Goal: Feedback & Contribution: Submit feedback/report problem

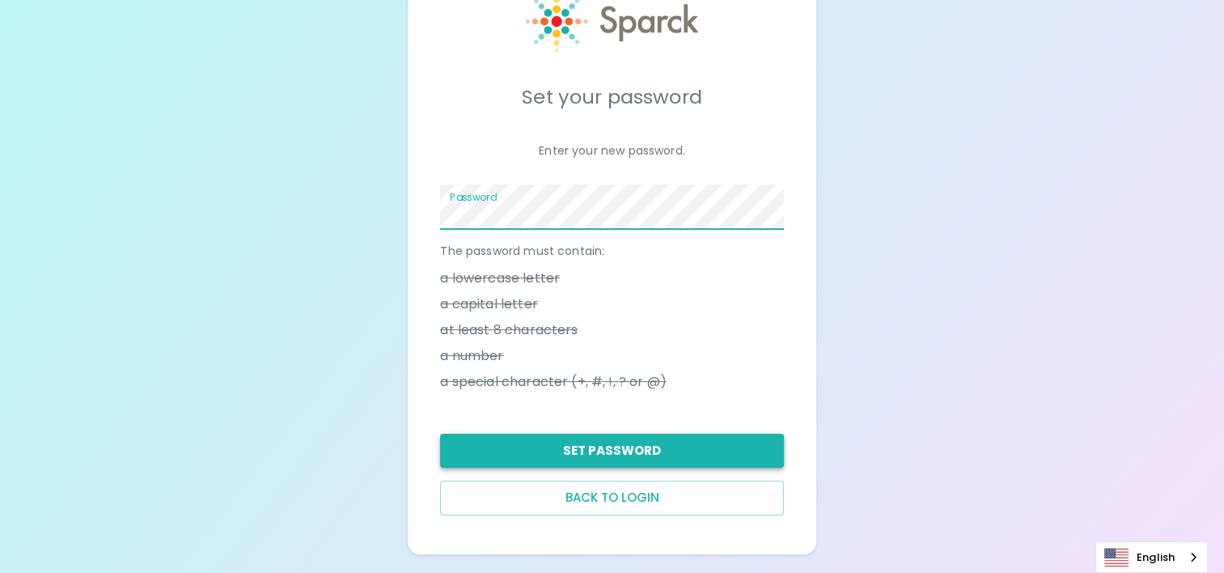
click at [592, 460] on button "Set Password" at bounding box center [611, 450] width 343 height 34
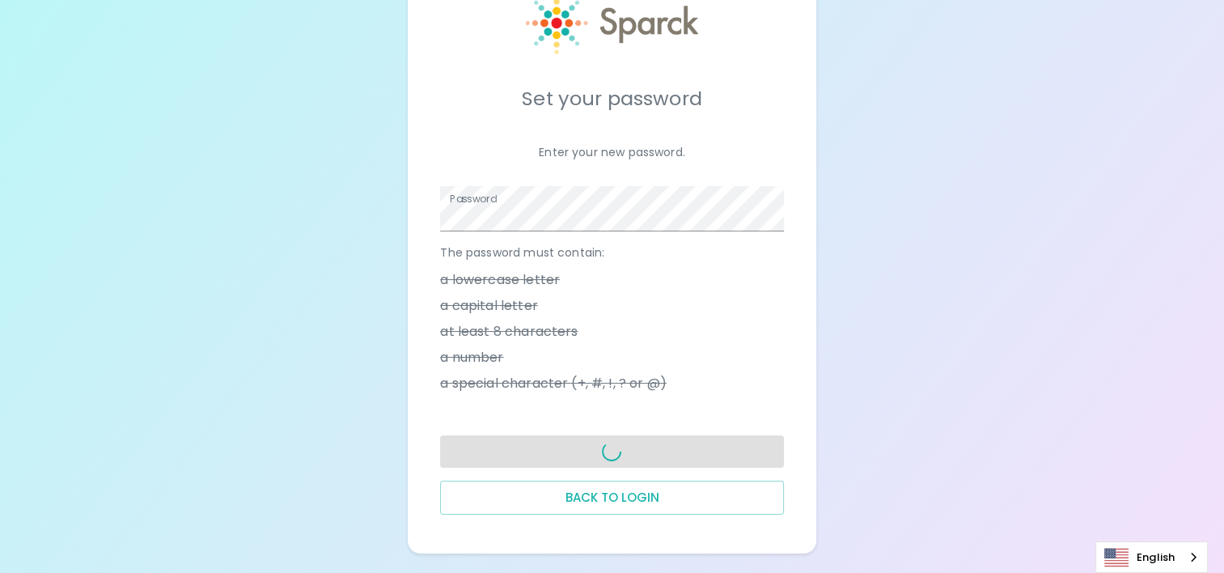
scroll to position [66, 0]
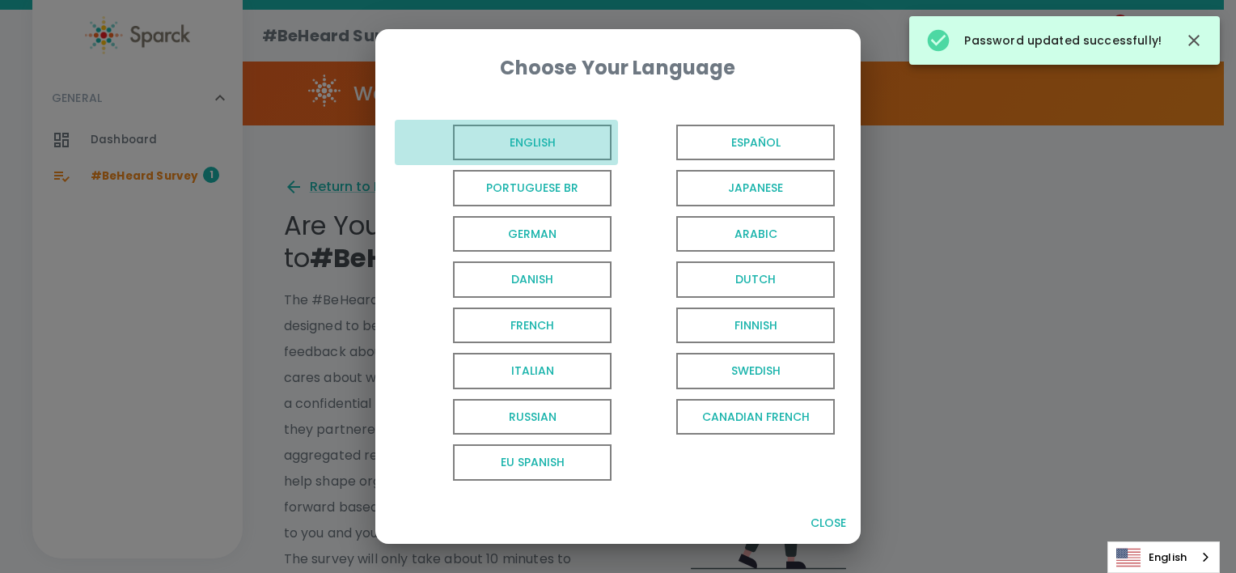
click at [482, 133] on span "English" at bounding box center [532, 143] width 159 height 36
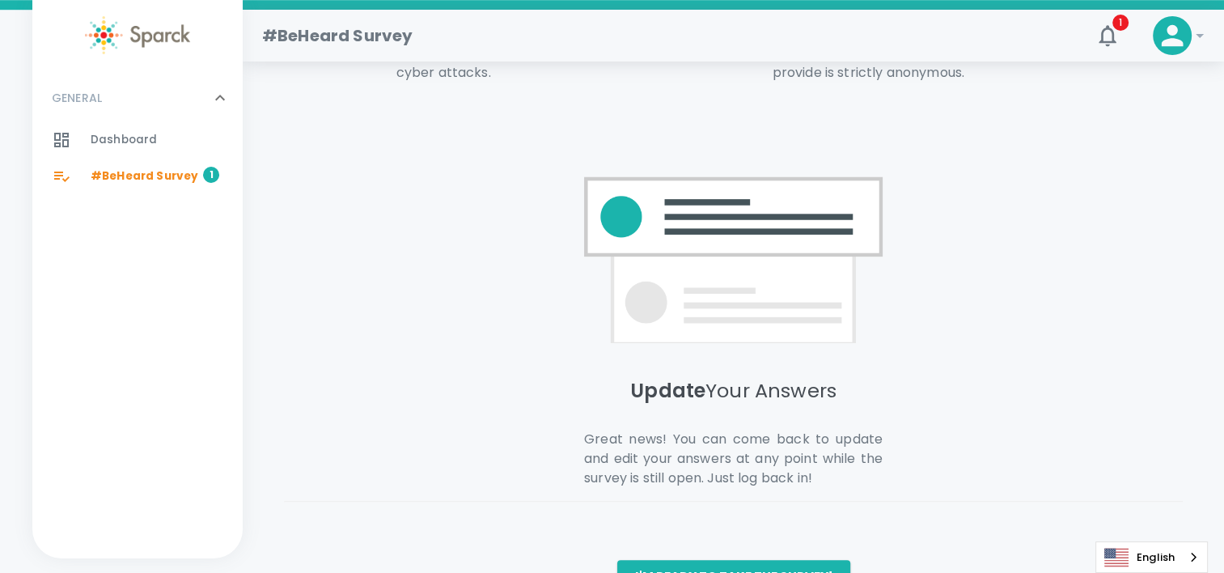
scroll to position [1160, 0]
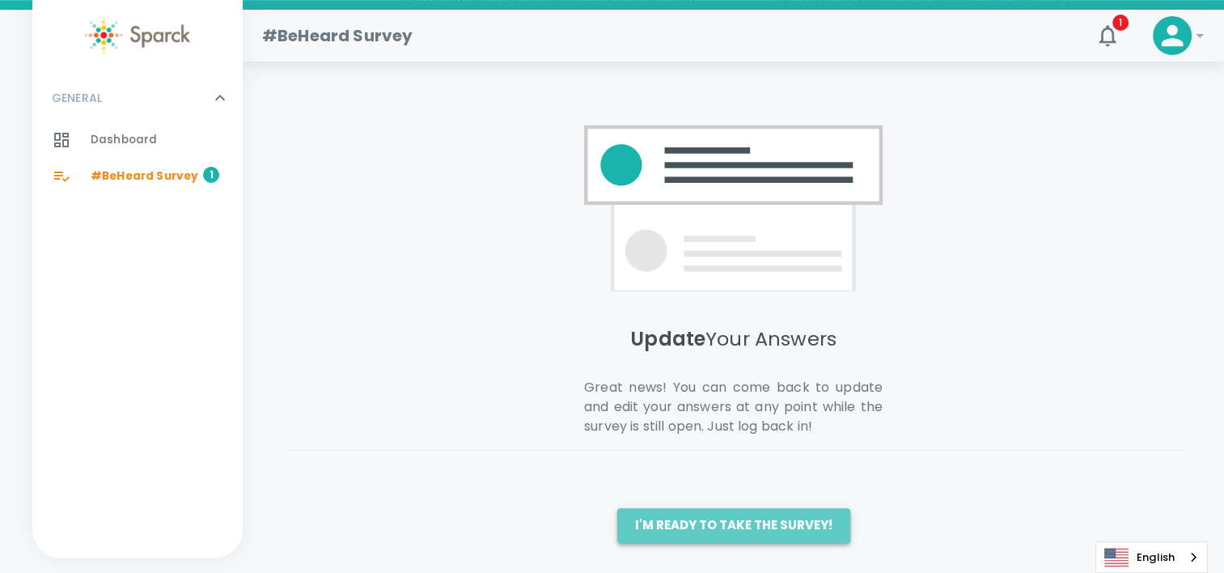
click at [782, 511] on button "I'm ready to take the survey!" at bounding box center [733, 525] width 233 height 34
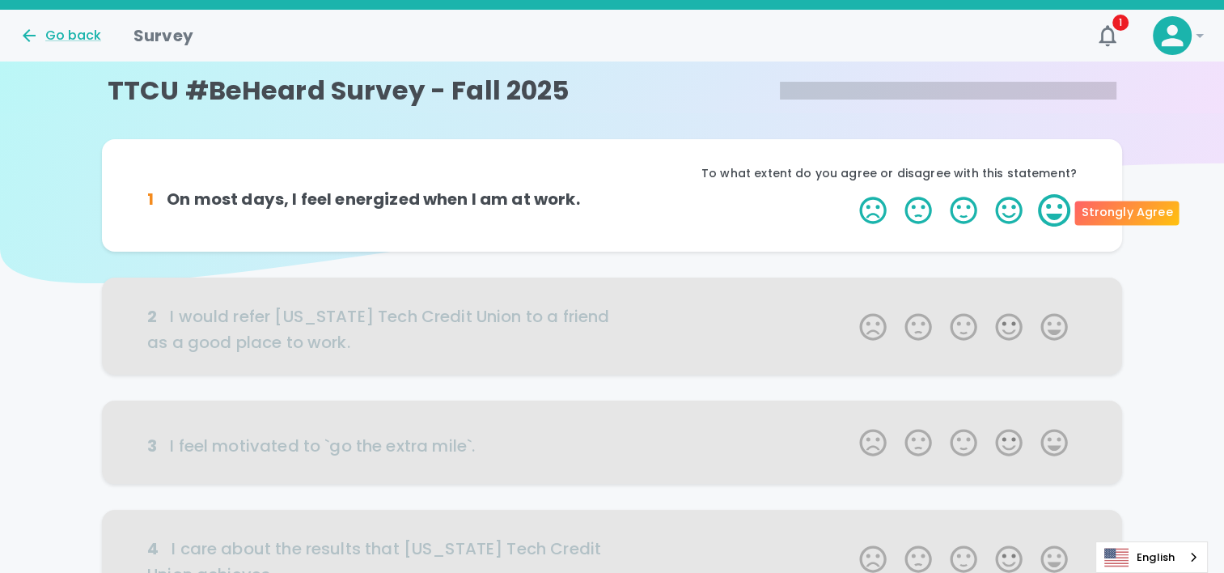
click at [1059, 214] on label "5 Stars" at bounding box center [1053, 210] width 45 height 32
click at [850, 194] on input "5 Stars" at bounding box center [849, 193] width 1 height 1
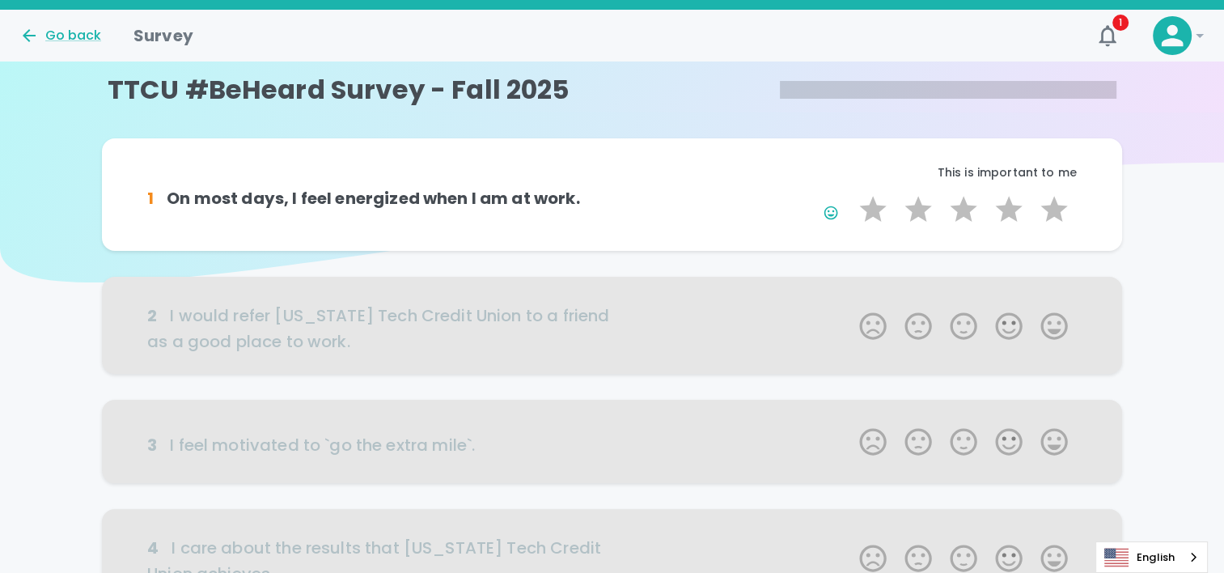
scroll to position [81, 0]
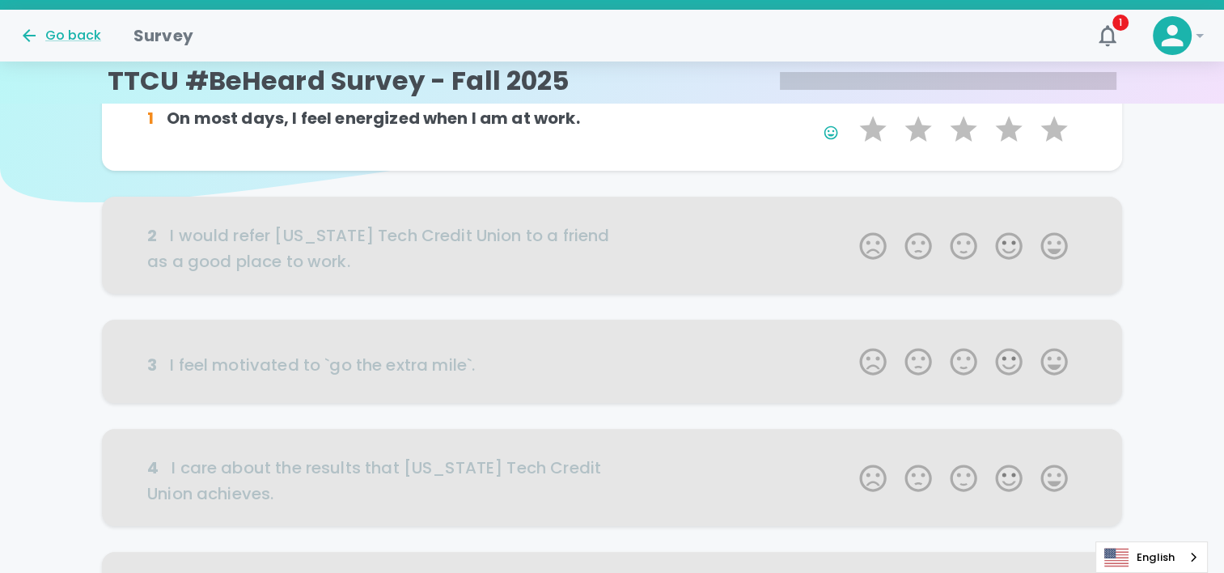
click at [1045, 237] on div at bounding box center [612, 245] width 1020 height 97
click at [1051, 247] on div at bounding box center [612, 245] width 1020 height 97
click at [1048, 249] on div at bounding box center [612, 245] width 1020 height 97
click at [465, 136] on div "1 On most days, I feel energized when I am at work. This is important to me 1 S…" at bounding box center [611, 117] width 929 height 67
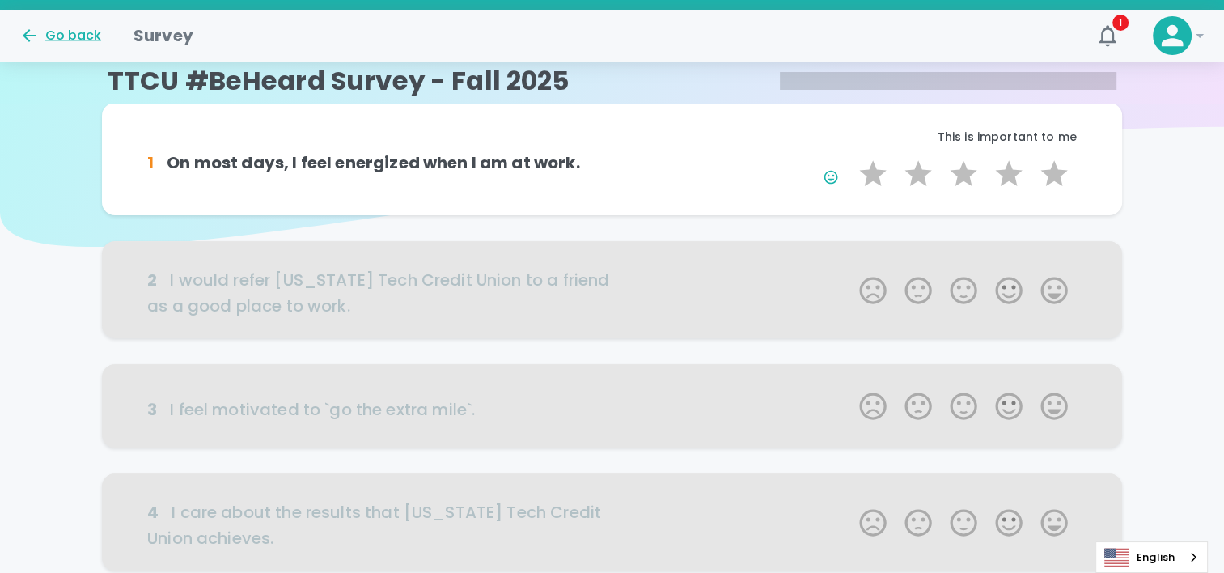
scroll to position [0, 0]
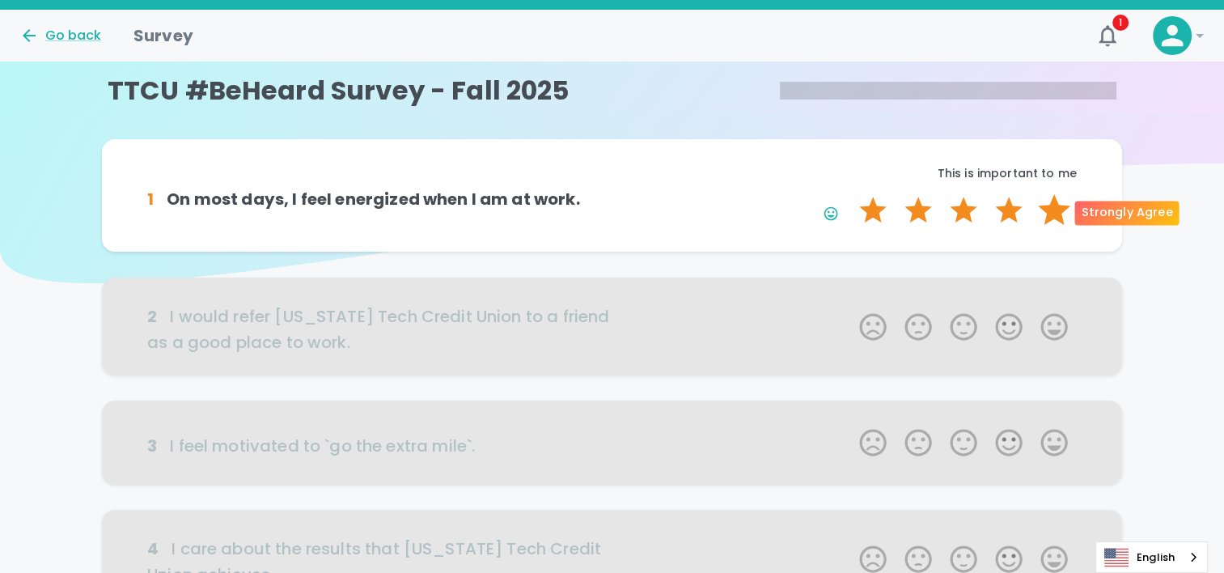
click at [1061, 215] on label "5 Stars" at bounding box center [1053, 210] width 45 height 32
click at [850, 194] on input "5 Stars" at bounding box center [849, 193] width 1 height 1
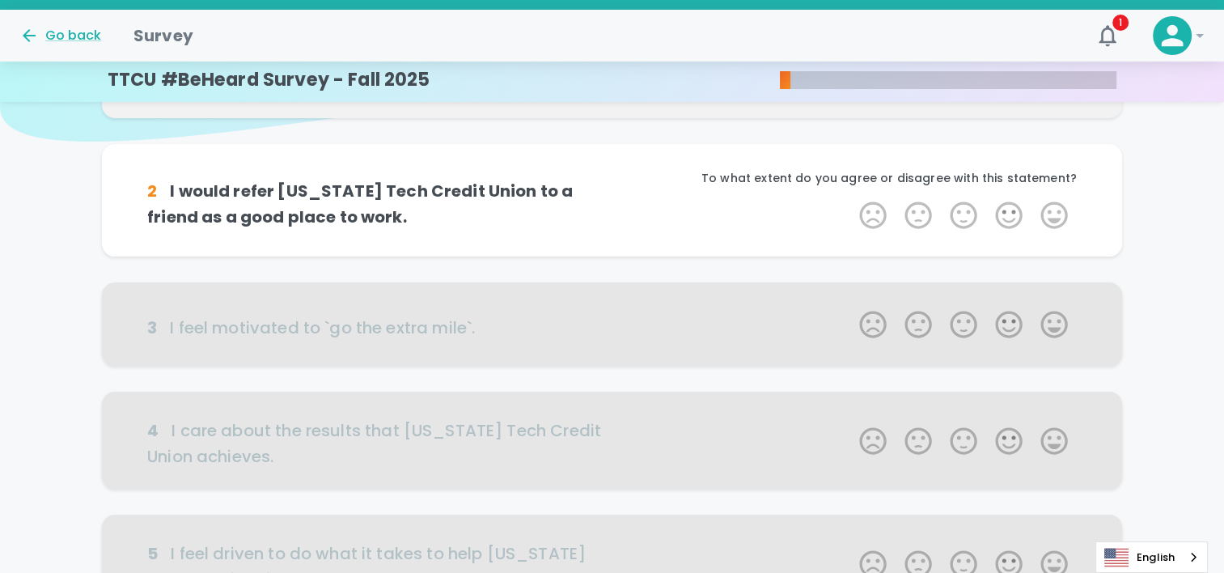
scroll to position [142, 0]
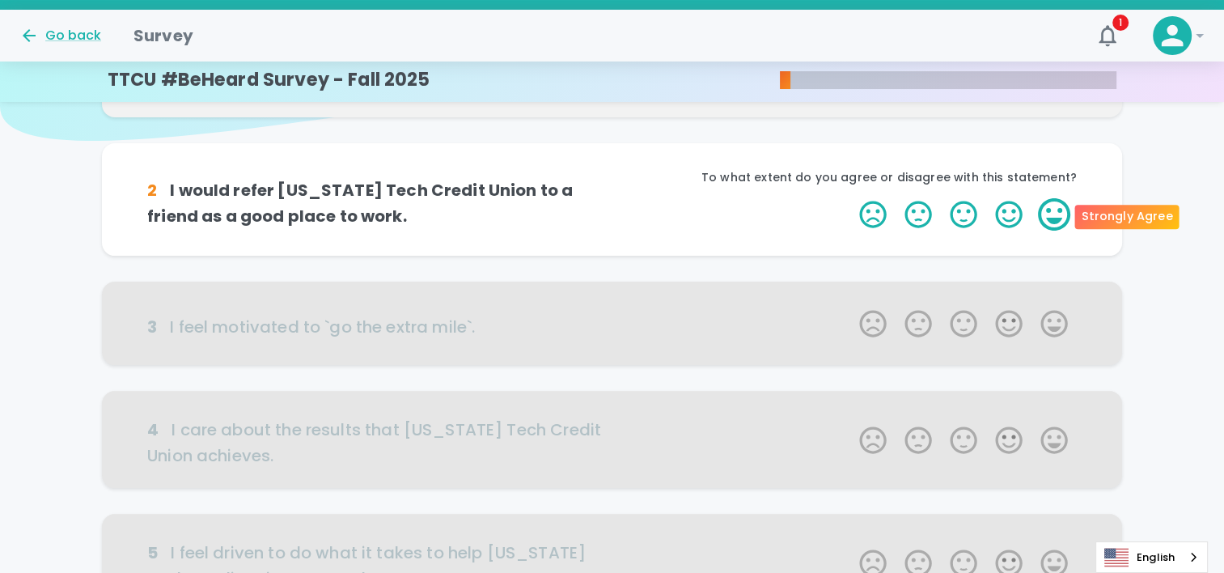
click at [1055, 218] on label "5 Stars" at bounding box center [1053, 214] width 45 height 32
click at [850, 198] on input "5 Stars" at bounding box center [849, 197] width 1 height 1
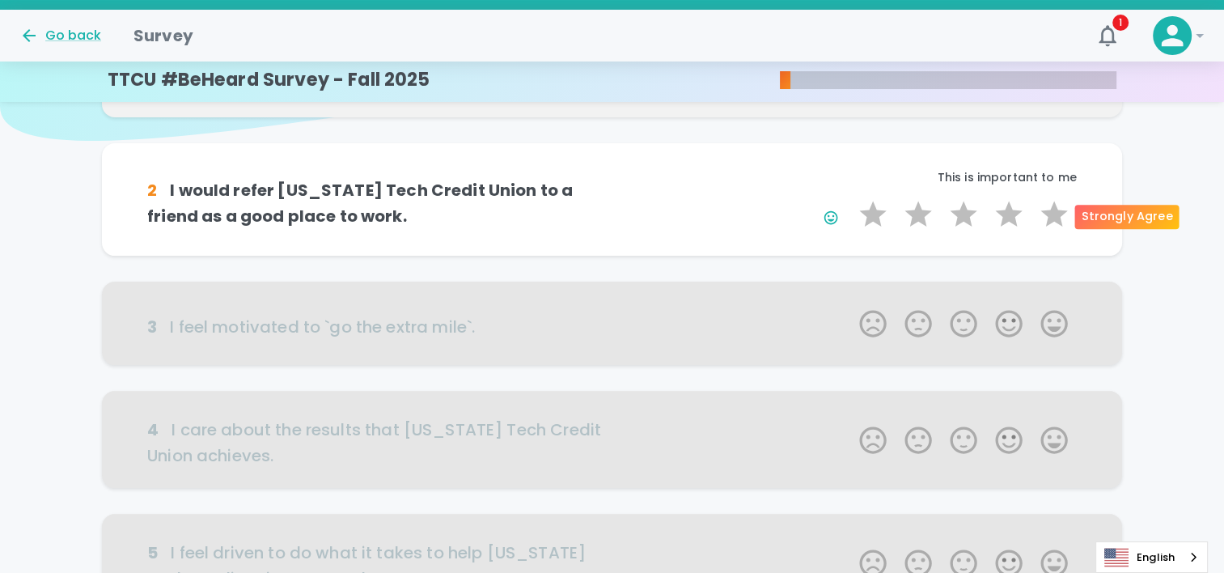
click at [1055, 218] on label "5 Stars" at bounding box center [1053, 214] width 45 height 32
click at [850, 198] on input "5 Stars" at bounding box center [849, 197] width 1 height 1
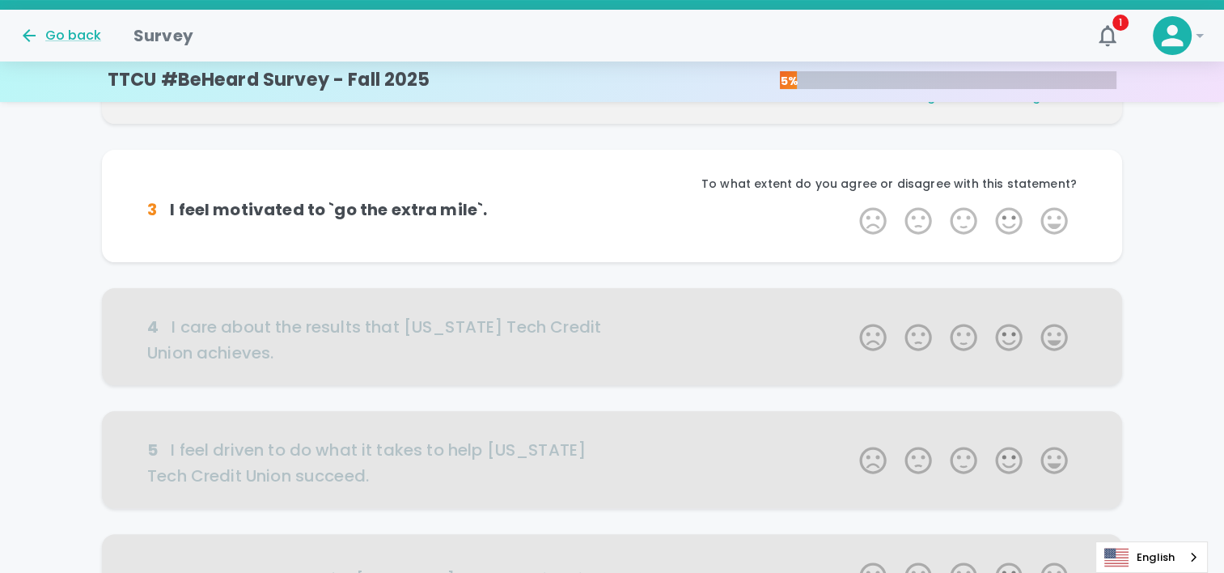
scroll to position [285, 0]
click at [1055, 218] on label "5 Stars" at bounding box center [1053, 220] width 45 height 32
click at [850, 204] on input "5 Stars" at bounding box center [849, 203] width 1 height 1
click at [1055, 218] on label "5 Stars" at bounding box center [1053, 220] width 45 height 32
click at [850, 204] on input "5 Stars" at bounding box center [849, 203] width 1 height 1
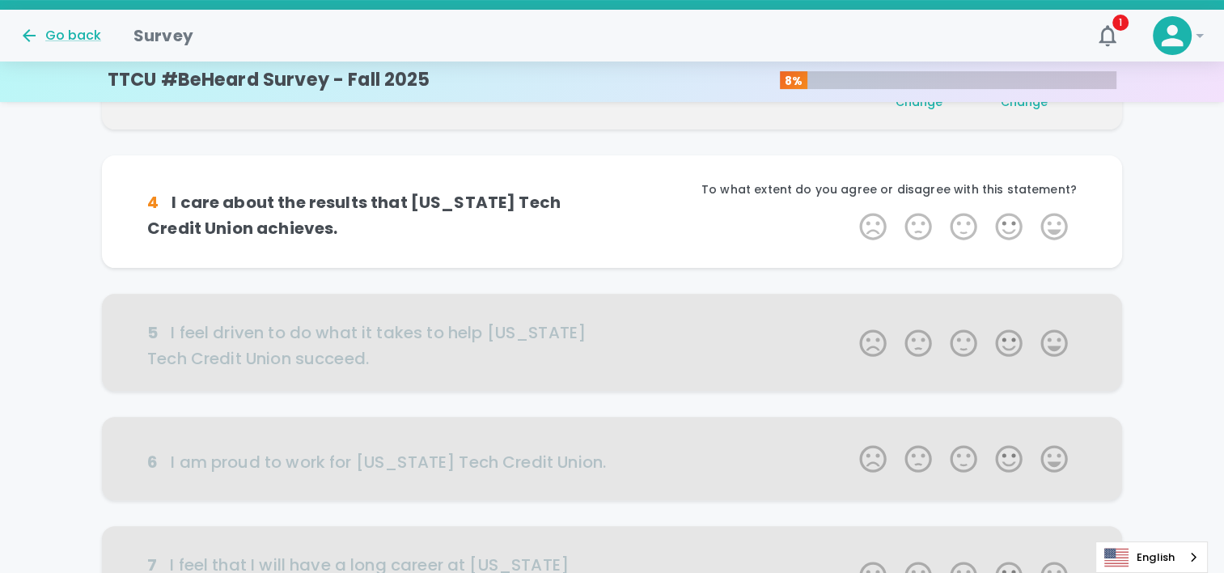
scroll to position [427, 0]
click at [1055, 218] on label "5 Stars" at bounding box center [1053, 225] width 45 height 32
click at [850, 209] on input "5 Stars" at bounding box center [849, 209] width 1 height 1
click at [1055, 218] on label "5 Stars" at bounding box center [1053, 225] width 45 height 32
click at [850, 209] on input "5 Stars" at bounding box center [849, 209] width 1 height 1
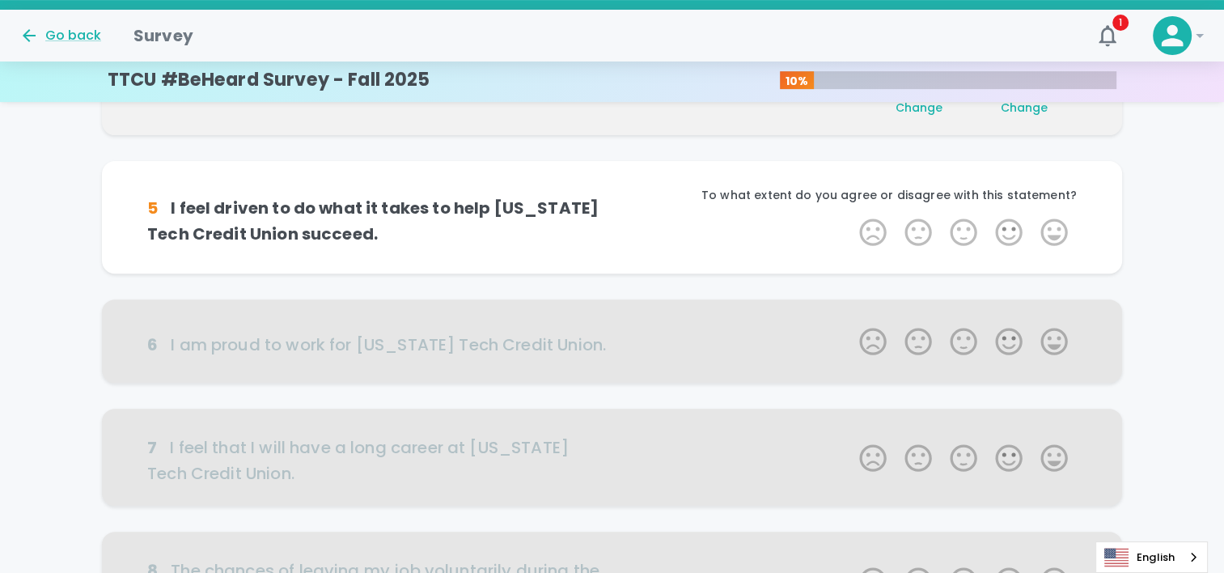
scroll to position [569, 0]
click at [1055, 218] on label "5 Stars" at bounding box center [1053, 231] width 45 height 32
click at [850, 215] on input "5 Stars" at bounding box center [849, 214] width 1 height 1
click at [1055, 218] on label "5 Stars" at bounding box center [1053, 231] width 45 height 32
click at [850, 215] on input "5 Stars" at bounding box center [849, 214] width 1 height 1
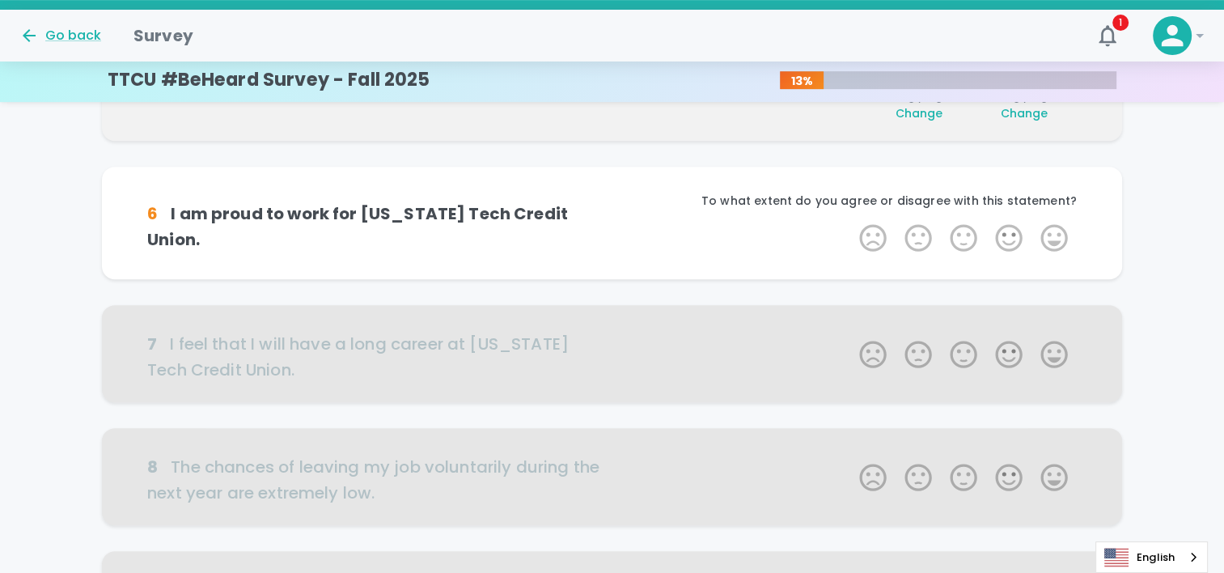
scroll to position [712, 0]
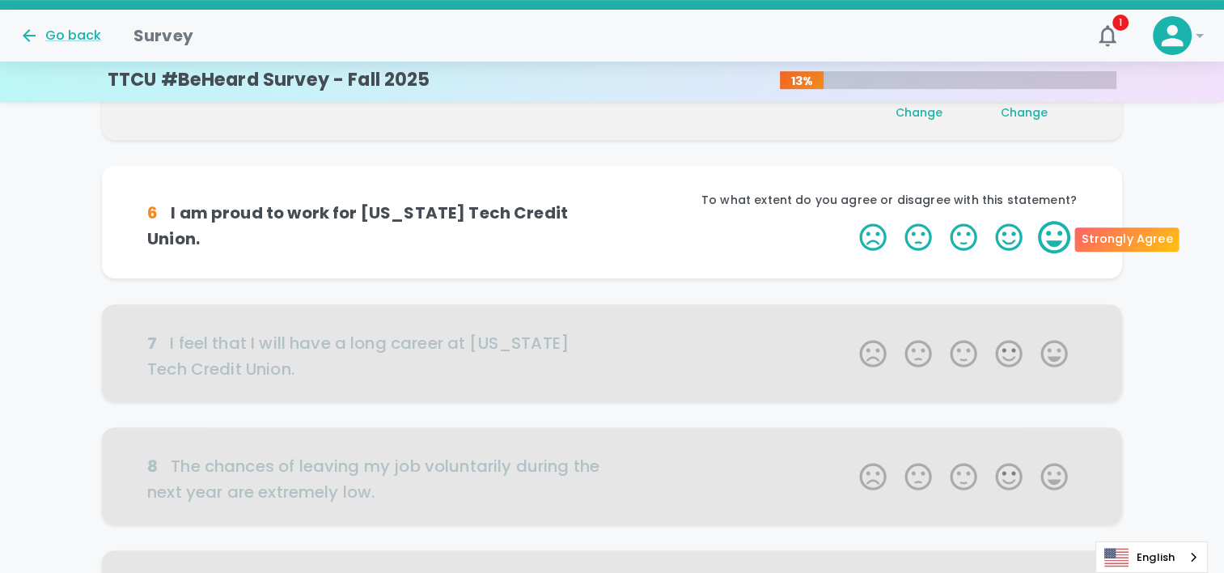
click at [1052, 226] on label "5 Stars" at bounding box center [1053, 237] width 45 height 32
click at [850, 221] on input "5 Stars" at bounding box center [849, 220] width 1 height 1
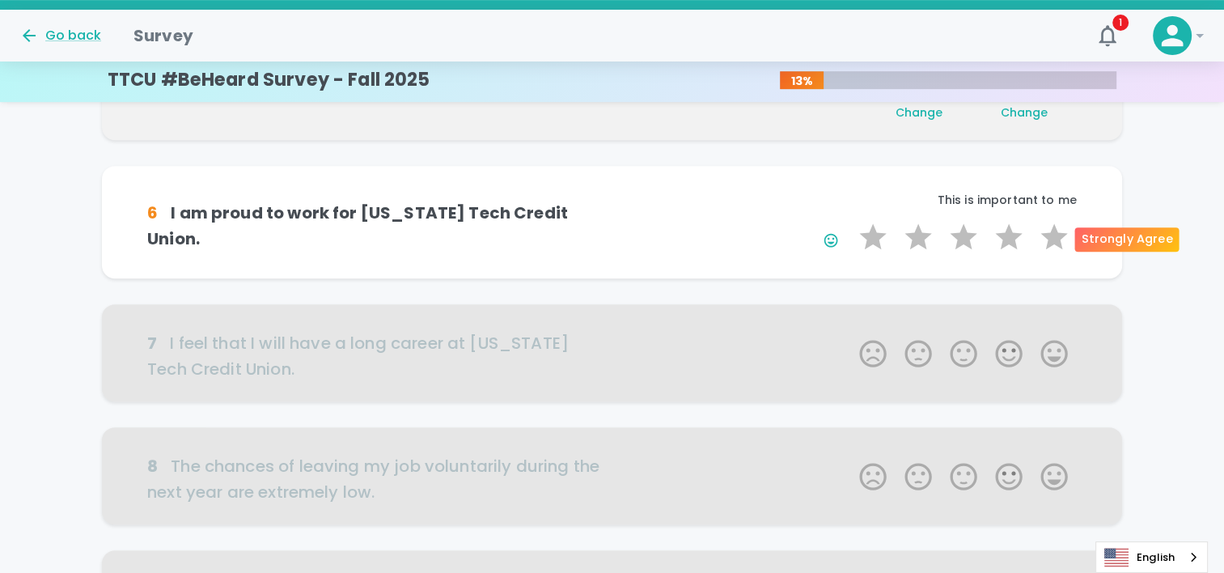
click at [1052, 226] on label "5 Stars" at bounding box center [1053, 237] width 45 height 32
click at [850, 221] on input "5 Stars" at bounding box center [849, 220] width 1 height 1
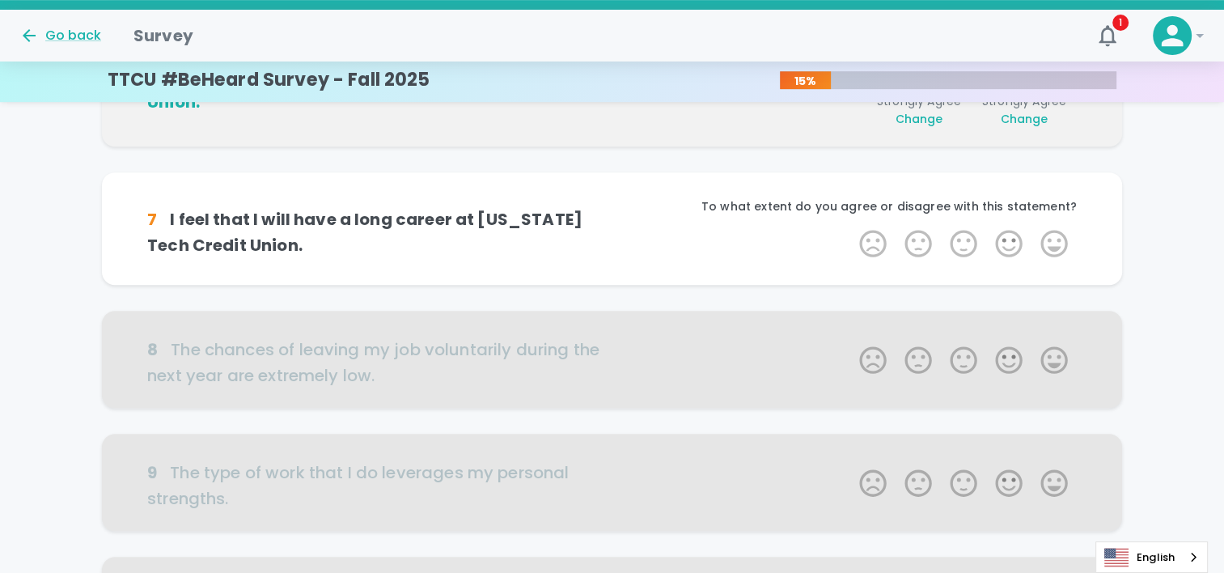
scroll to position [854, 0]
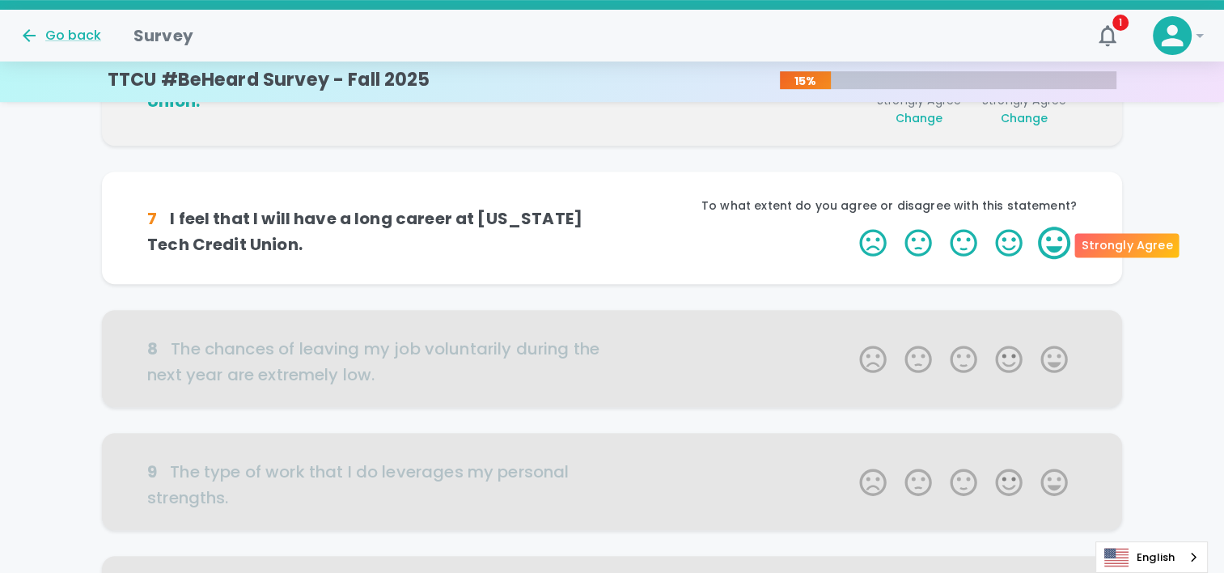
click at [1052, 238] on label "5 Stars" at bounding box center [1053, 242] width 45 height 32
click at [850, 226] on input "5 Stars" at bounding box center [849, 226] width 1 height 1
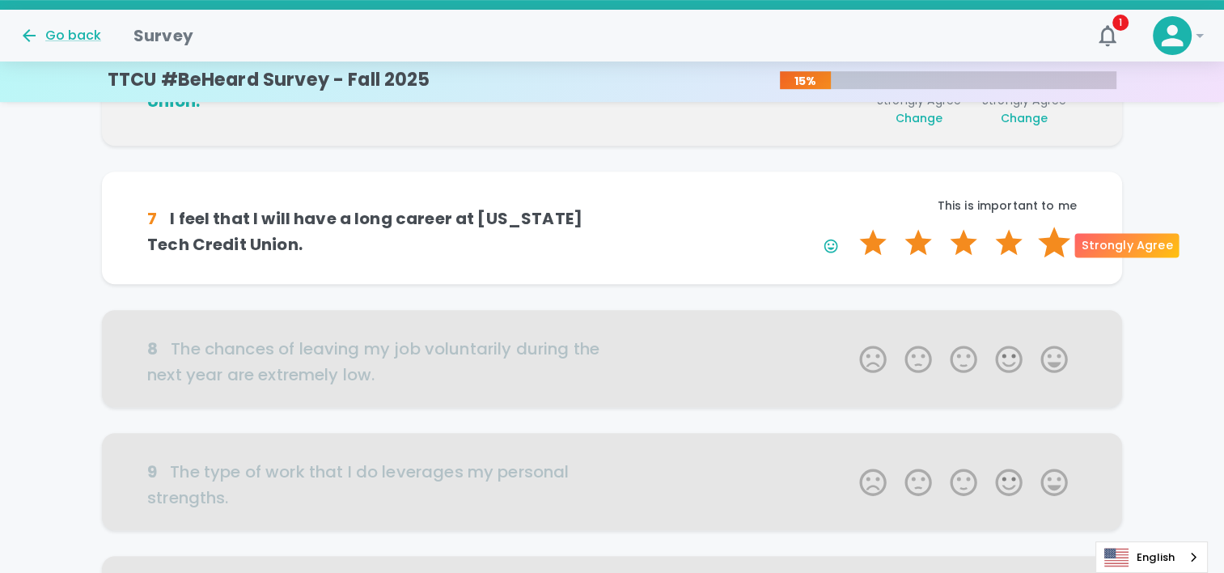
click at [1050, 236] on label "5 Stars" at bounding box center [1053, 242] width 45 height 32
click at [850, 226] on input "5 Stars" at bounding box center [849, 226] width 1 height 1
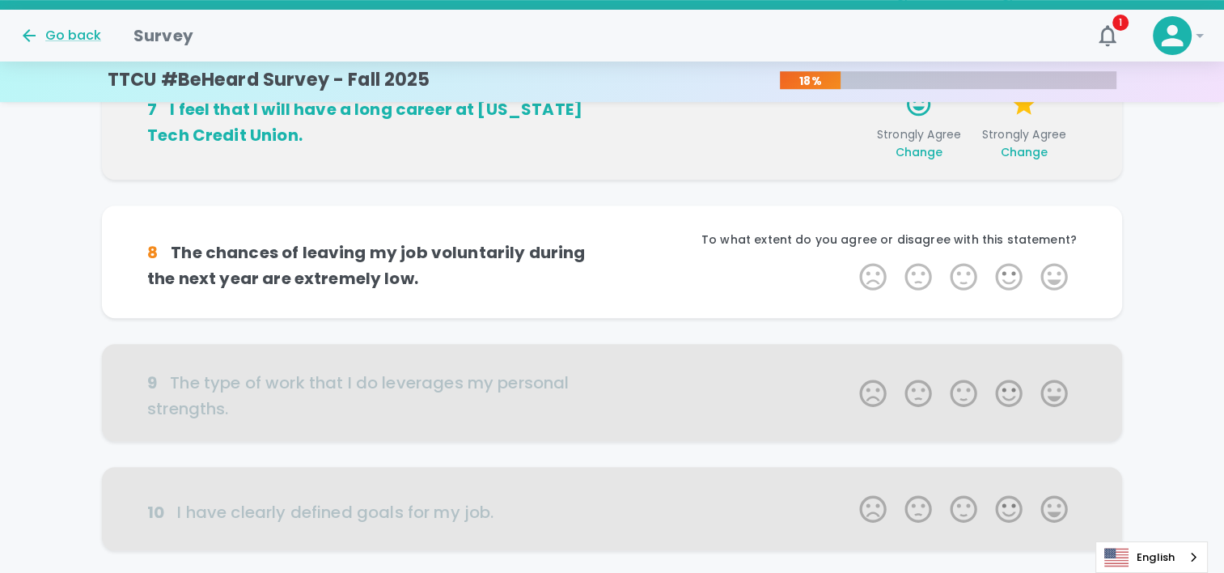
scroll to position [996, 0]
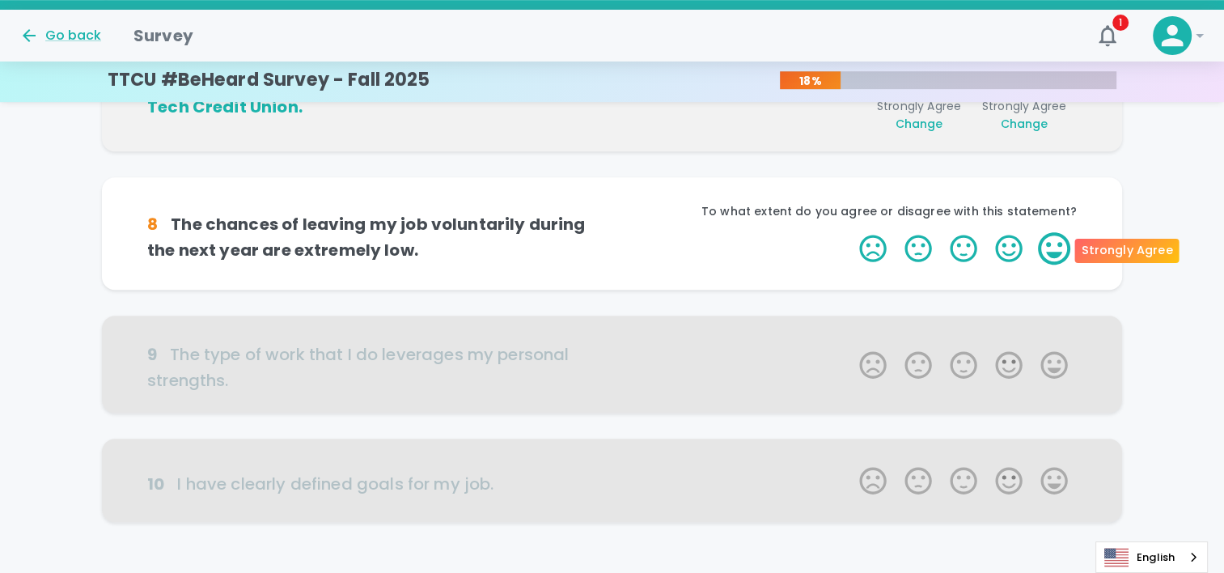
click at [1040, 250] on label "5 Stars" at bounding box center [1053, 248] width 45 height 32
click at [850, 232] on input "5 Stars" at bounding box center [849, 231] width 1 height 1
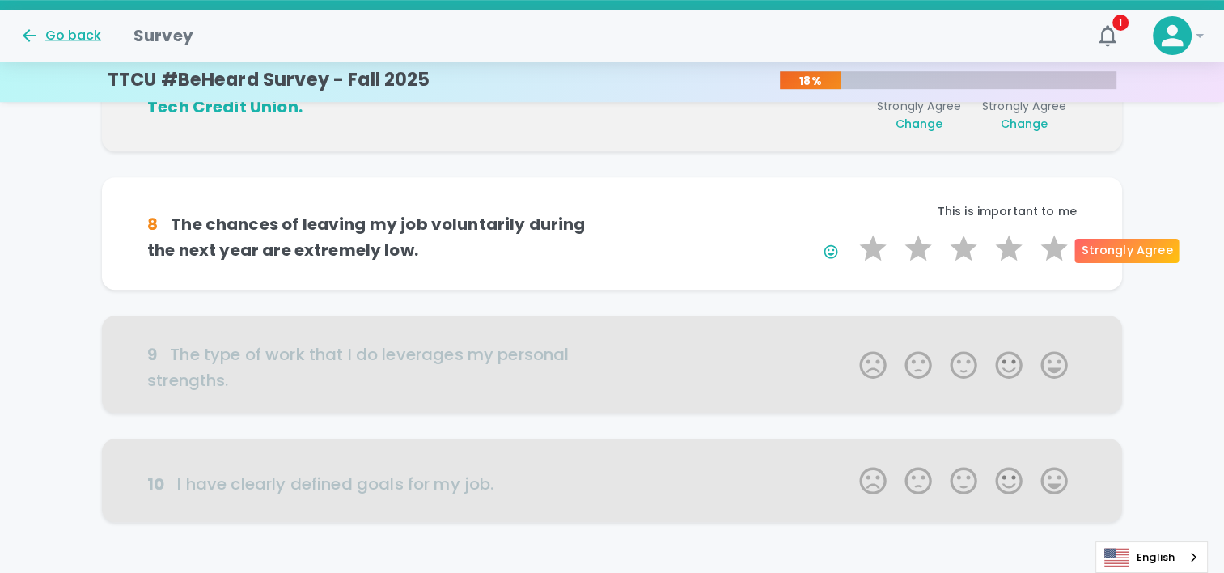
click at [1040, 250] on label "5 Stars" at bounding box center [1053, 248] width 45 height 32
click at [850, 232] on input "5 Stars" at bounding box center [849, 231] width 1 height 1
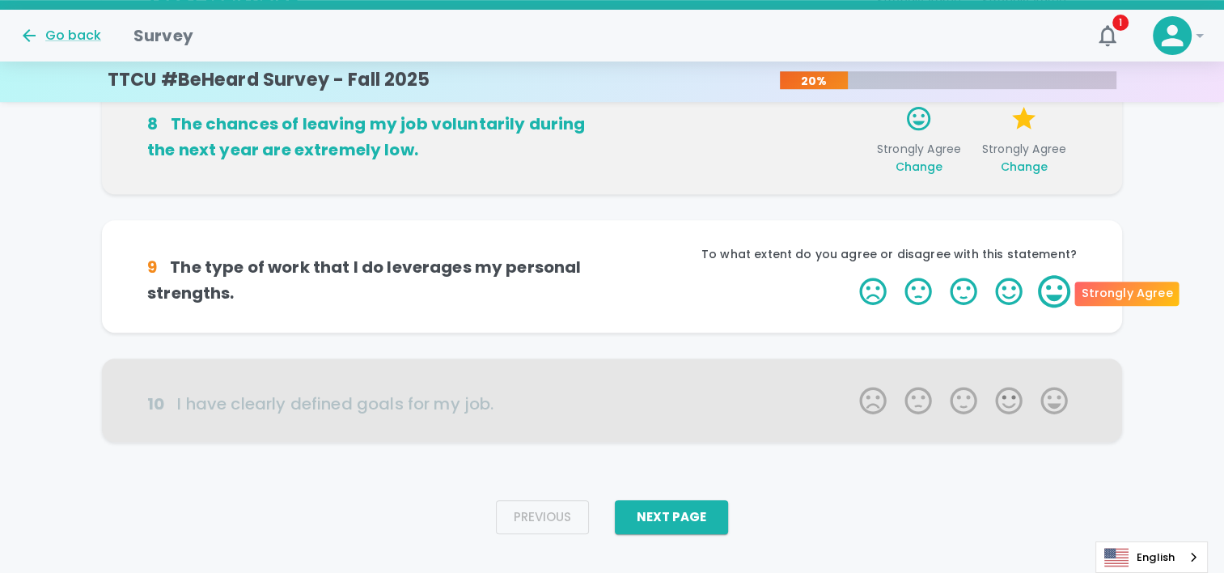
click at [1051, 298] on label "5 Stars" at bounding box center [1053, 291] width 45 height 32
click at [850, 275] on input "5 Stars" at bounding box center [849, 274] width 1 height 1
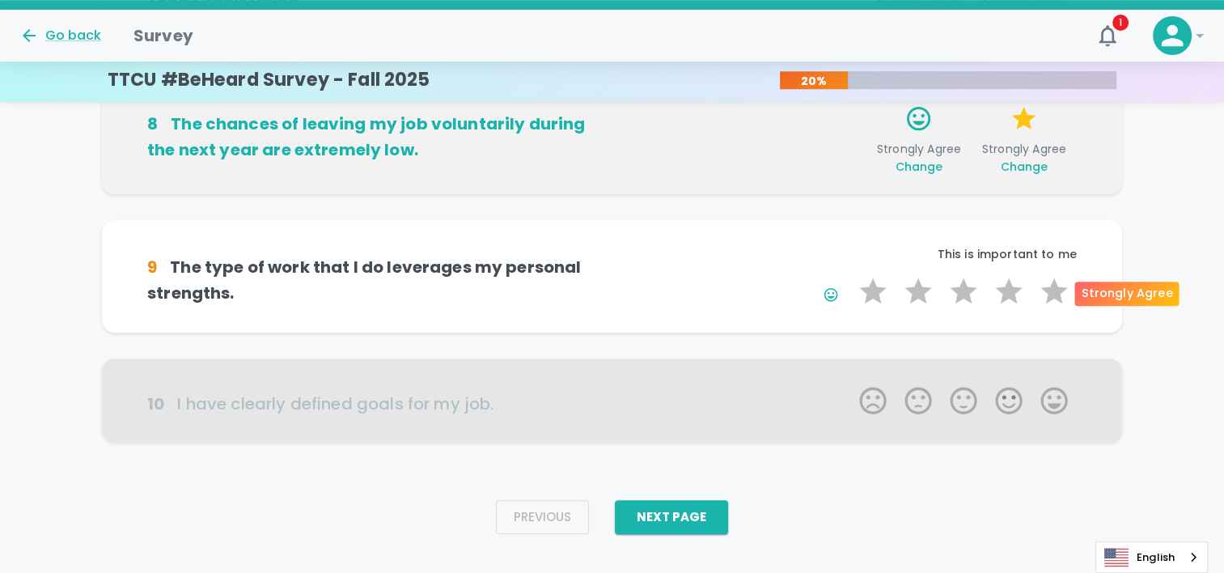
click at [1051, 298] on label "5 Stars" at bounding box center [1053, 291] width 45 height 32
click at [850, 275] on input "5 Stars" at bounding box center [849, 274] width 1 height 1
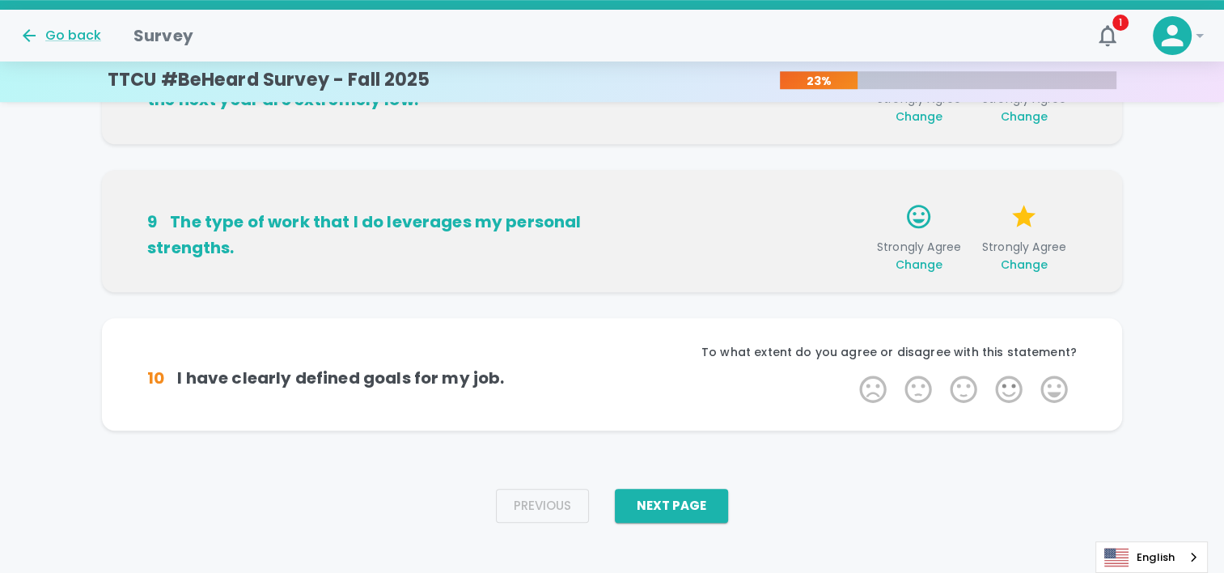
scroll to position [1165, 0]
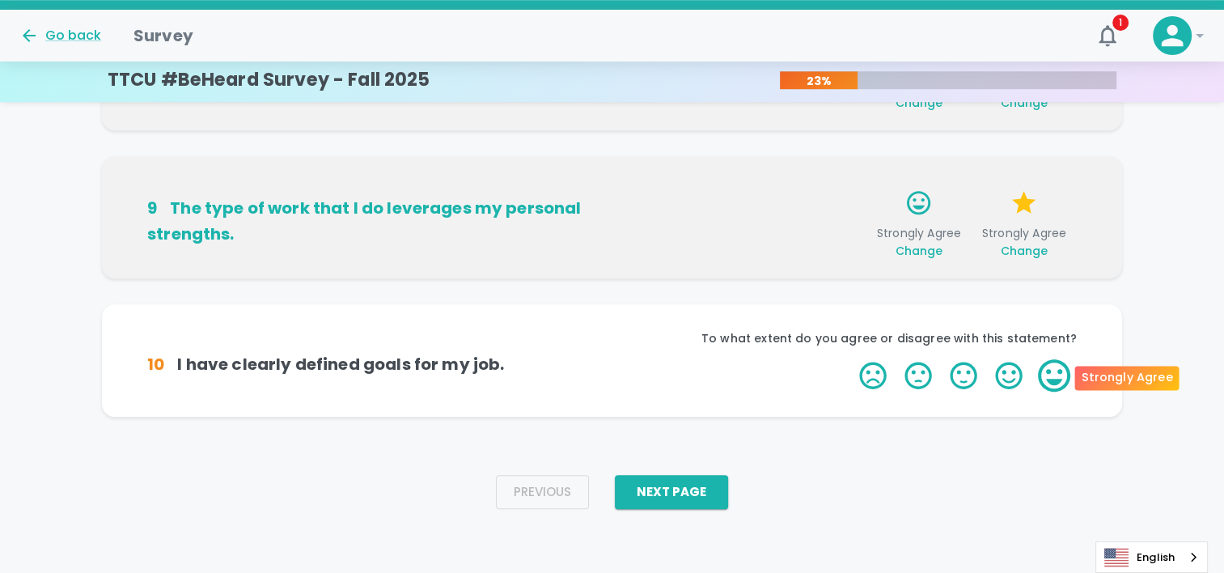
click at [1054, 359] on label "5 Stars" at bounding box center [1053, 375] width 45 height 32
click at [850, 358] on input "5 Stars" at bounding box center [849, 358] width 1 height 1
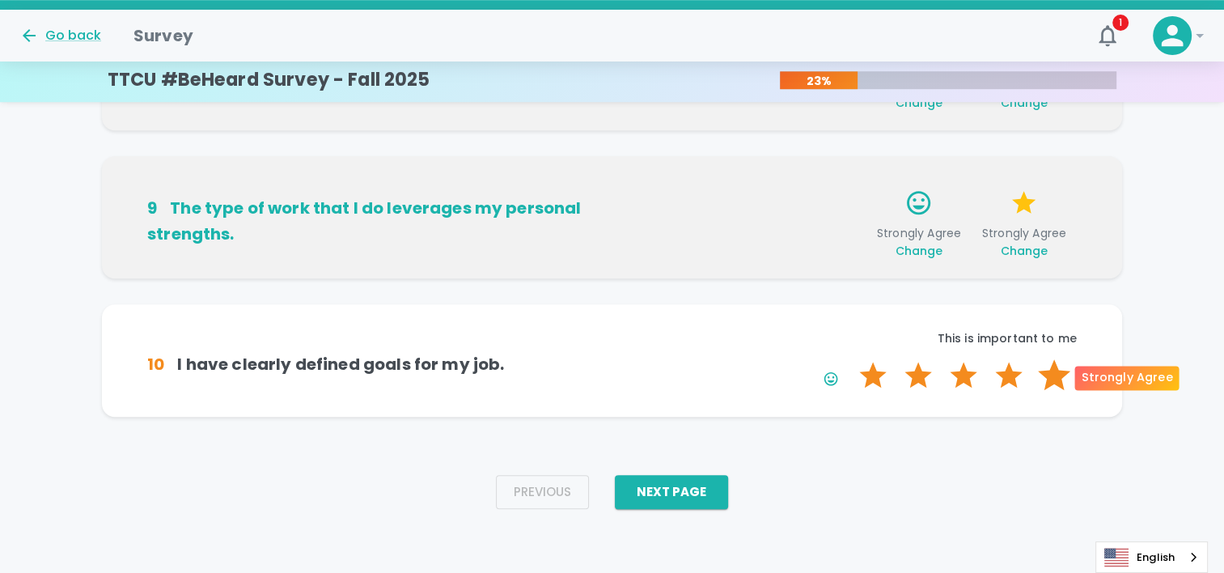
click at [1051, 364] on label "5 Stars" at bounding box center [1053, 375] width 45 height 32
click at [850, 359] on input "5 Stars" at bounding box center [849, 358] width 1 height 1
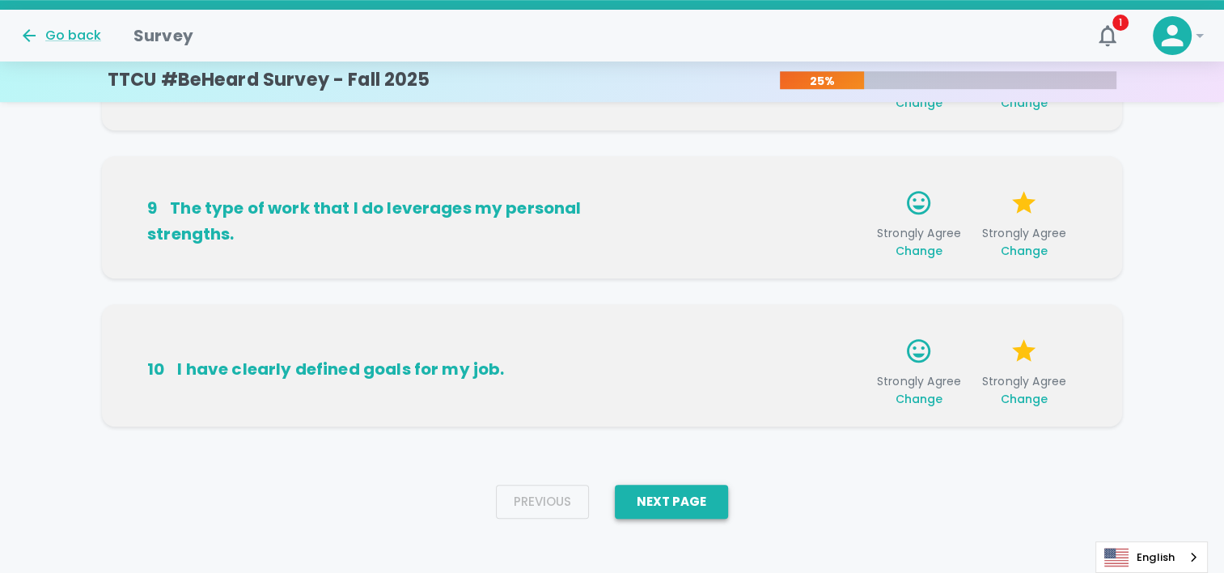
click at [712, 492] on button "Next Page" at bounding box center [671, 501] width 113 height 34
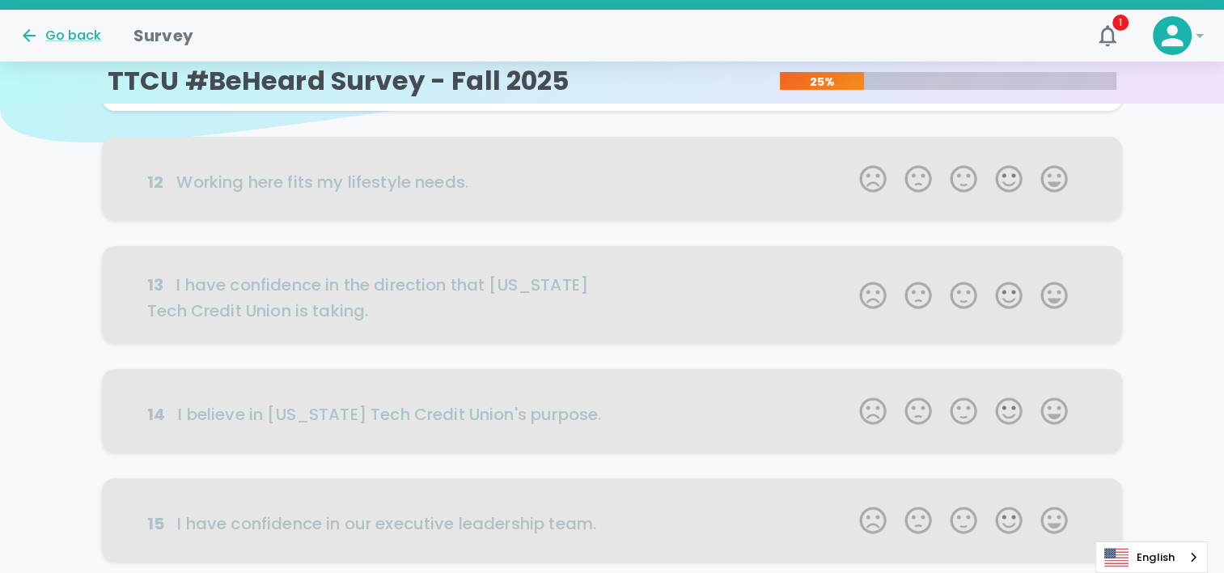
scroll to position [0, 0]
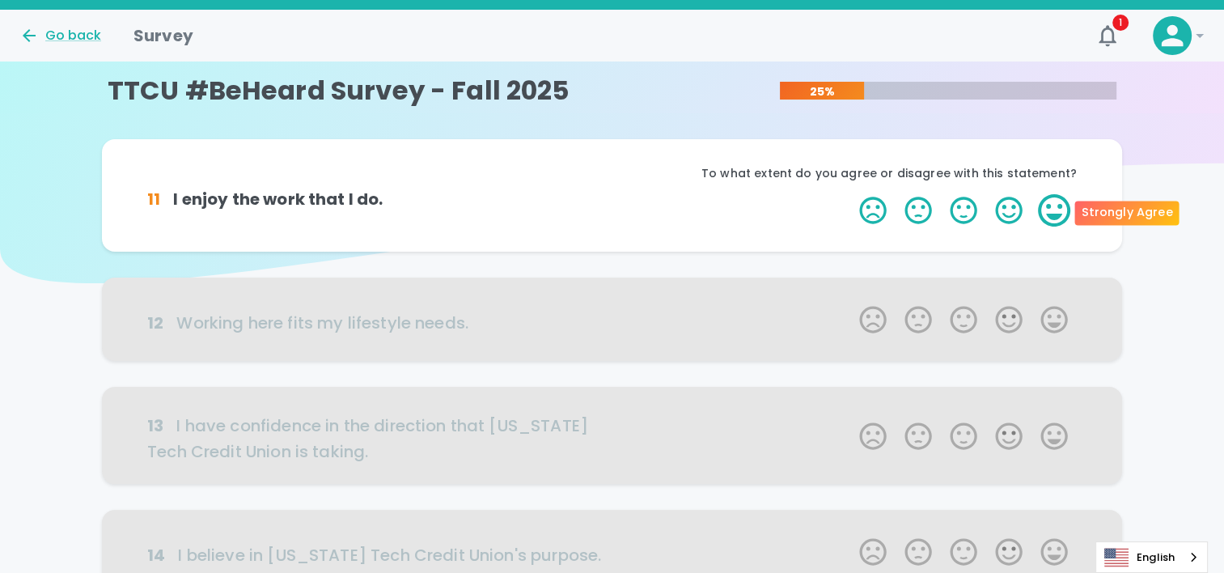
click at [1061, 212] on label "5 Stars" at bounding box center [1053, 210] width 45 height 32
click at [850, 194] on input "5 Stars" at bounding box center [849, 193] width 1 height 1
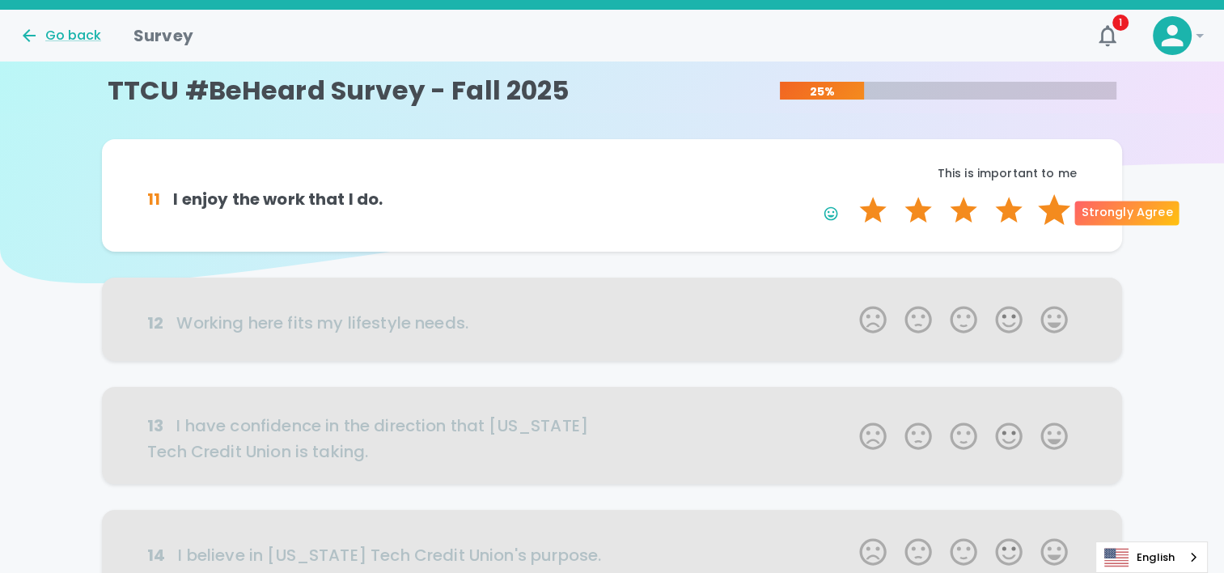
click at [1061, 212] on label "5 Stars" at bounding box center [1053, 210] width 45 height 32
click at [850, 194] on input "5 Stars" at bounding box center [849, 193] width 1 height 1
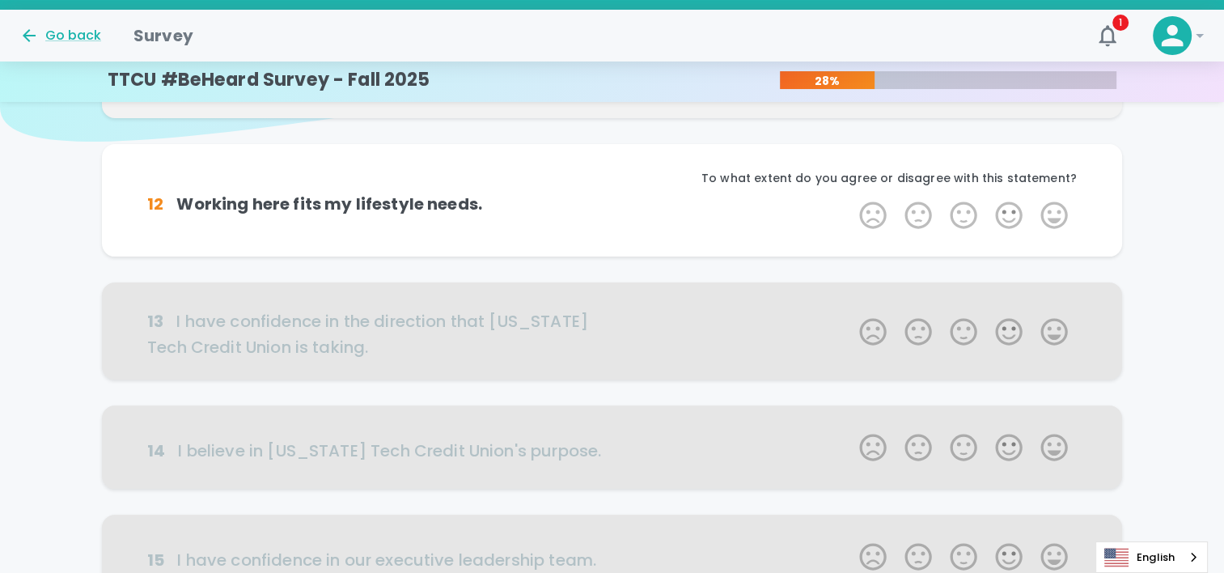
scroll to position [142, 0]
click at [1061, 212] on label "5 Stars" at bounding box center [1053, 214] width 45 height 32
click at [850, 198] on input "5 Stars" at bounding box center [849, 197] width 1 height 1
click at [1061, 212] on label "5 Stars" at bounding box center [1053, 214] width 45 height 32
click at [850, 198] on input "5 Stars" at bounding box center [849, 197] width 1 height 1
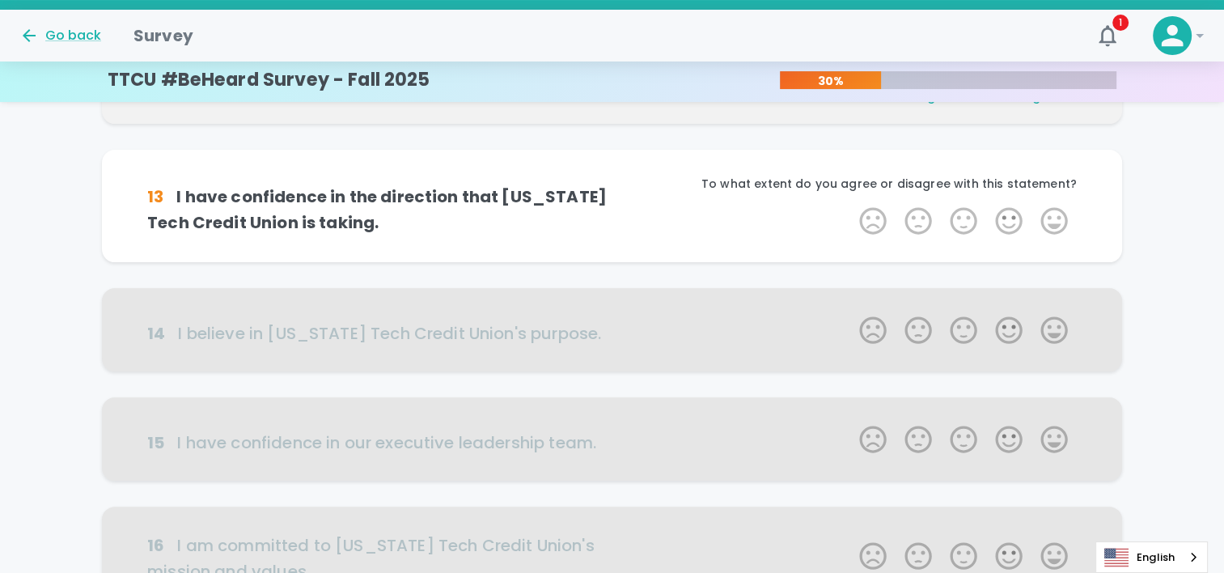
scroll to position [285, 0]
click at [1061, 212] on label "5 Stars" at bounding box center [1053, 220] width 45 height 32
click at [850, 204] on input "5 Stars" at bounding box center [849, 203] width 1 height 1
click at [1061, 212] on label "5 Stars" at bounding box center [1053, 220] width 45 height 32
click at [850, 204] on input "5 Stars" at bounding box center [849, 203] width 1 height 1
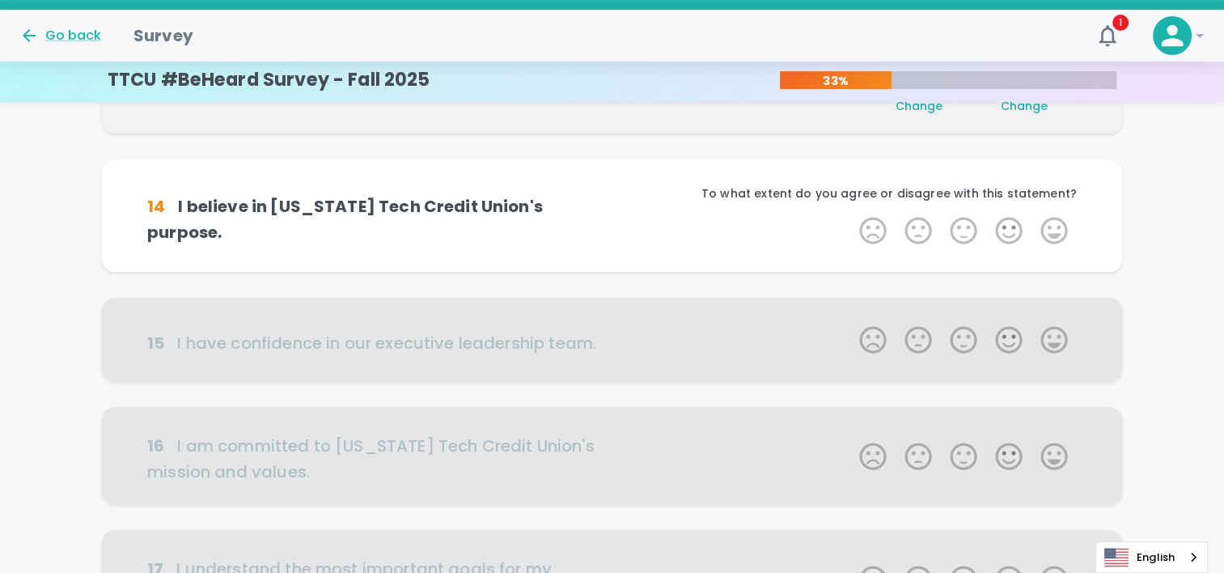
scroll to position [427, 0]
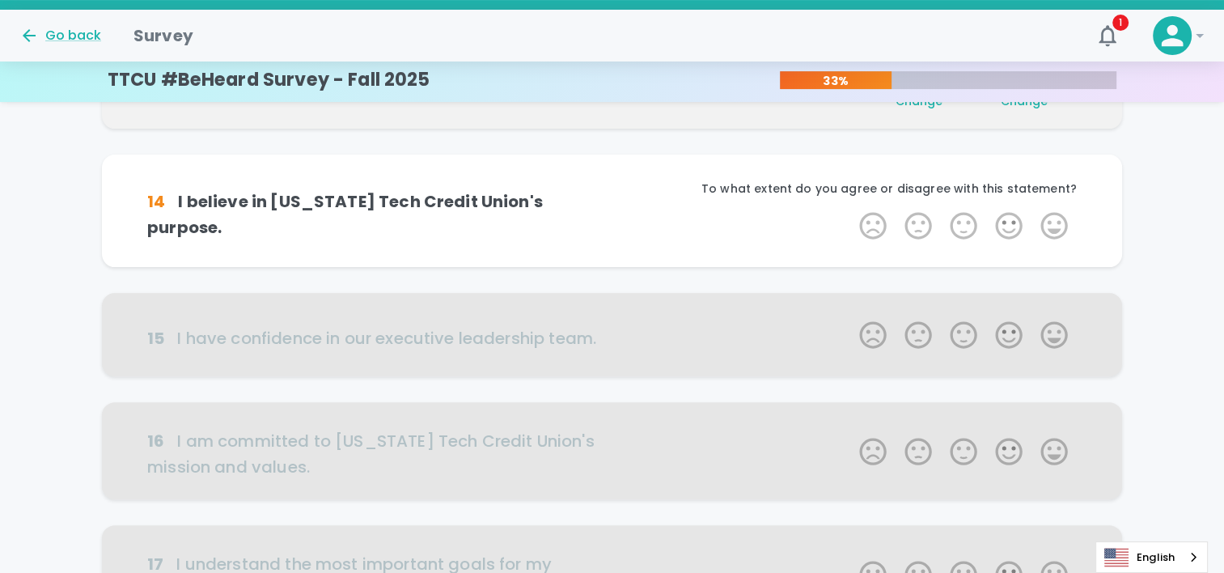
click at [1061, 212] on label "5 Stars" at bounding box center [1053, 225] width 45 height 32
click at [850, 209] on input "5 Stars" at bounding box center [849, 209] width 1 height 1
click at [1061, 212] on label "5 Stars" at bounding box center [1053, 225] width 45 height 32
click at [850, 209] on input "5 Stars" at bounding box center [849, 209] width 1 height 1
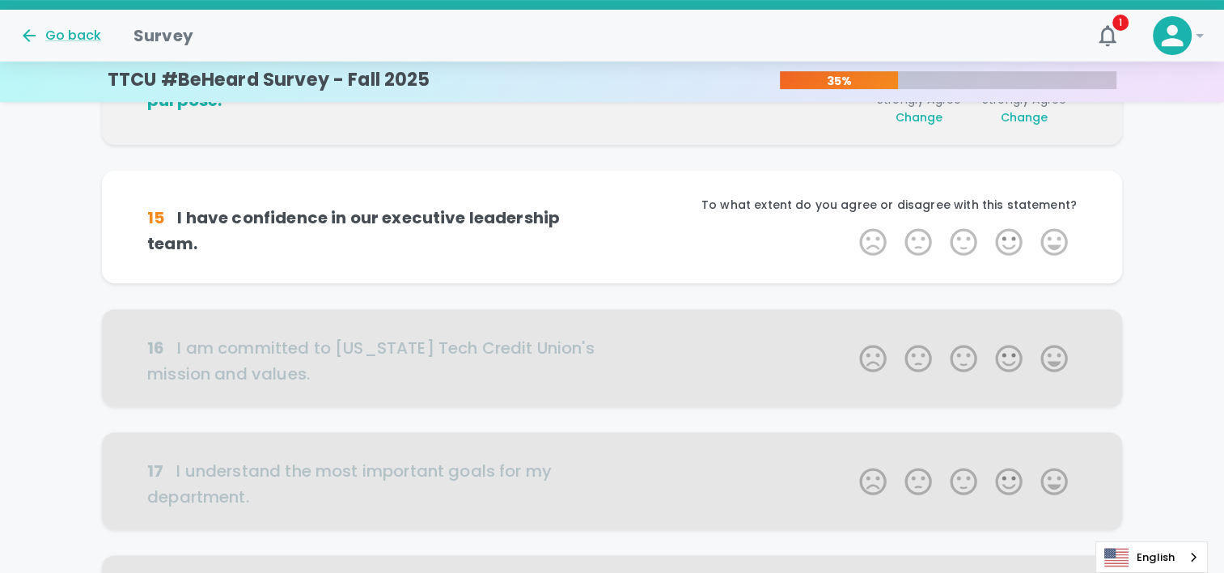
scroll to position [569, 0]
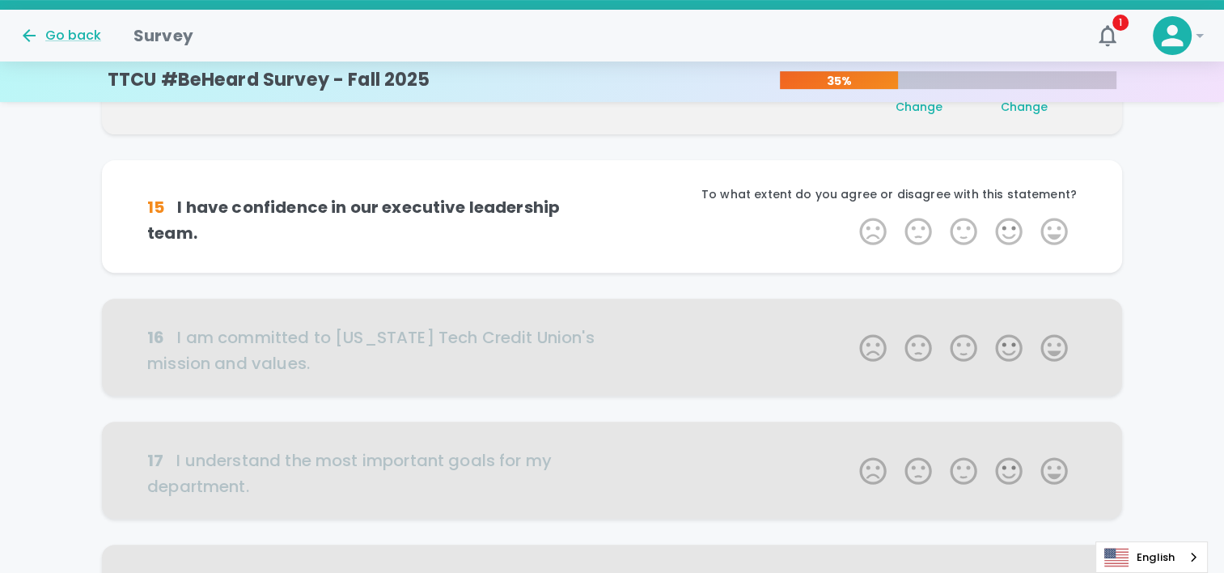
click at [1061, 212] on div "To what extent do you agree or disagree with this statement?" at bounding box center [844, 200] width 464 height 29
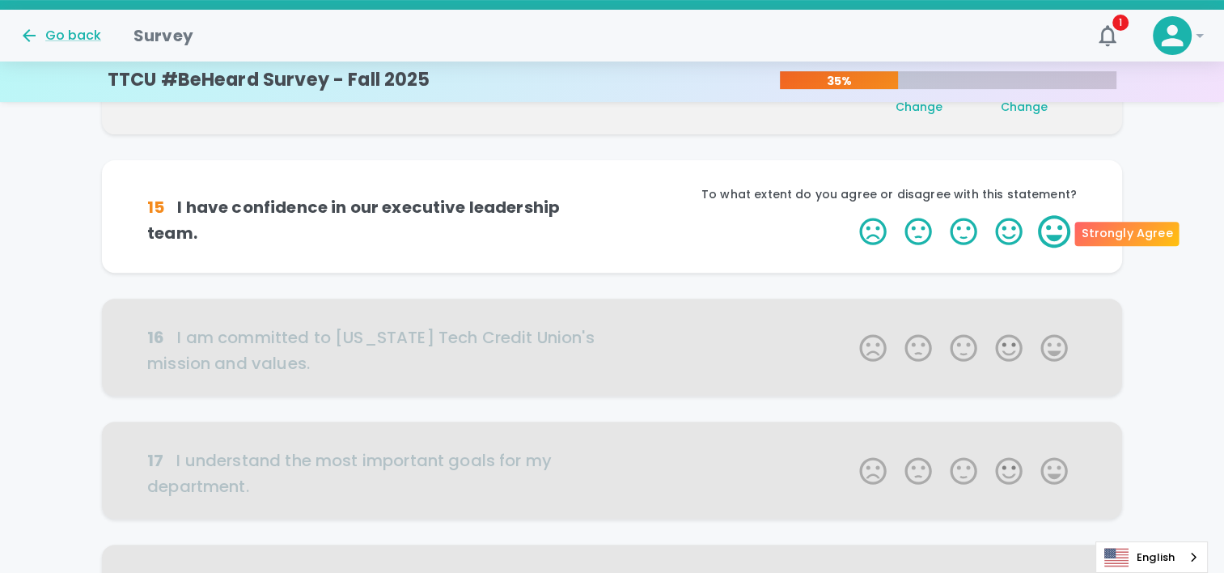
click at [1055, 223] on label "5 Stars" at bounding box center [1053, 231] width 45 height 32
click at [850, 215] on input "5 Stars" at bounding box center [849, 214] width 1 height 1
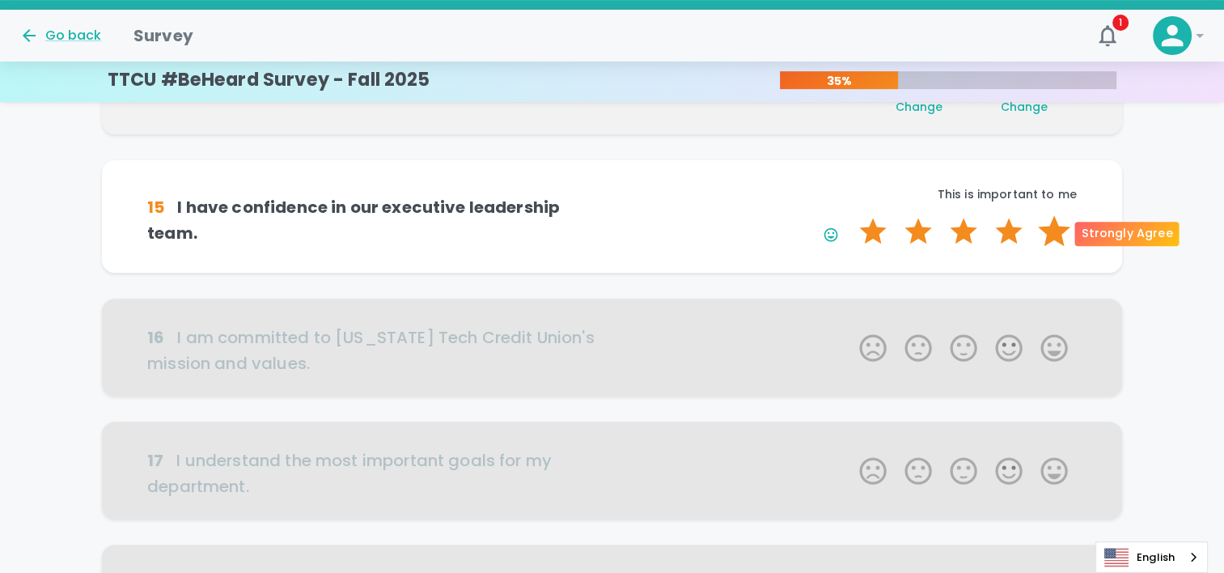
click at [1053, 222] on label "5 Stars" at bounding box center [1053, 231] width 45 height 32
click at [850, 215] on input "5 Stars" at bounding box center [849, 214] width 1 height 1
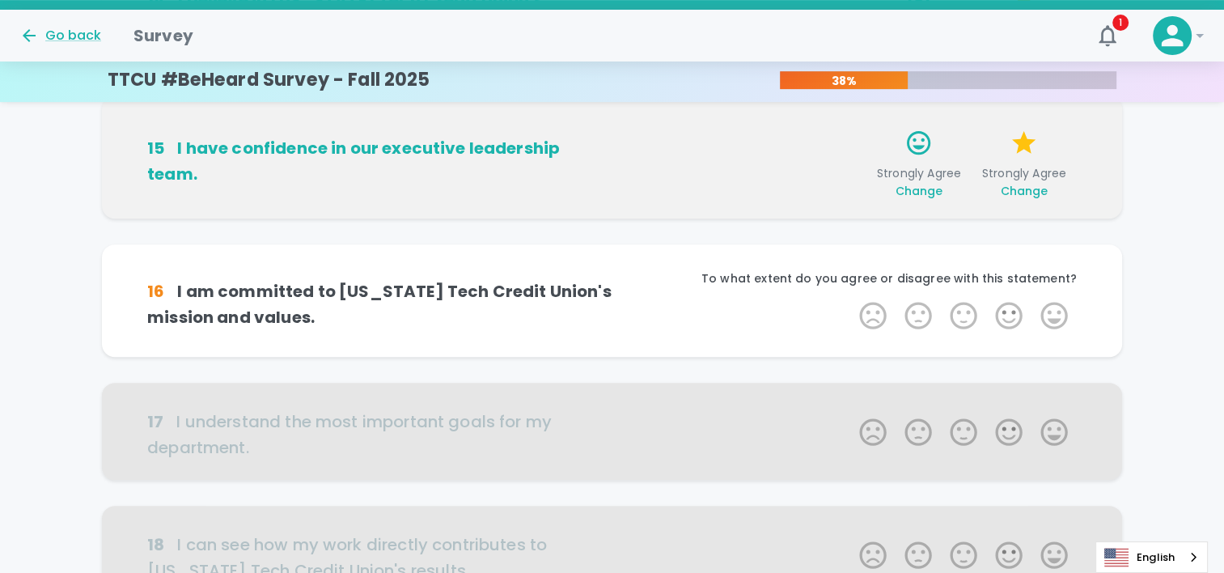
scroll to position [712, 0]
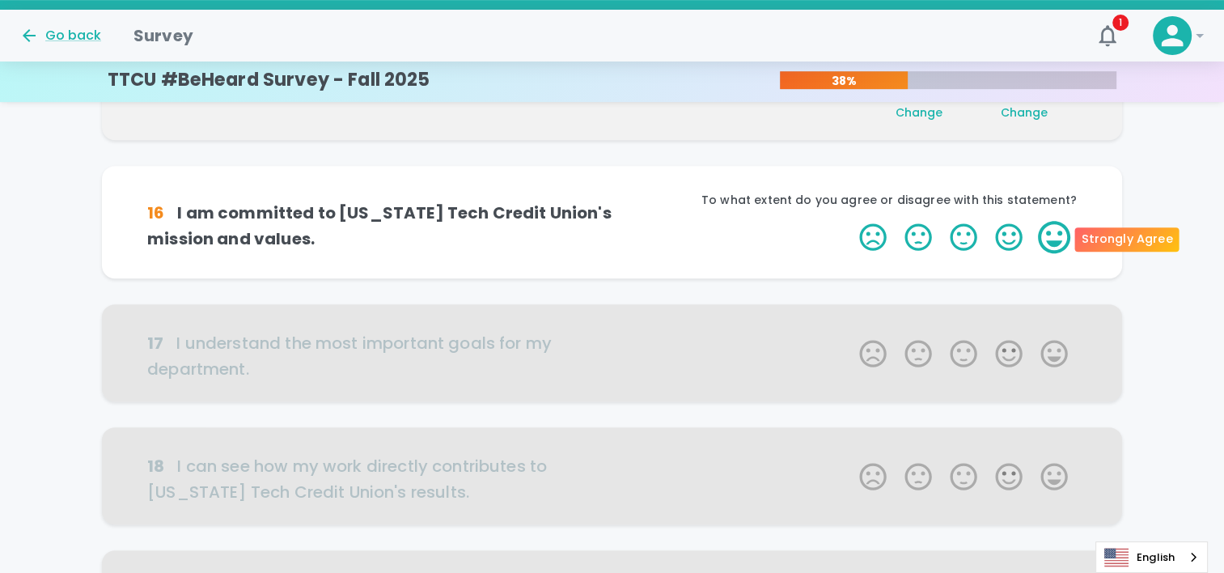
click at [1053, 223] on label "5 Stars" at bounding box center [1053, 237] width 45 height 32
click at [850, 221] on input "5 Stars" at bounding box center [849, 220] width 1 height 1
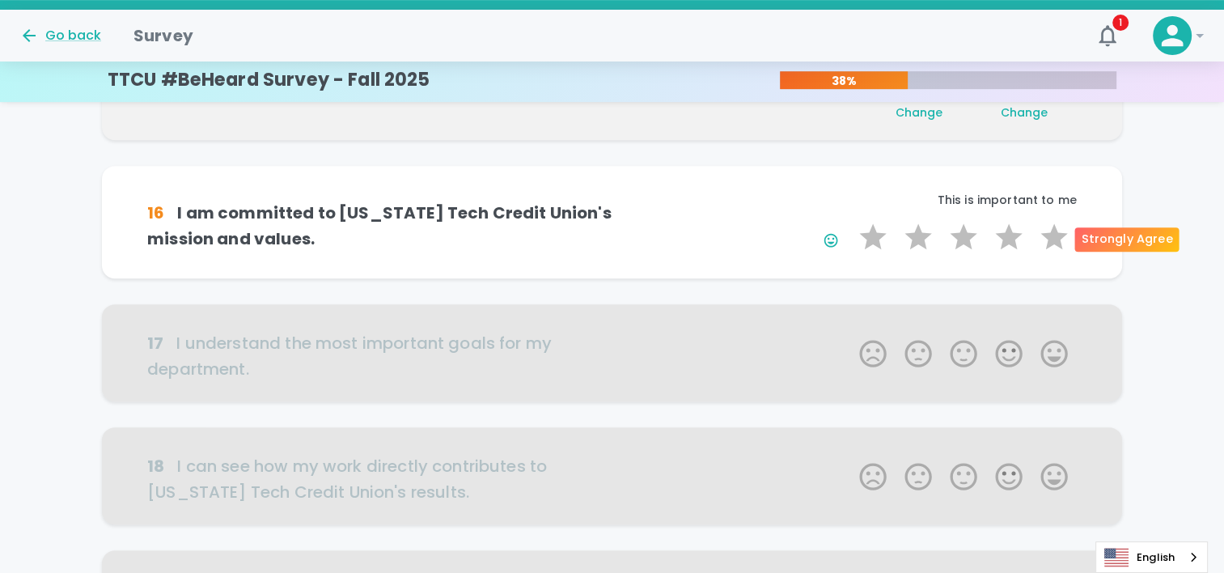
click at [1053, 223] on label "5 Stars" at bounding box center [1053, 237] width 45 height 32
click at [850, 221] on input "5 Stars" at bounding box center [849, 220] width 1 height 1
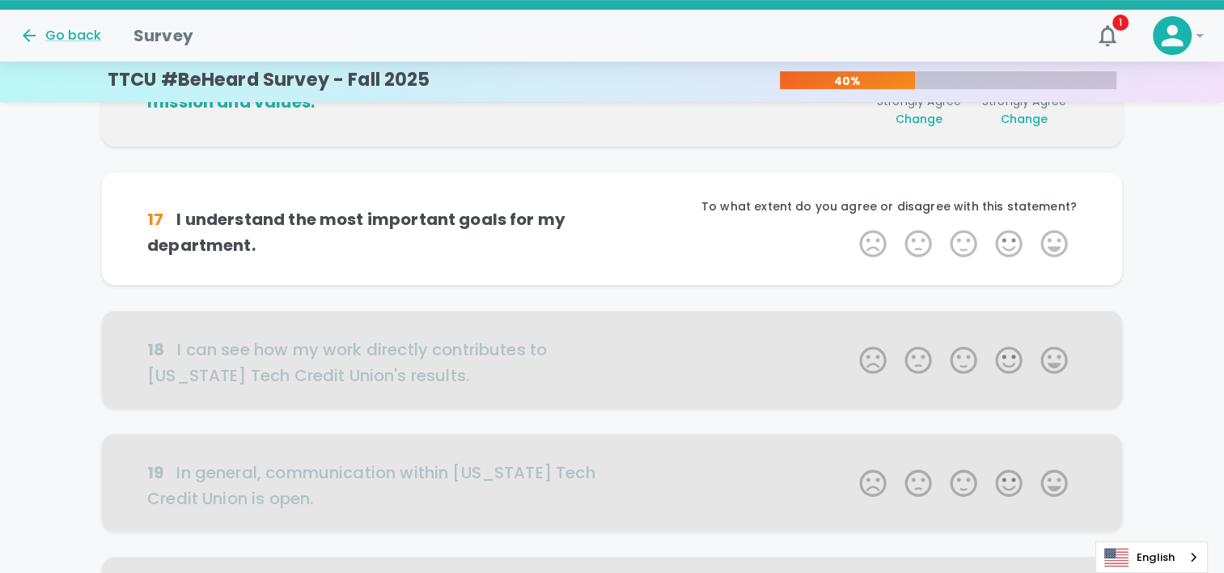
scroll to position [854, 0]
click at [1053, 223] on div "To what extent do you agree or disagree with this statement?" at bounding box center [844, 211] width 464 height 29
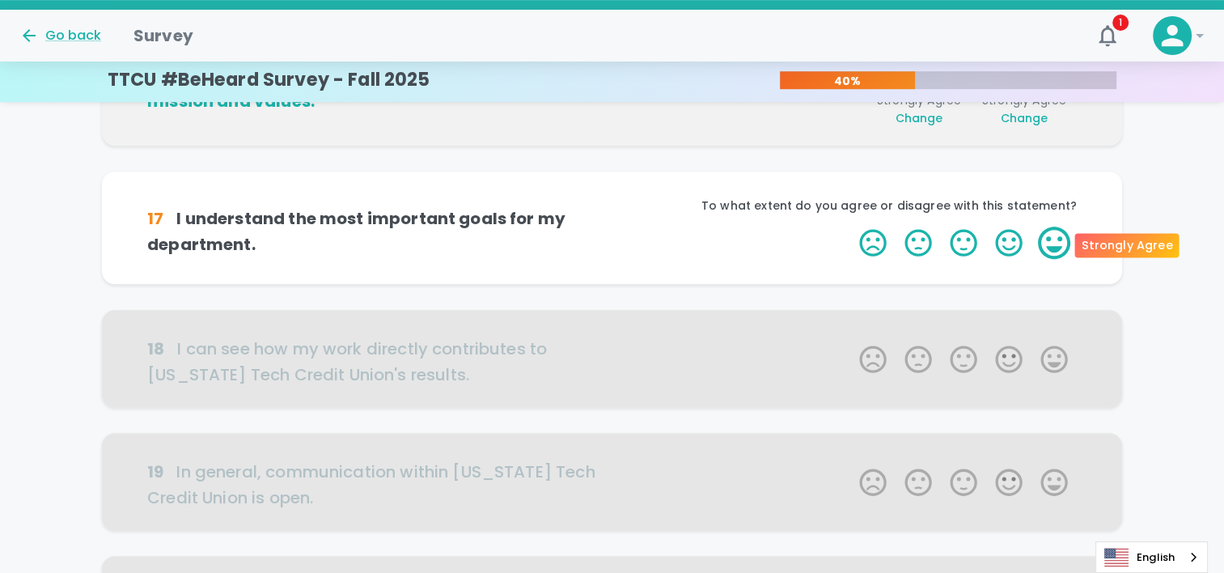
drag, startPoint x: 1053, startPoint y: 223, endPoint x: 1050, endPoint y: 244, distance: 21.3
click at [1050, 244] on label "5 Stars" at bounding box center [1053, 242] width 45 height 32
click at [850, 226] on input "5 Stars" at bounding box center [849, 226] width 1 height 1
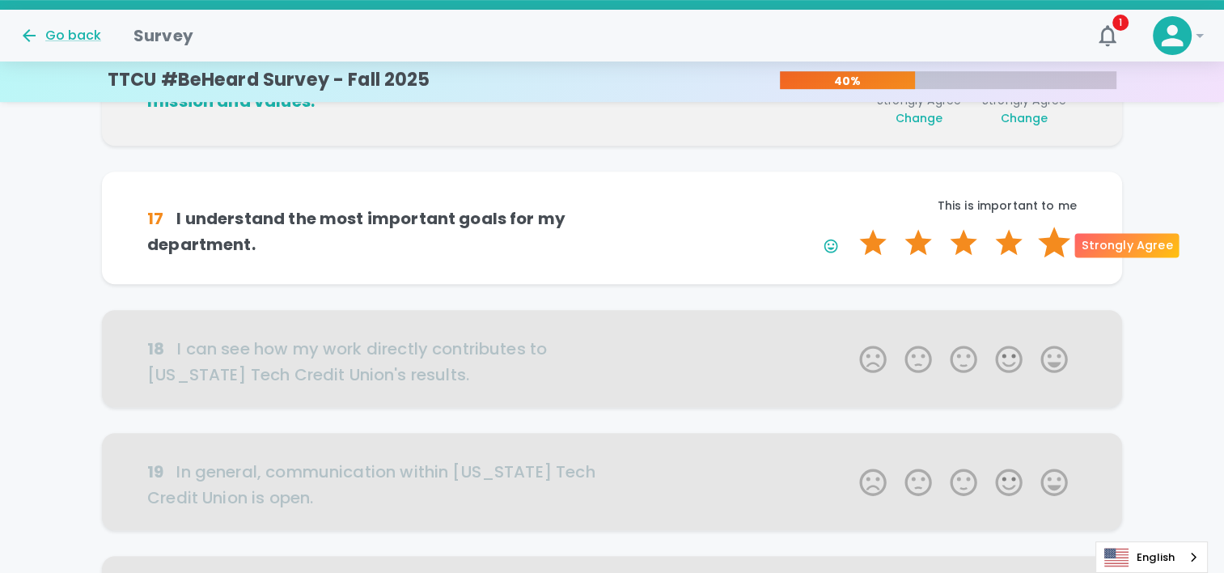
click at [1050, 244] on label "5 Stars" at bounding box center [1053, 242] width 45 height 32
click at [850, 226] on input "5 Stars" at bounding box center [849, 226] width 1 height 1
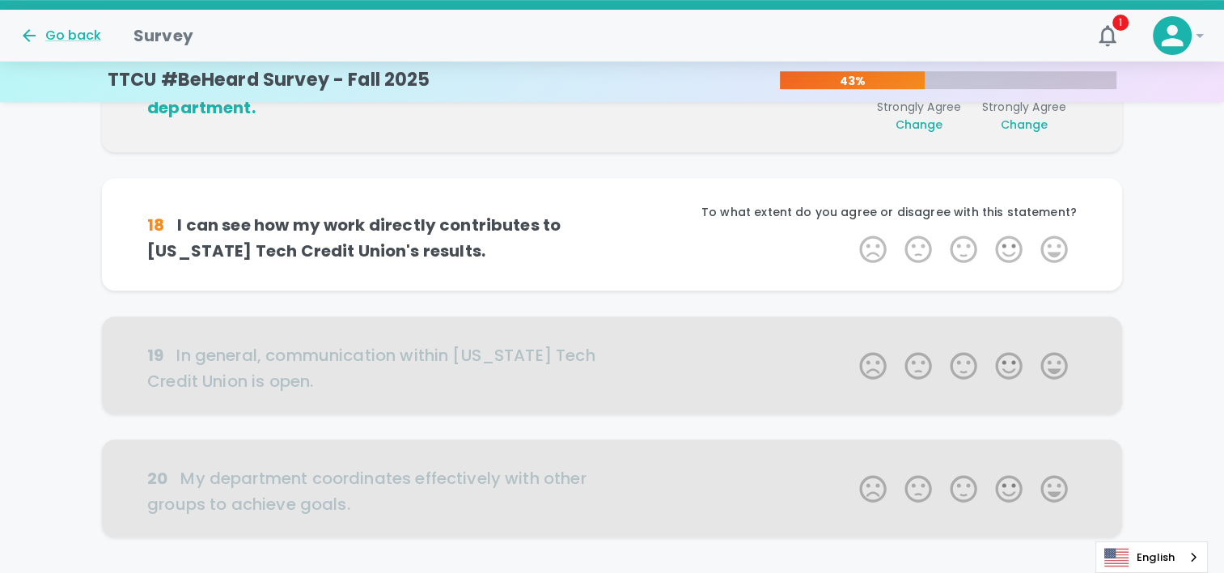
scroll to position [996, 0]
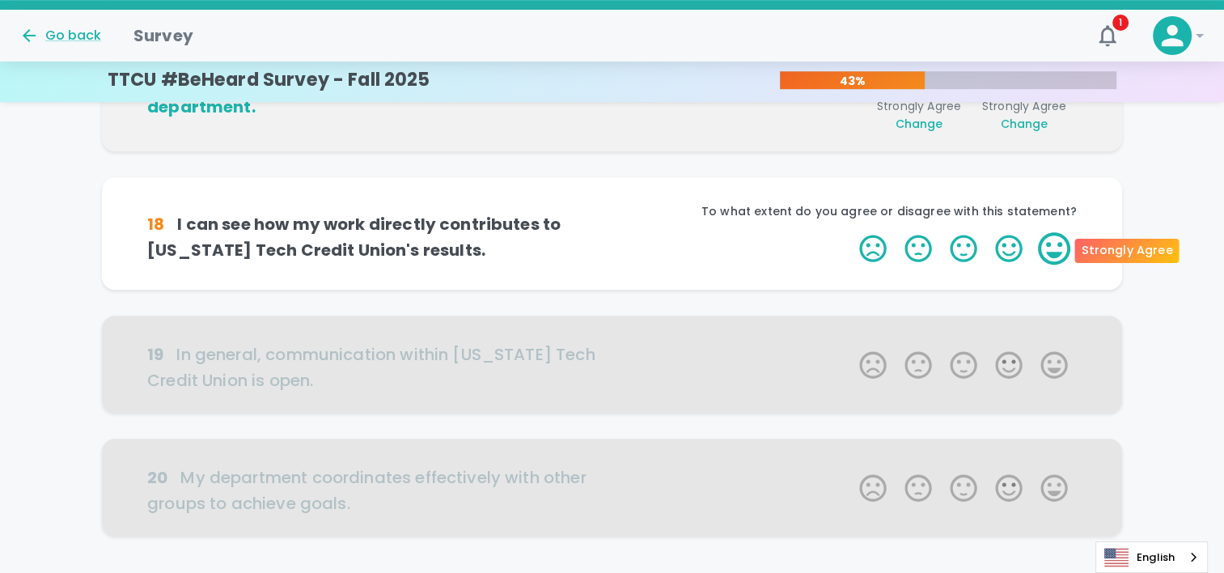
click at [1051, 253] on label "5 Stars" at bounding box center [1053, 248] width 45 height 32
click at [850, 232] on input "5 Stars" at bounding box center [849, 231] width 1 height 1
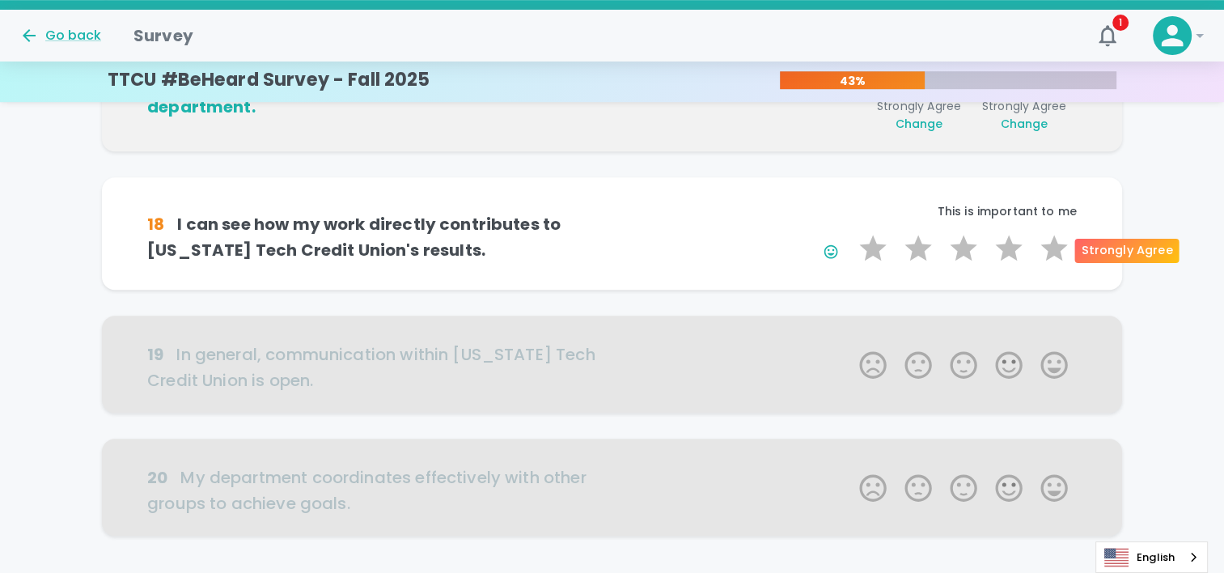
click at [1051, 253] on label "5 Stars" at bounding box center [1053, 248] width 45 height 32
click at [850, 232] on input "5 Stars" at bounding box center [849, 231] width 1 height 1
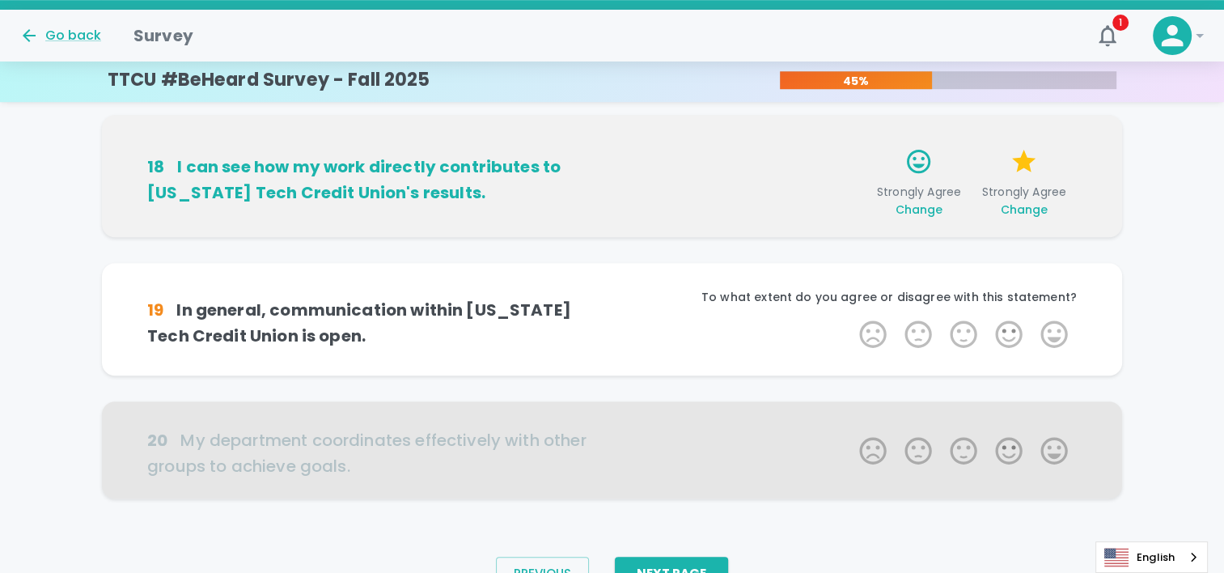
scroll to position [1116, 0]
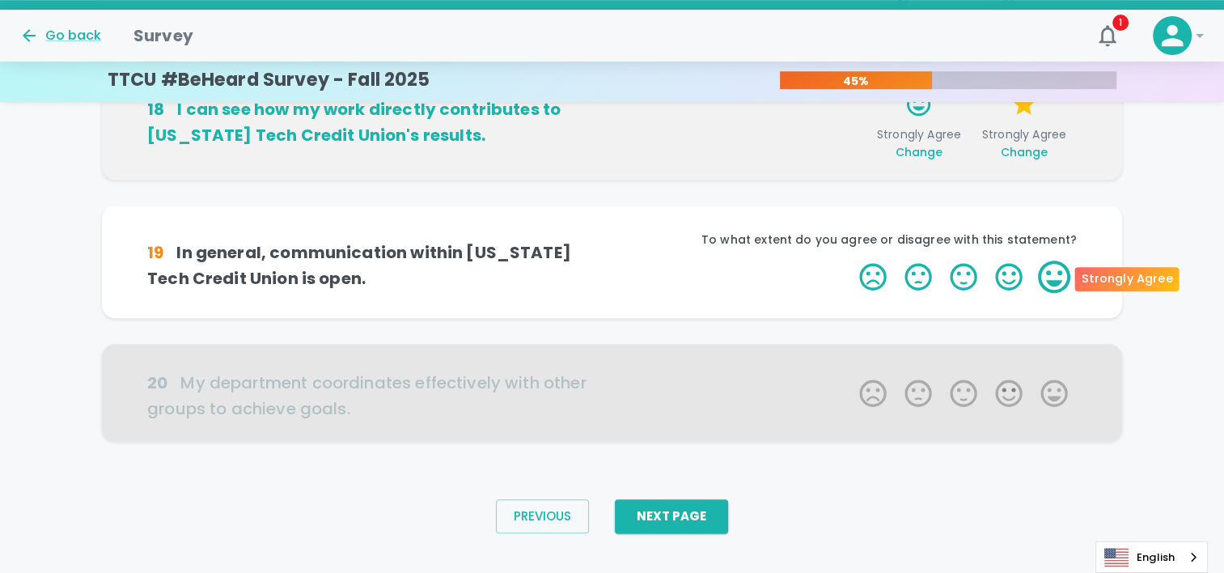
click at [1050, 275] on label "5 Stars" at bounding box center [1053, 276] width 45 height 32
click at [850, 260] on input "5 Stars" at bounding box center [849, 260] width 1 height 1
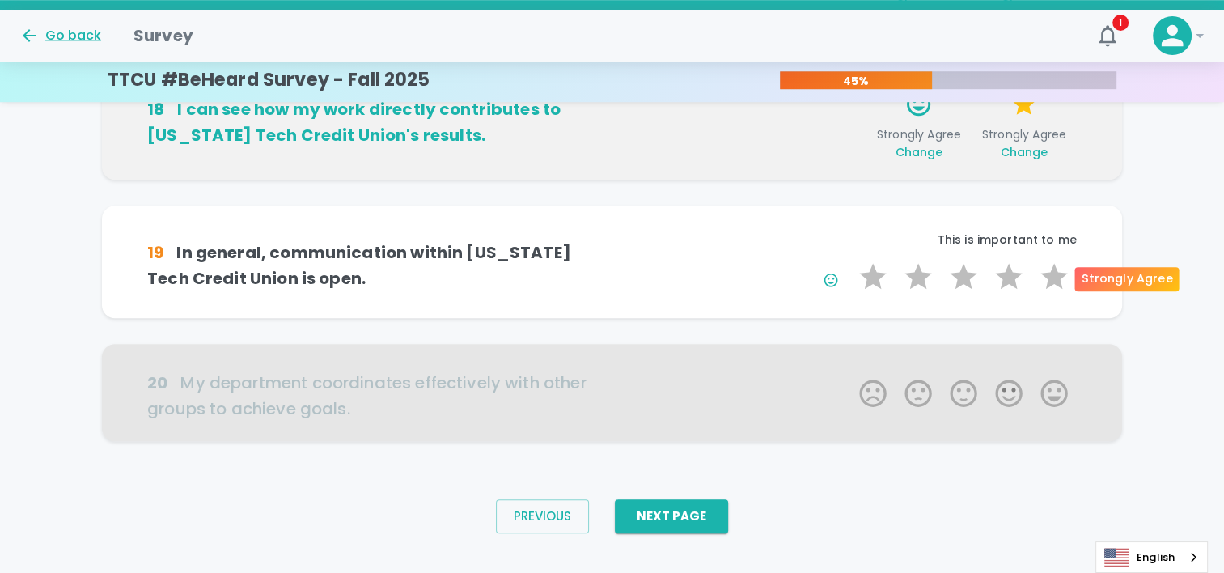
click at [1050, 275] on label "5 Stars" at bounding box center [1053, 276] width 45 height 32
click at [850, 260] on input "5 Stars" at bounding box center [849, 260] width 1 height 1
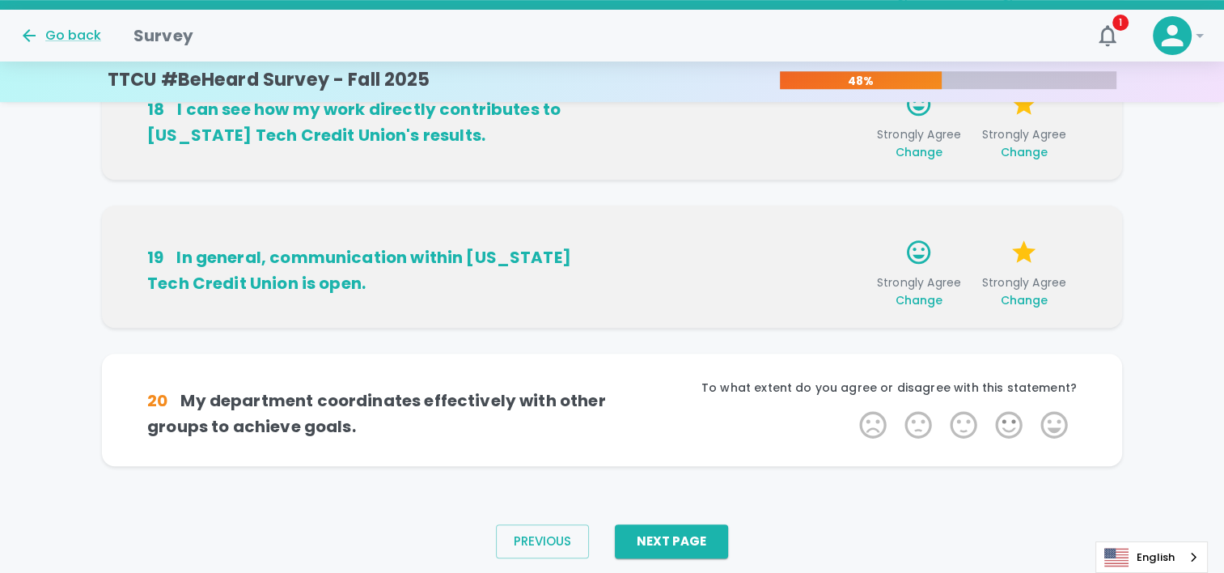
scroll to position [1140, 0]
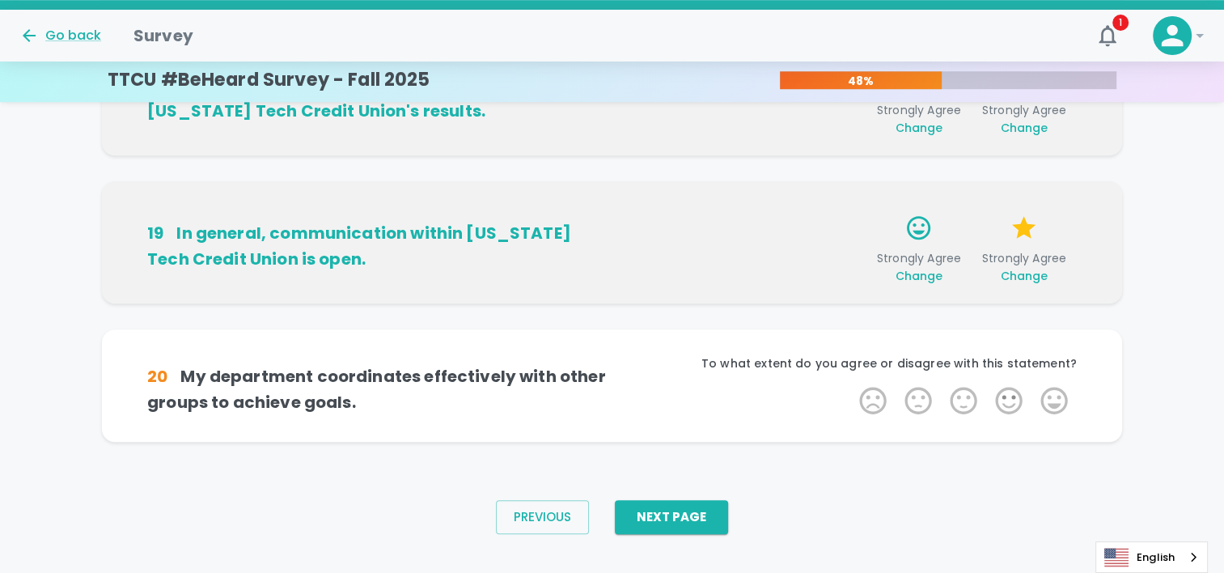
click at [1050, 275] on div "Change" at bounding box center [1023, 276] width 79 height 16
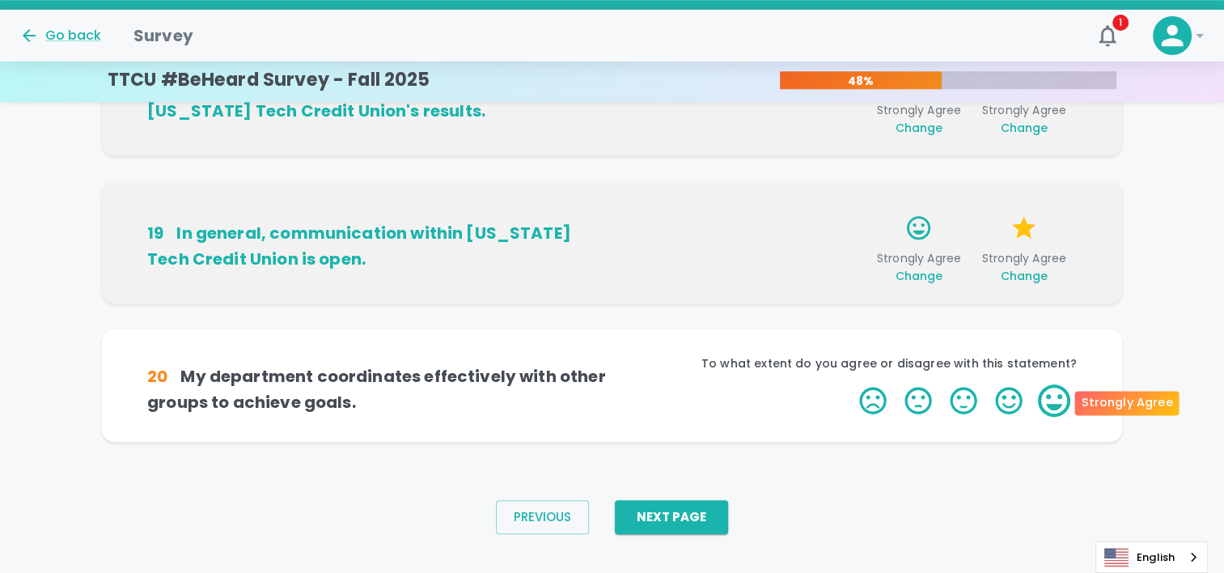
click at [1042, 390] on label "5 Stars" at bounding box center [1053, 400] width 45 height 32
click at [850, 384] on input "5 Stars" at bounding box center [849, 383] width 1 height 1
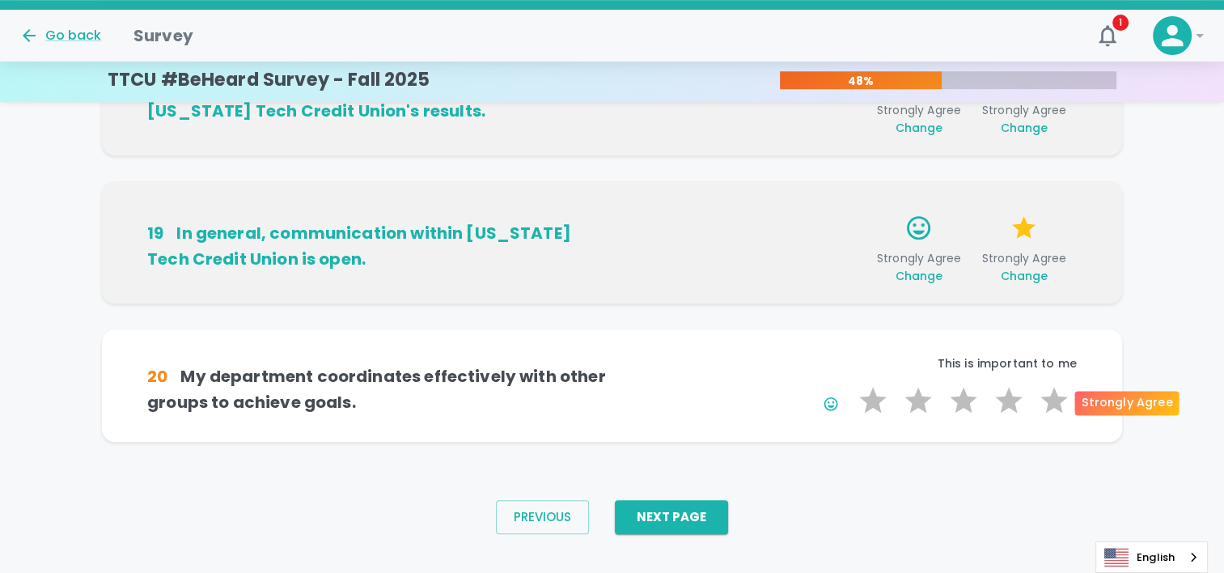
click at [1042, 390] on label "5 Stars" at bounding box center [1053, 400] width 45 height 32
click at [850, 384] on input "5 Stars" at bounding box center [849, 383] width 1 height 1
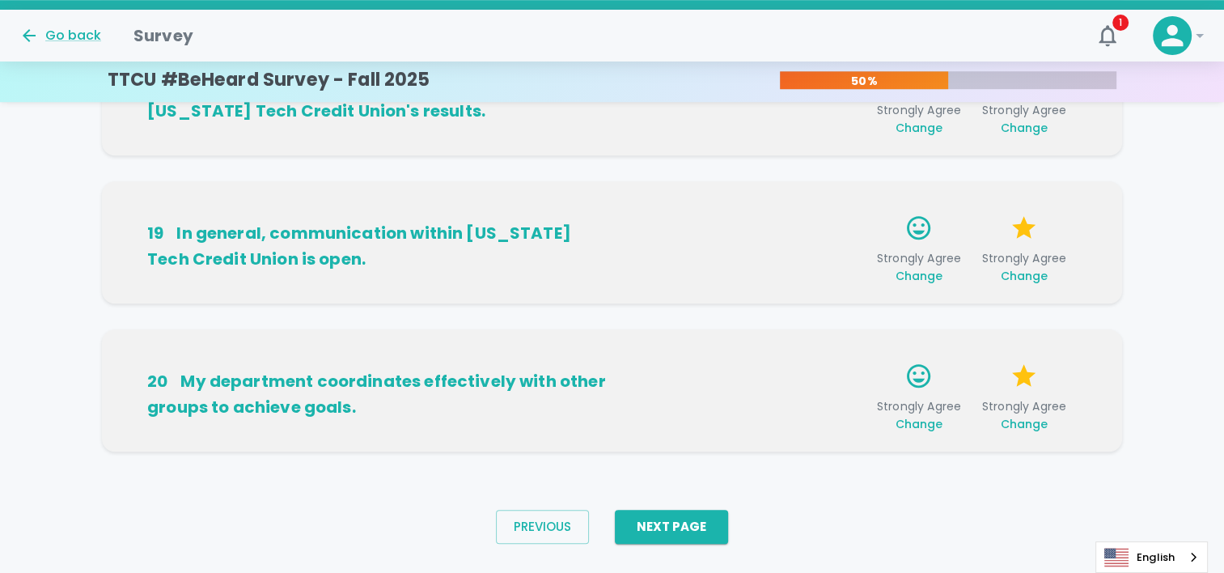
scroll to position [1165, 0]
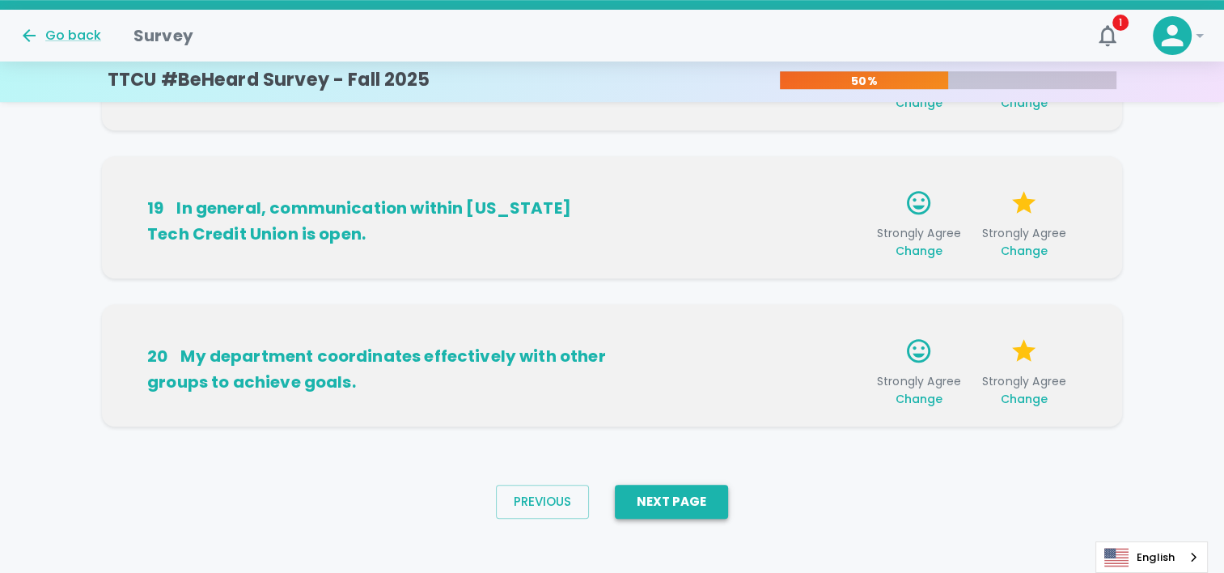
click at [677, 495] on button "Next Page" at bounding box center [671, 501] width 113 height 34
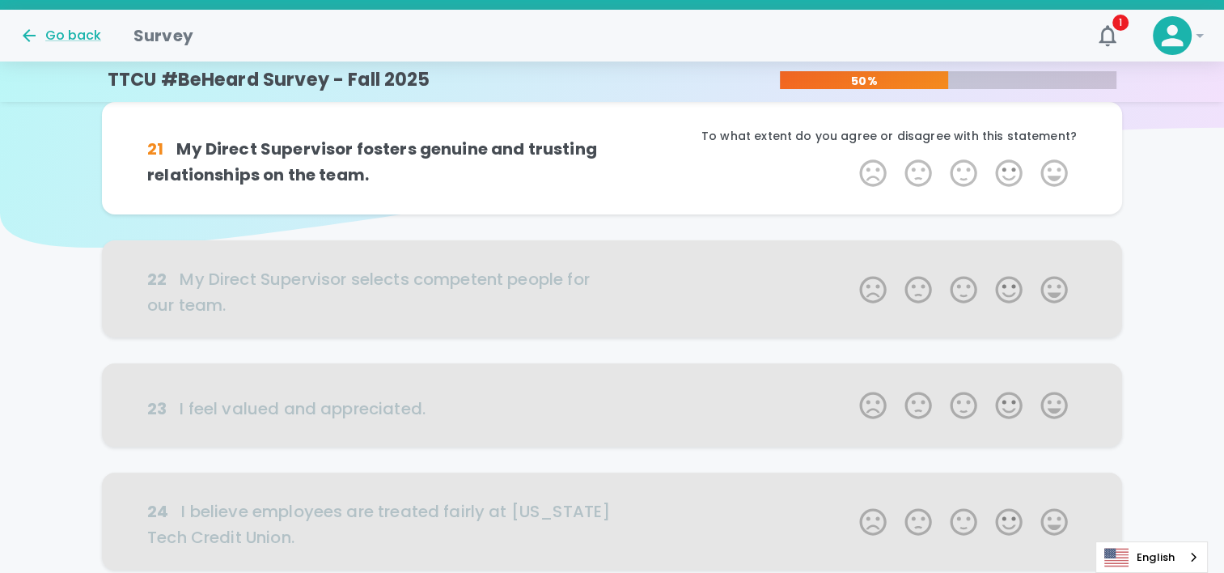
scroll to position [0, 0]
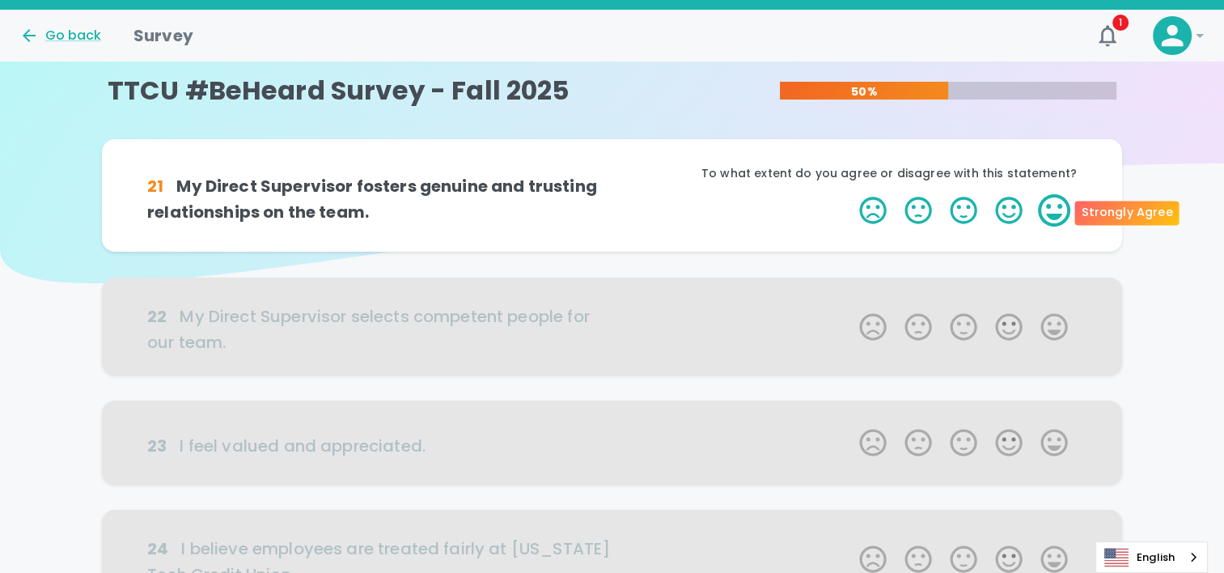
click at [1059, 217] on label "5 Stars" at bounding box center [1053, 210] width 45 height 32
click at [850, 194] on input "5 Stars" at bounding box center [849, 193] width 1 height 1
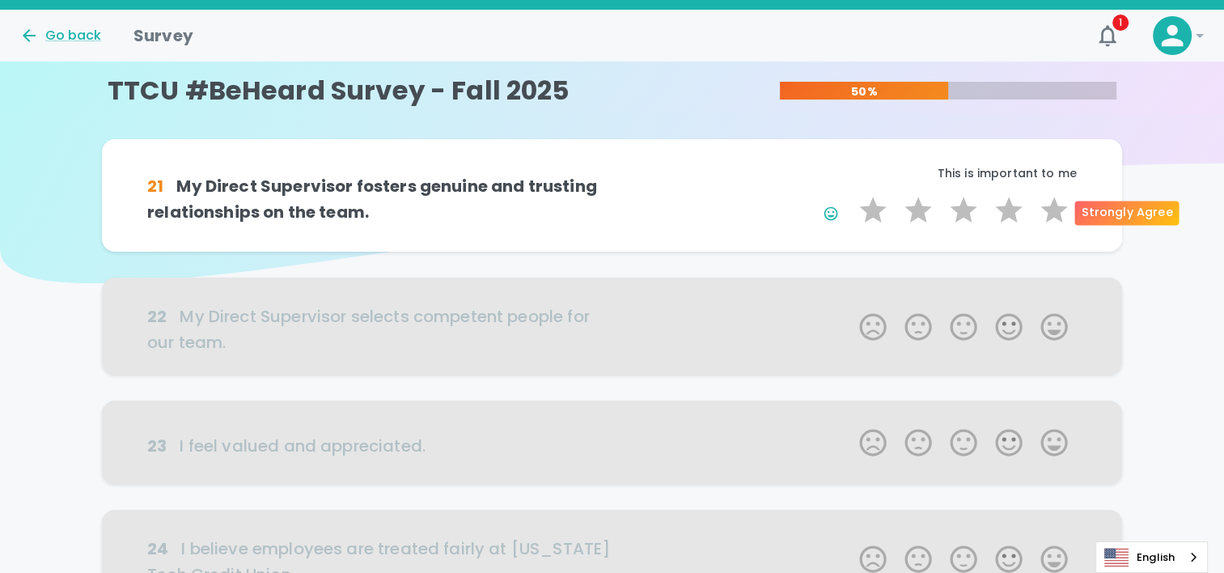
click at [1059, 217] on label "5 Stars" at bounding box center [1053, 210] width 45 height 32
click at [850, 194] on input "5 Stars" at bounding box center [849, 193] width 1 height 1
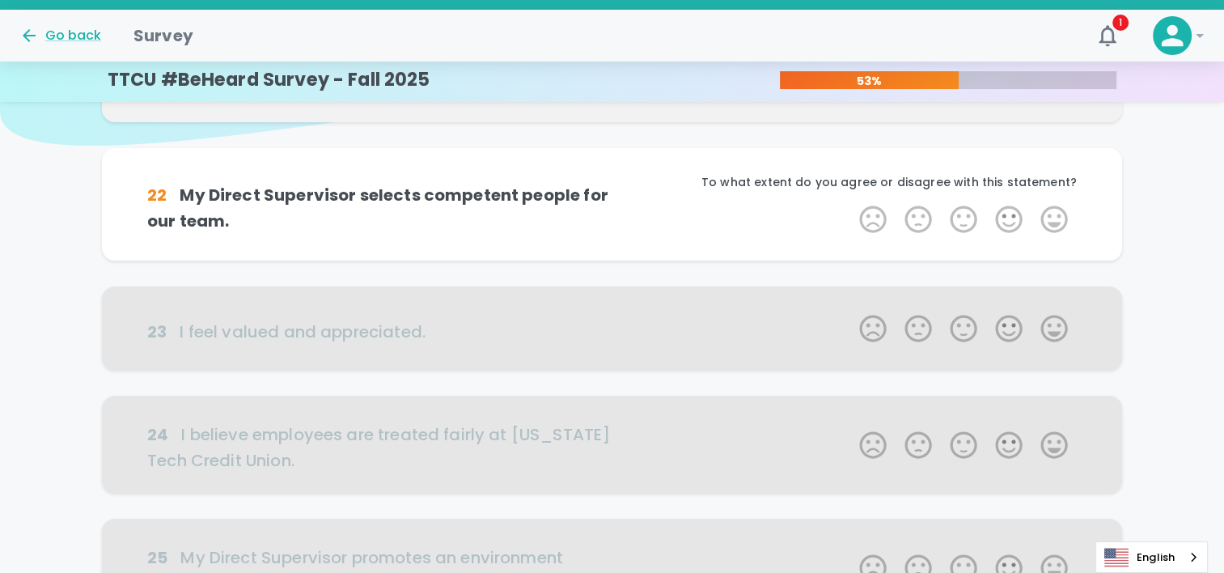
scroll to position [142, 0]
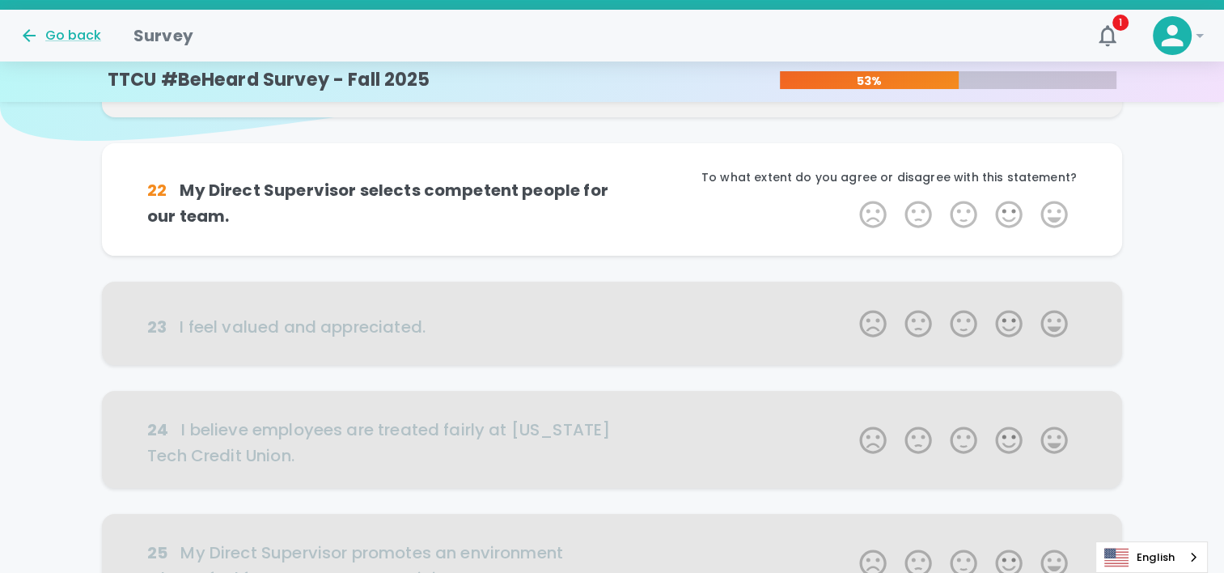
click at [1059, 217] on label "5 Stars" at bounding box center [1053, 214] width 45 height 32
click at [850, 198] on input "5 Stars" at bounding box center [849, 197] width 1 height 1
click at [1059, 217] on label "5 Stars" at bounding box center [1053, 214] width 45 height 32
click at [850, 198] on input "5 Stars" at bounding box center [849, 197] width 1 height 1
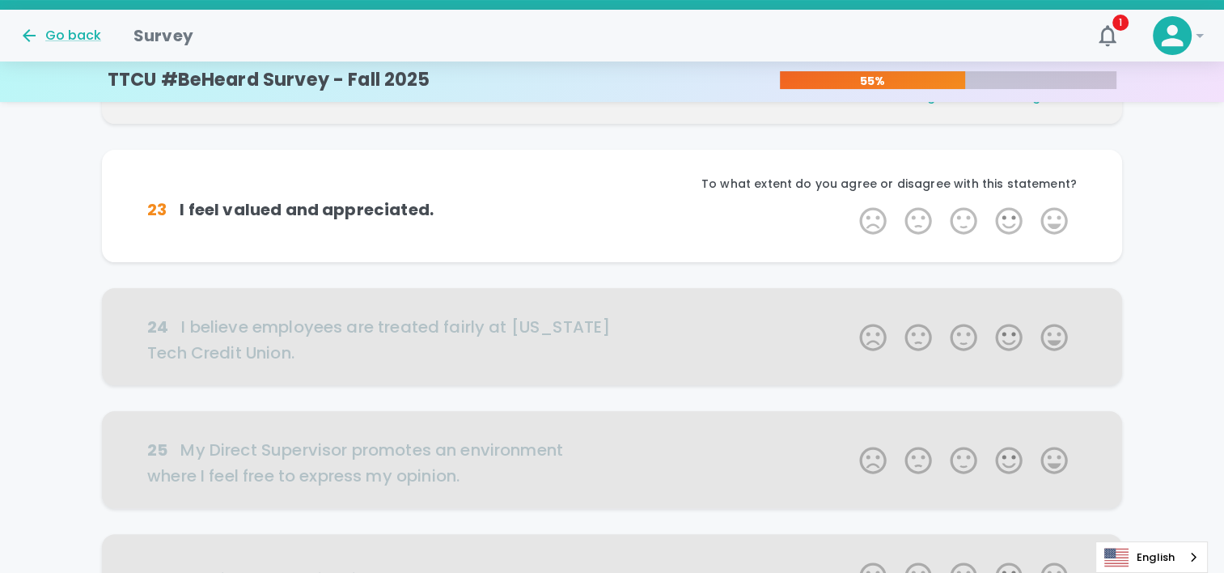
scroll to position [285, 0]
click at [1059, 217] on label "5 Stars" at bounding box center [1053, 220] width 45 height 32
click at [850, 204] on input "5 Stars" at bounding box center [849, 203] width 1 height 1
click at [1059, 217] on label "5 Stars" at bounding box center [1053, 220] width 45 height 32
click at [850, 204] on input "5 Stars" at bounding box center [849, 203] width 1 height 1
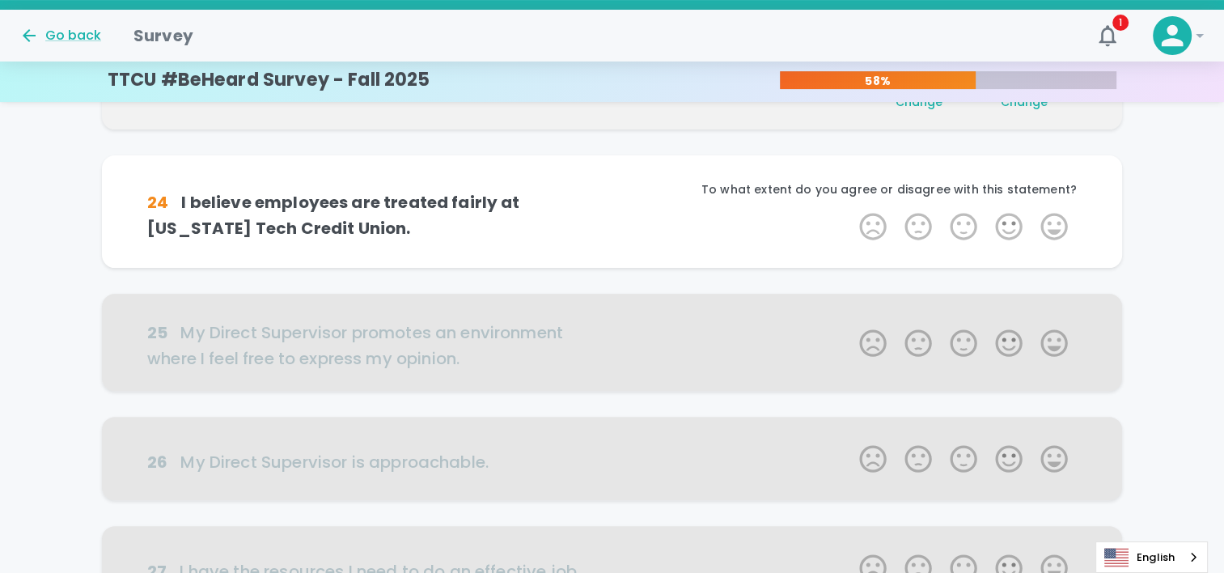
scroll to position [427, 0]
click at [1059, 217] on label "5 Stars" at bounding box center [1053, 225] width 45 height 32
click at [850, 209] on input "5 Stars" at bounding box center [849, 209] width 1 height 1
click at [1059, 217] on label "5 Stars" at bounding box center [1053, 225] width 45 height 32
click at [850, 209] on input "5 Stars" at bounding box center [849, 209] width 1 height 1
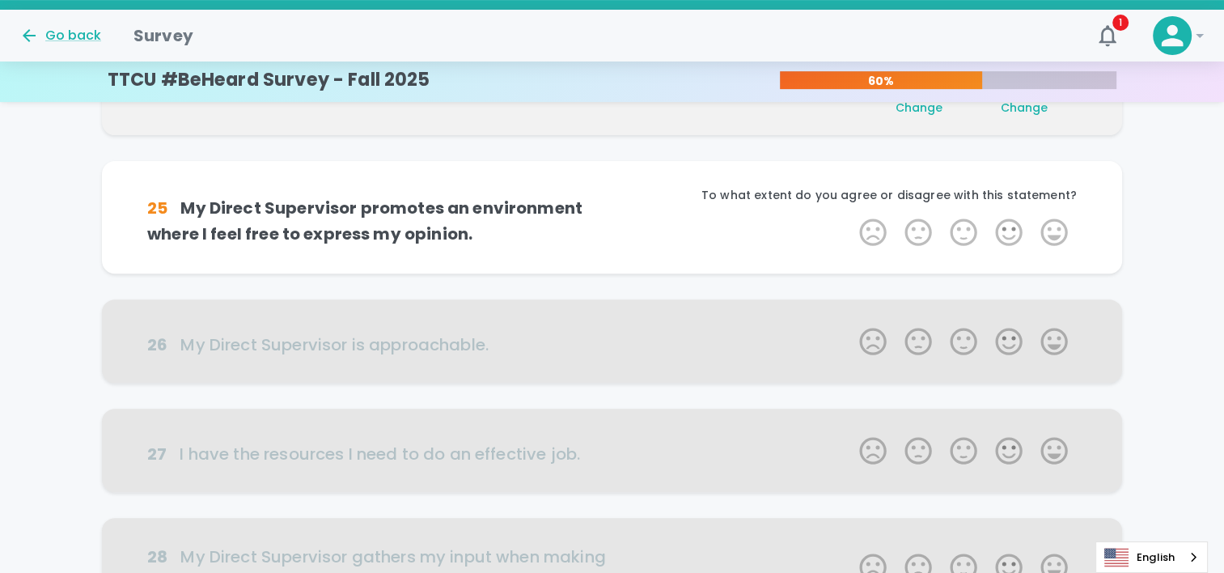
scroll to position [569, 0]
click at [1059, 217] on label "5 Stars" at bounding box center [1053, 231] width 45 height 32
click at [850, 215] on input "5 Stars" at bounding box center [849, 214] width 1 height 1
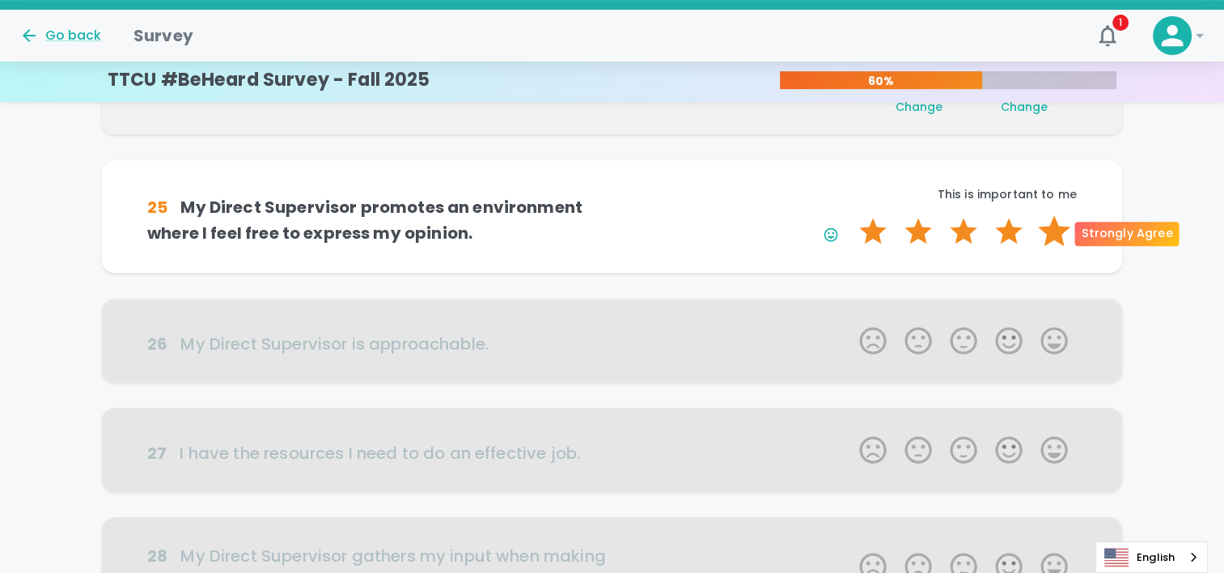
click at [1054, 227] on label "5 Stars" at bounding box center [1053, 231] width 45 height 32
click at [850, 215] on input "5 Stars" at bounding box center [849, 214] width 1 height 1
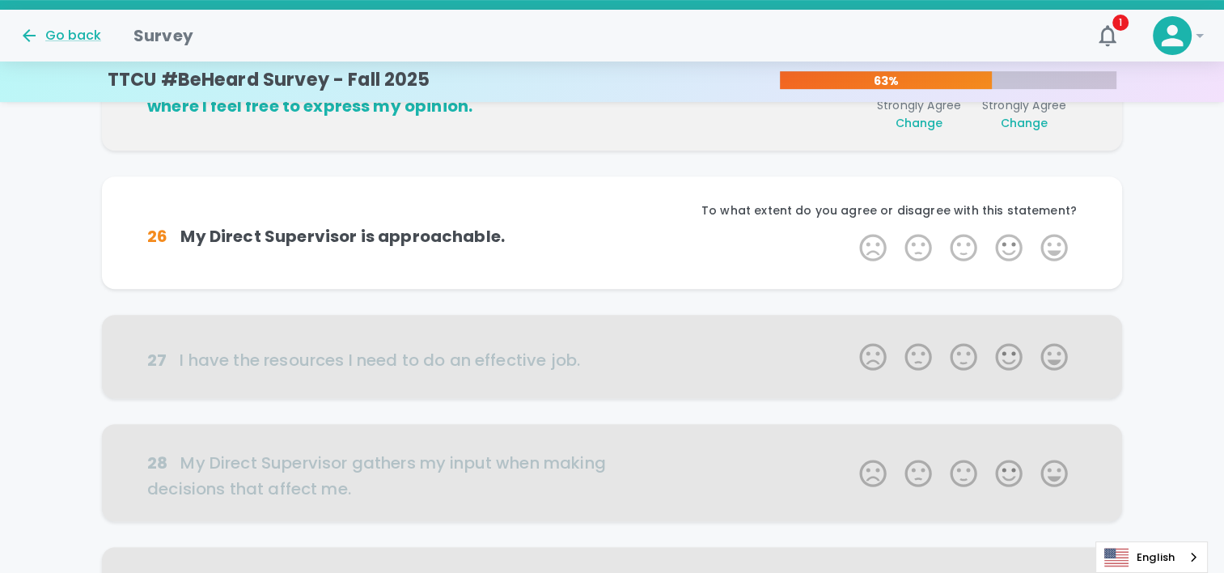
scroll to position [712, 0]
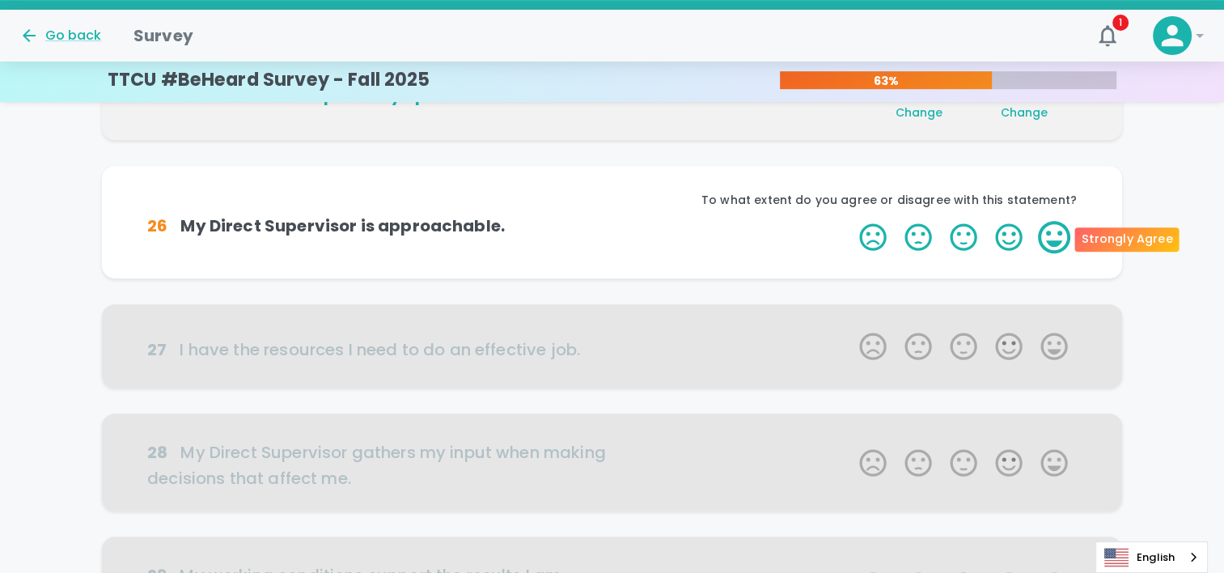
click at [1054, 230] on label "5 Stars" at bounding box center [1053, 237] width 45 height 32
click at [850, 221] on input "5 Stars" at bounding box center [849, 220] width 1 height 1
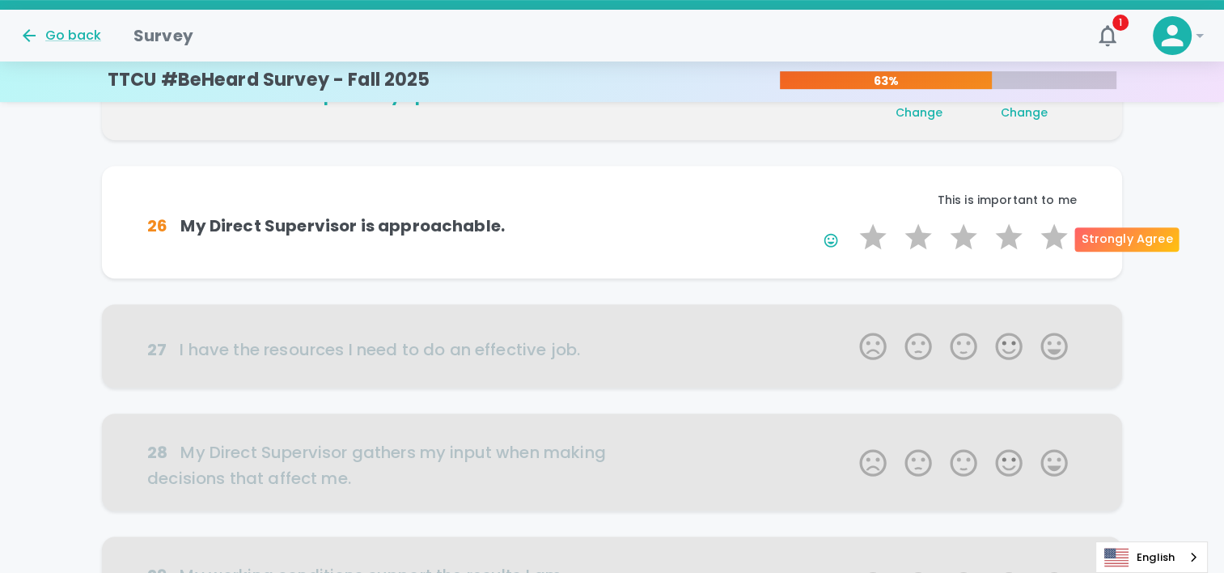
click at [1054, 230] on label "5 Stars" at bounding box center [1053, 237] width 45 height 32
click at [850, 221] on input "5 Stars" at bounding box center [849, 220] width 1 height 1
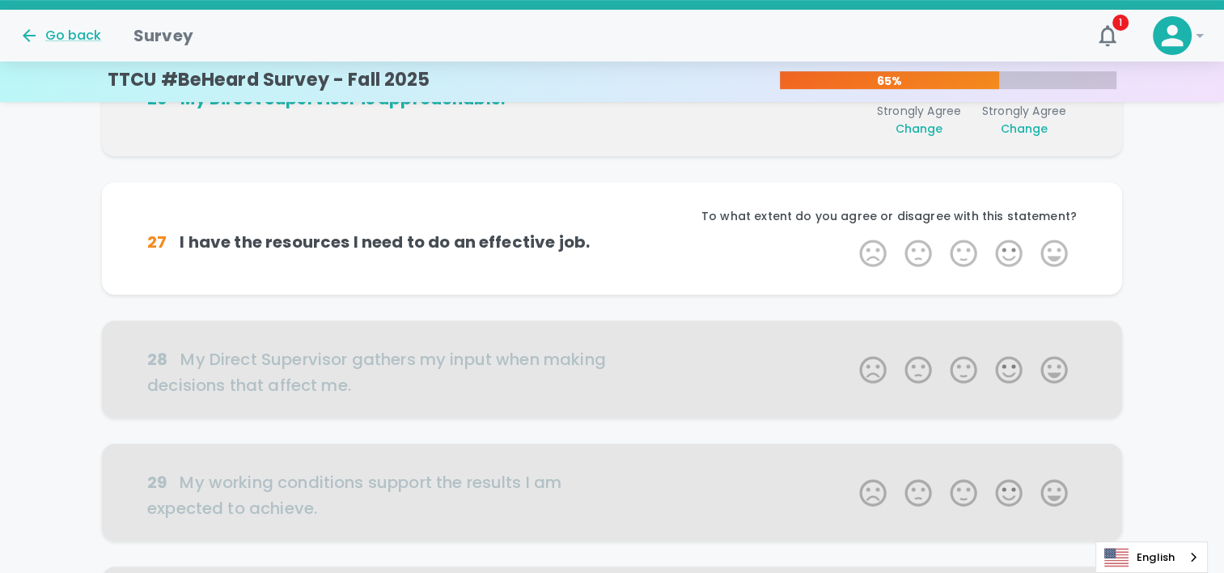
scroll to position [854, 0]
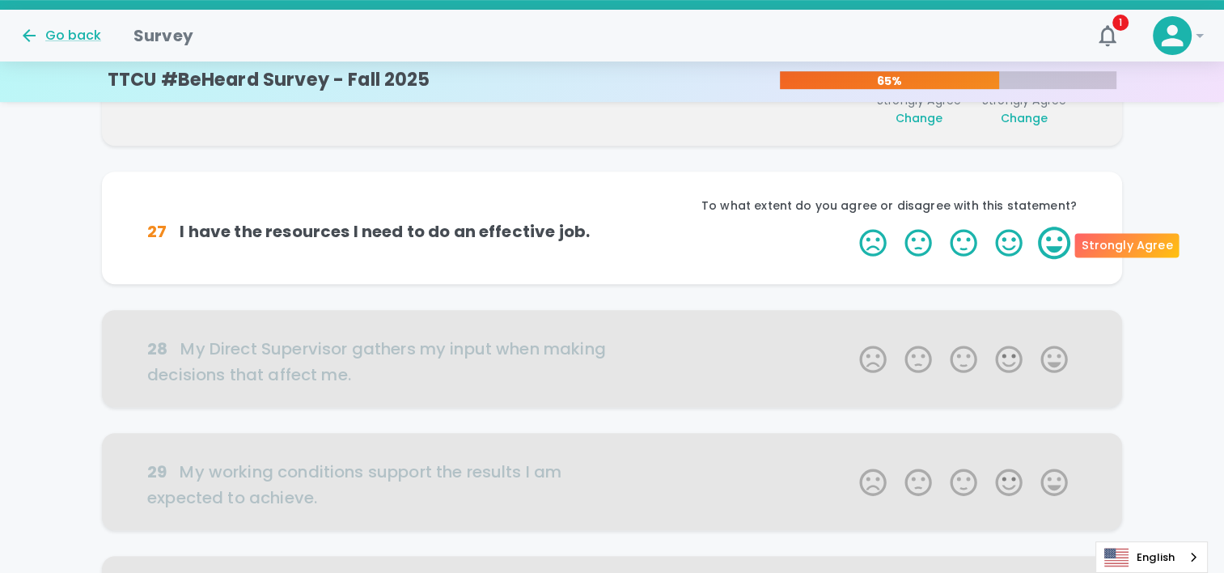
click at [1054, 232] on label "5 Stars" at bounding box center [1053, 242] width 45 height 32
click at [850, 226] on input "5 Stars" at bounding box center [849, 226] width 1 height 1
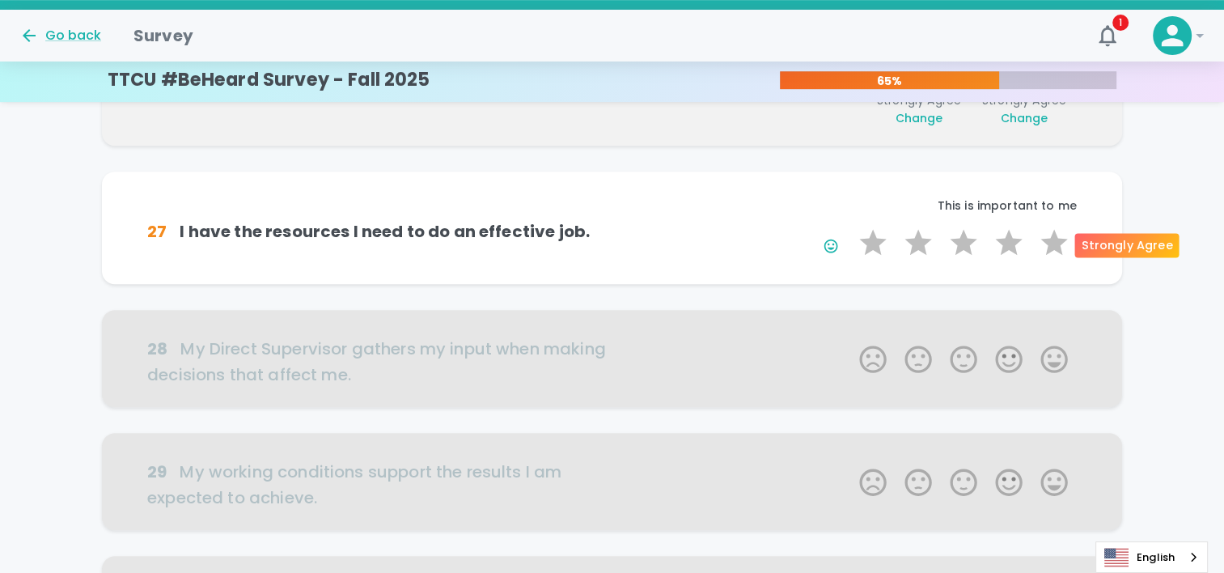
click at [1054, 232] on label "5 Stars" at bounding box center [1053, 242] width 45 height 32
click at [850, 226] on input "5 Stars" at bounding box center [849, 226] width 1 height 1
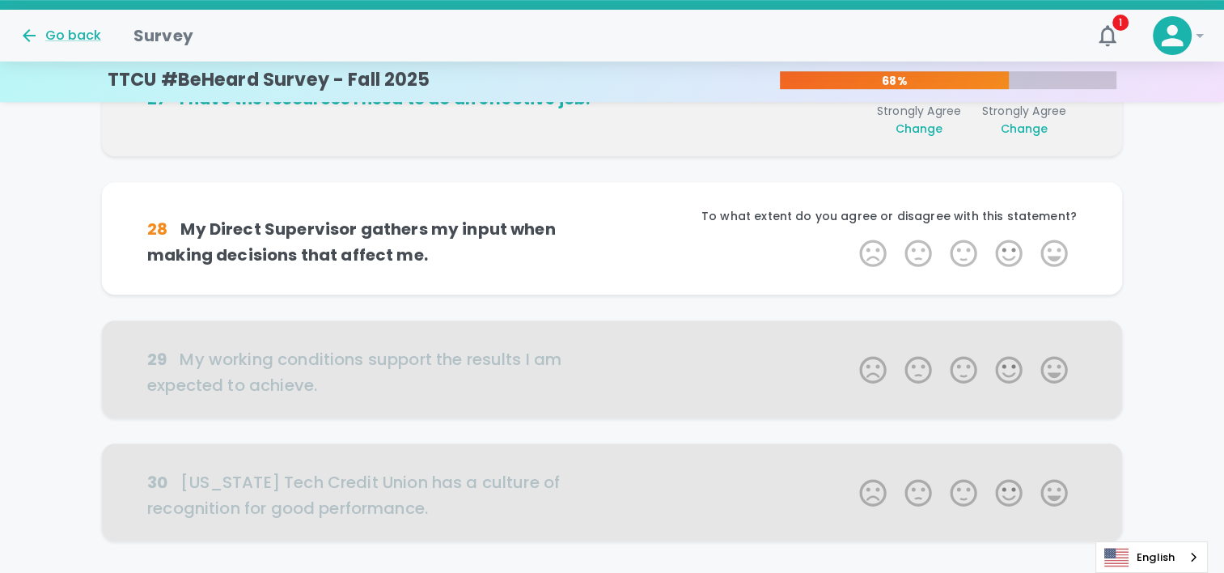
scroll to position [996, 0]
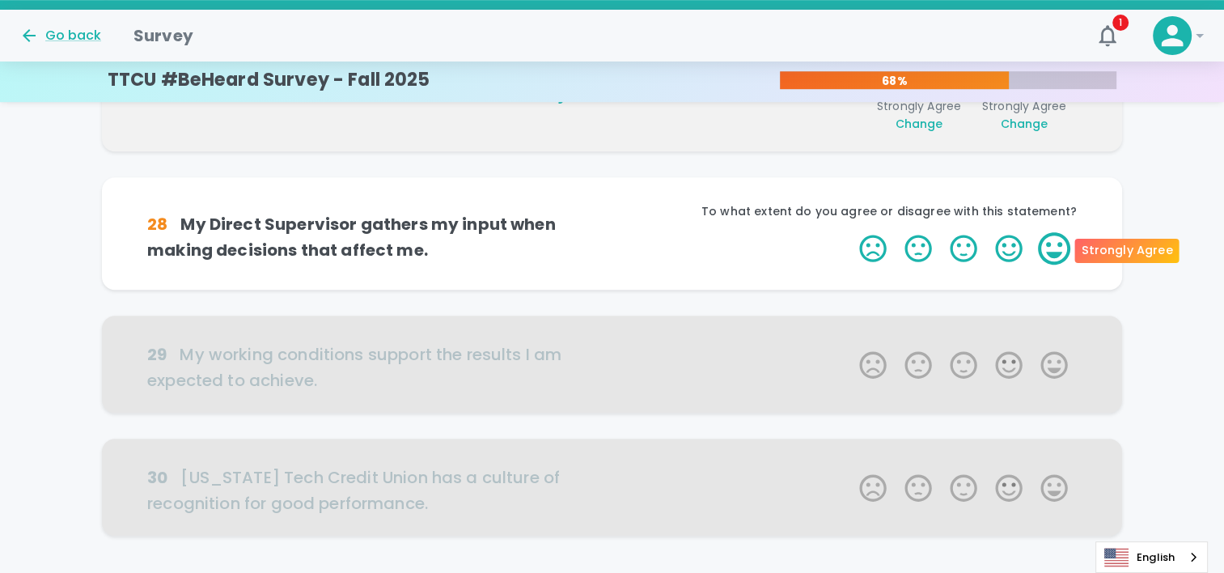
click at [1055, 245] on label "5 Stars" at bounding box center [1053, 248] width 45 height 32
click at [850, 232] on input "5 Stars" at bounding box center [849, 231] width 1 height 1
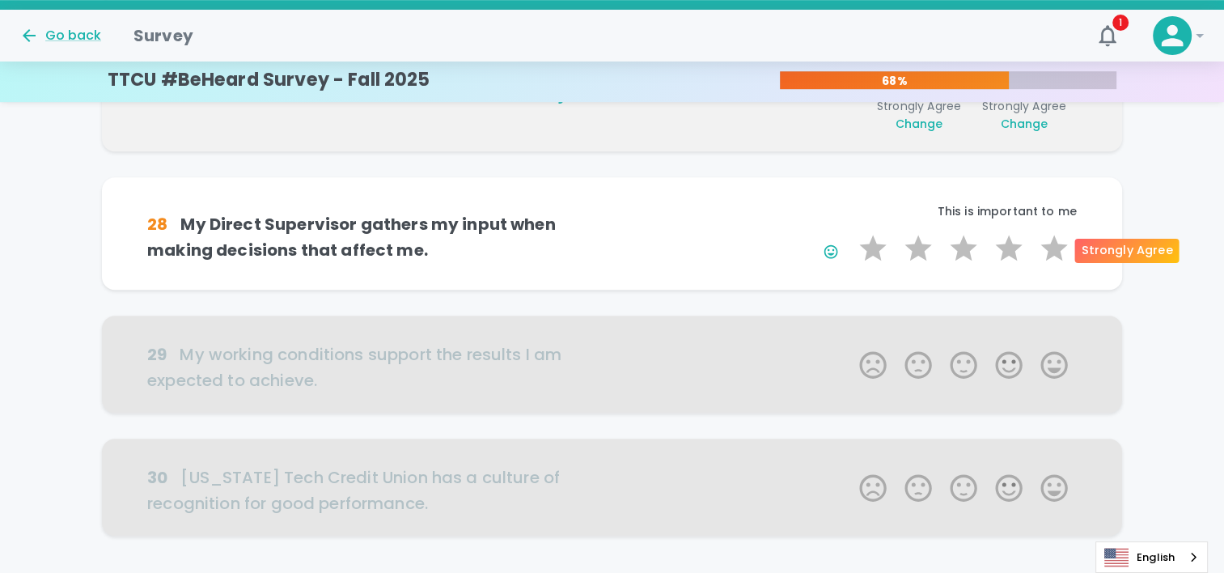
click at [1055, 245] on label "5 Stars" at bounding box center [1053, 248] width 45 height 32
click at [850, 232] on input "5 Stars" at bounding box center [849, 231] width 1 height 1
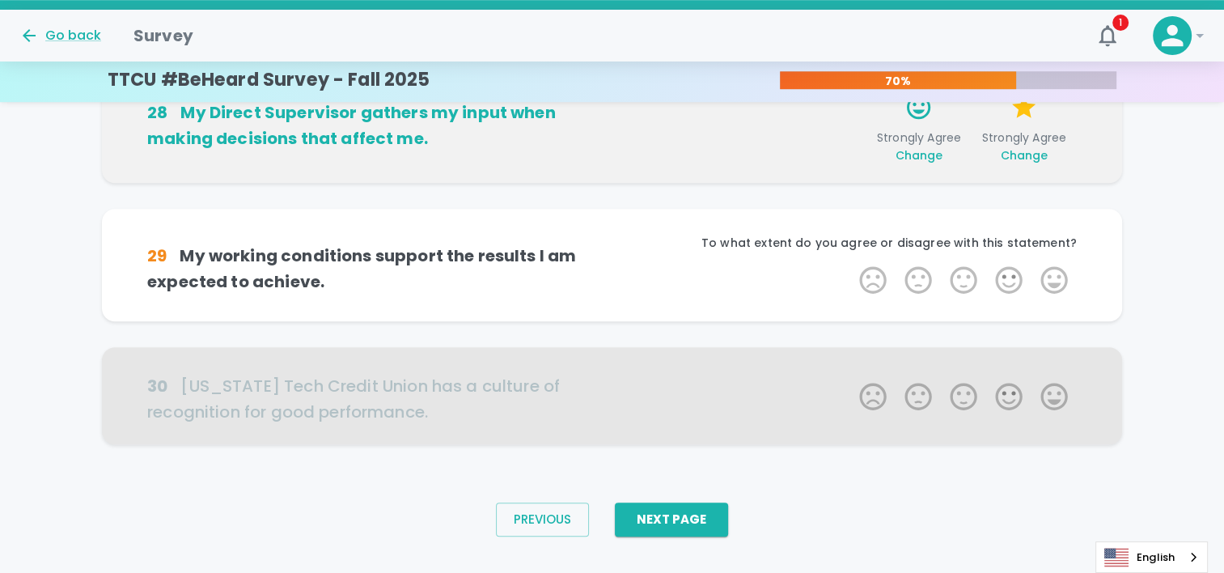
scroll to position [1116, 0]
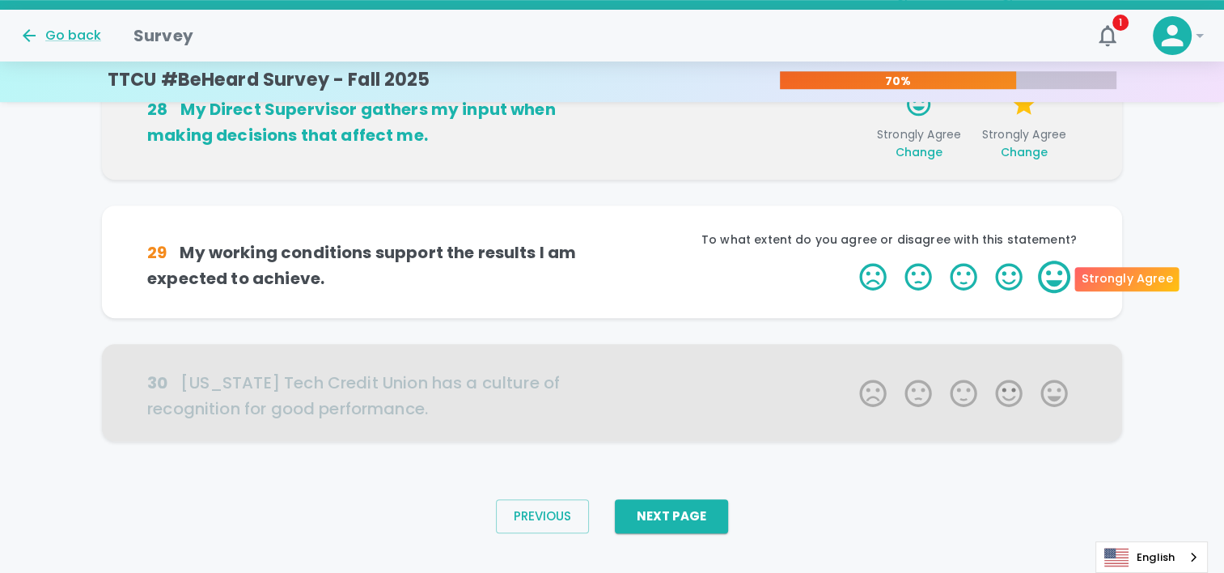
click at [1055, 265] on label "5 Stars" at bounding box center [1053, 276] width 45 height 32
click at [850, 260] on input "5 Stars" at bounding box center [849, 260] width 1 height 1
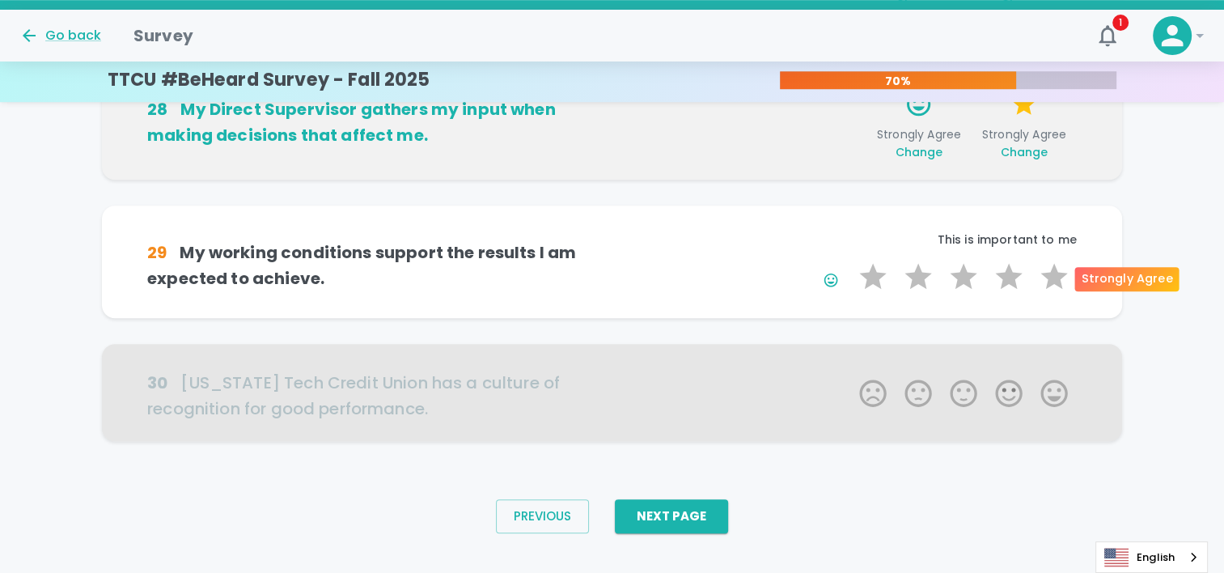
click at [1055, 265] on label "5 Stars" at bounding box center [1053, 276] width 45 height 32
click at [850, 260] on input "5 Stars" at bounding box center [849, 260] width 1 height 1
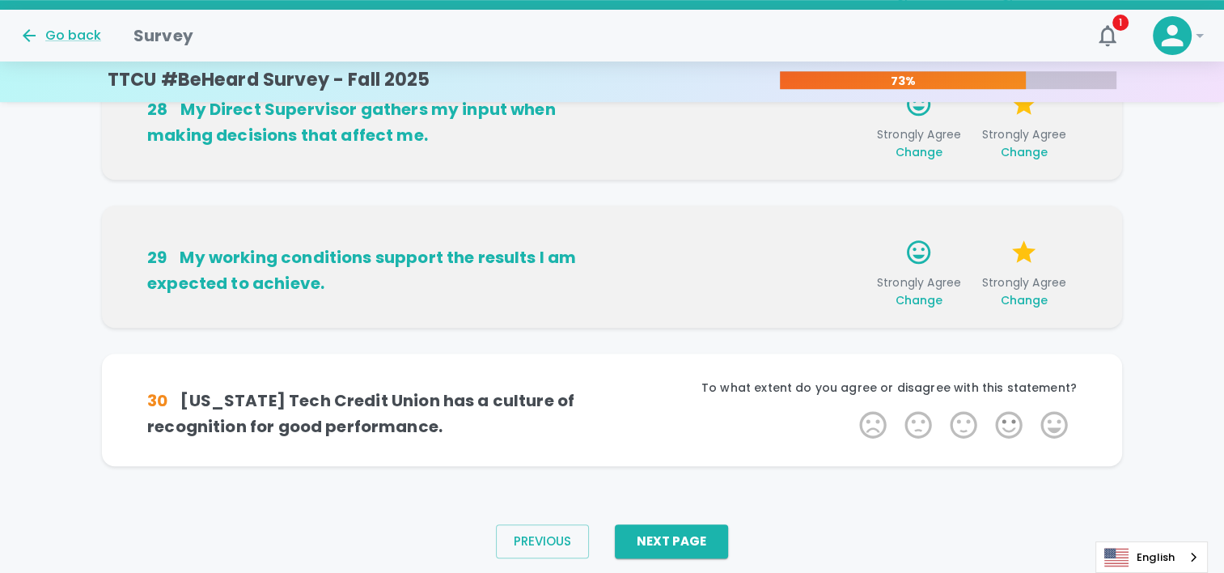
scroll to position [1140, 0]
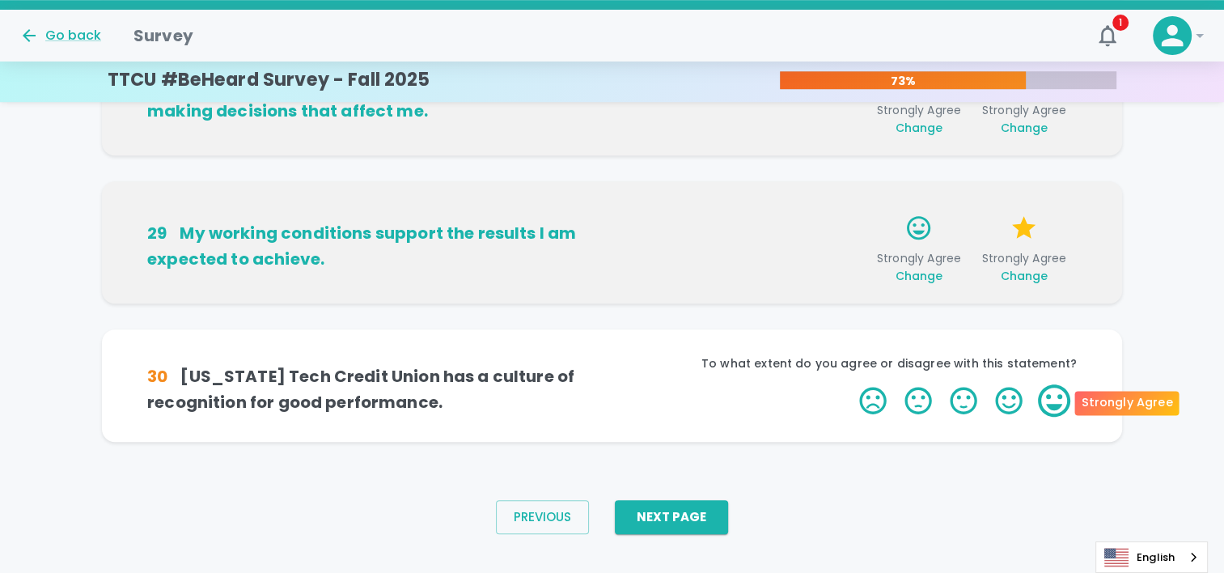
click at [1042, 398] on label "5 Stars" at bounding box center [1053, 400] width 45 height 32
click at [850, 384] on input "5 Stars" at bounding box center [849, 383] width 1 height 1
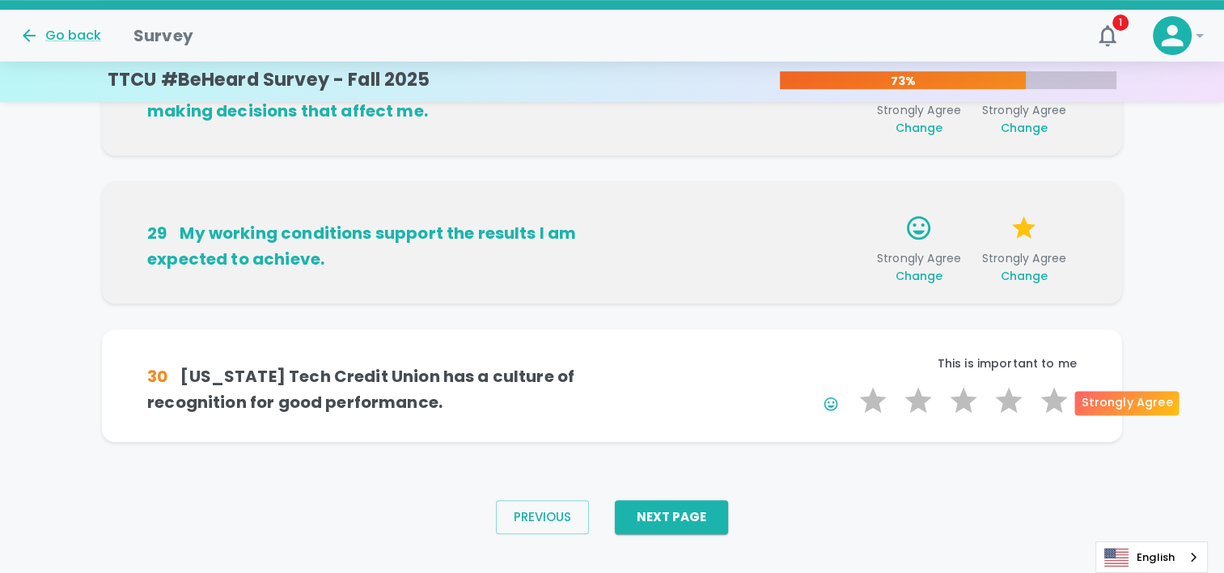
click at [1042, 398] on label "5 Stars" at bounding box center [1053, 400] width 45 height 32
click at [850, 384] on input "5 Stars" at bounding box center [849, 383] width 1 height 1
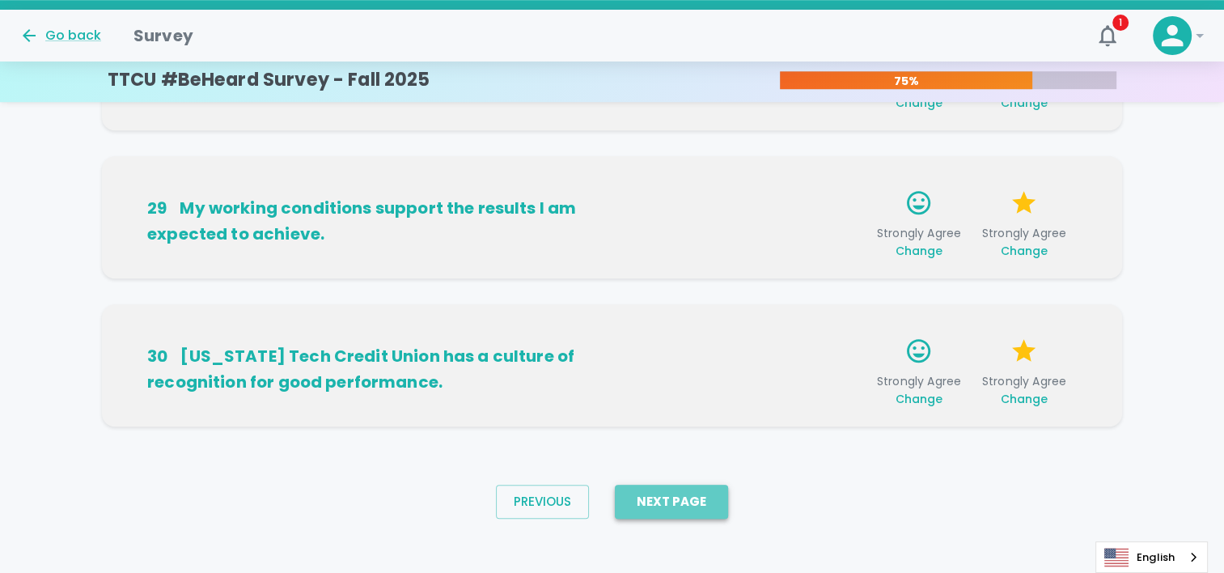
click at [674, 498] on button "Next Page" at bounding box center [671, 501] width 113 height 34
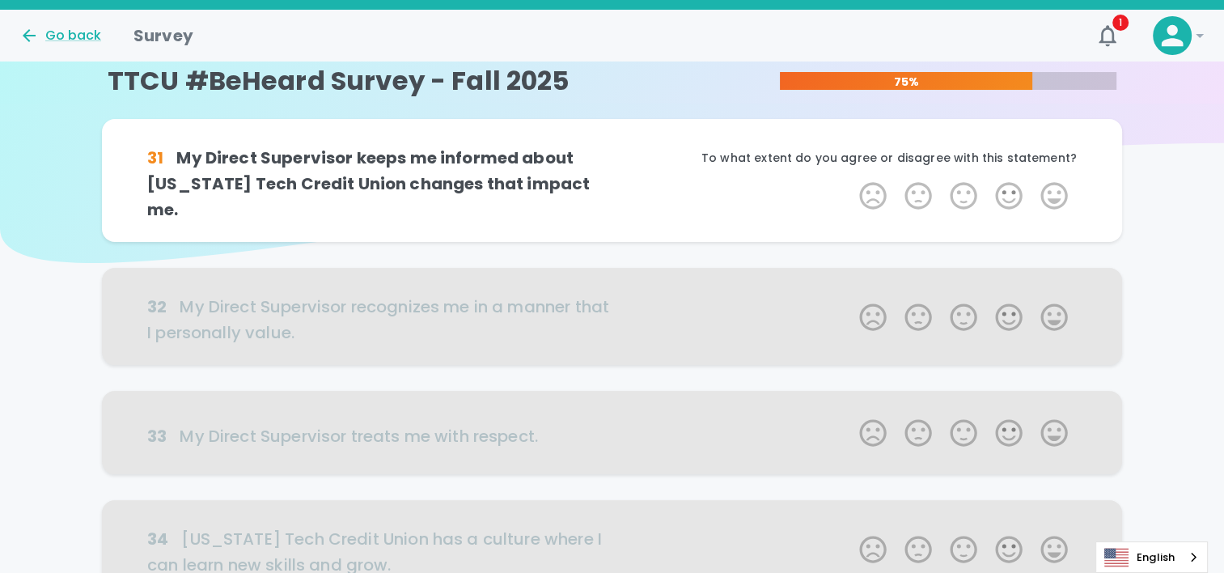
scroll to position [0, 0]
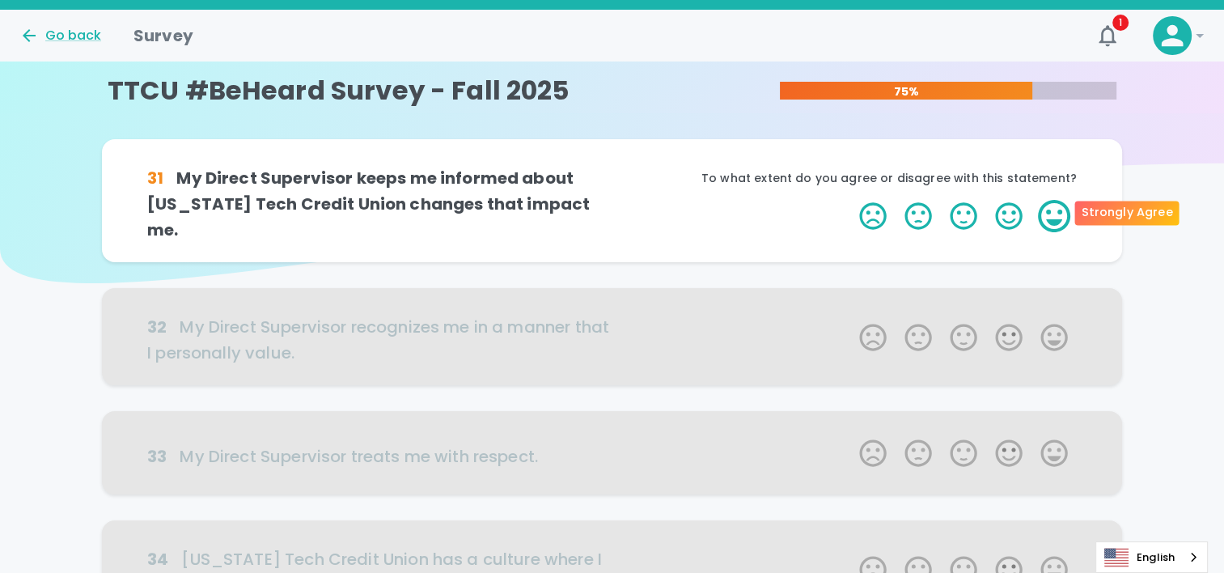
click at [1058, 213] on label "5 Stars" at bounding box center [1053, 216] width 45 height 32
click at [850, 200] on input "5 Stars" at bounding box center [849, 199] width 1 height 1
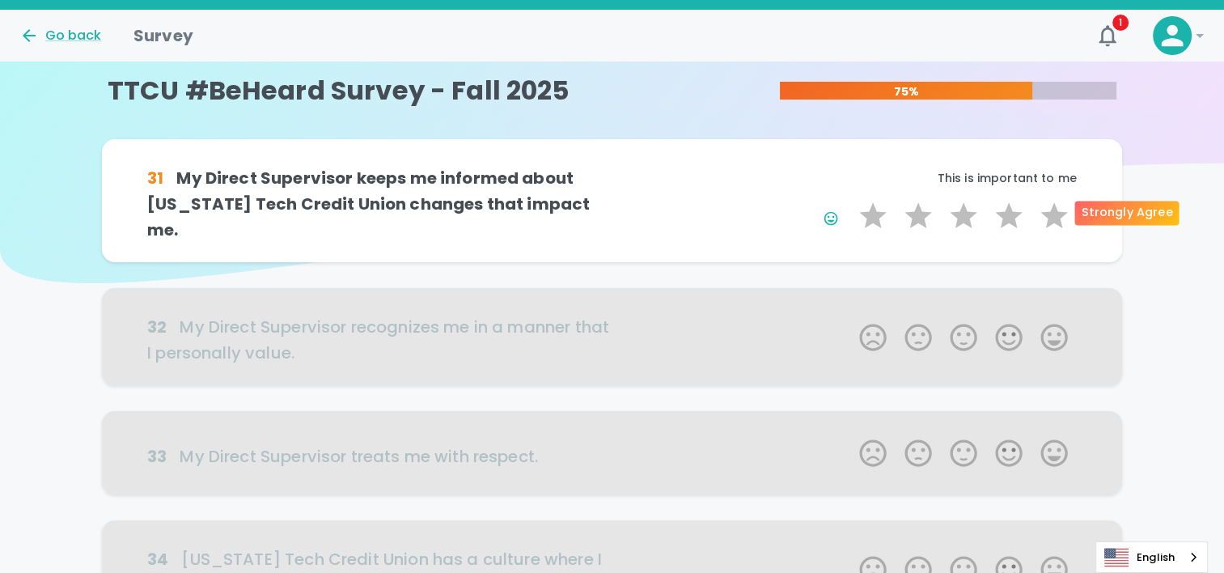
click at [1058, 213] on label "5 Stars" at bounding box center [1053, 216] width 45 height 32
click at [850, 200] on input "5 Stars" at bounding box center [849, 199] width 1 height 1
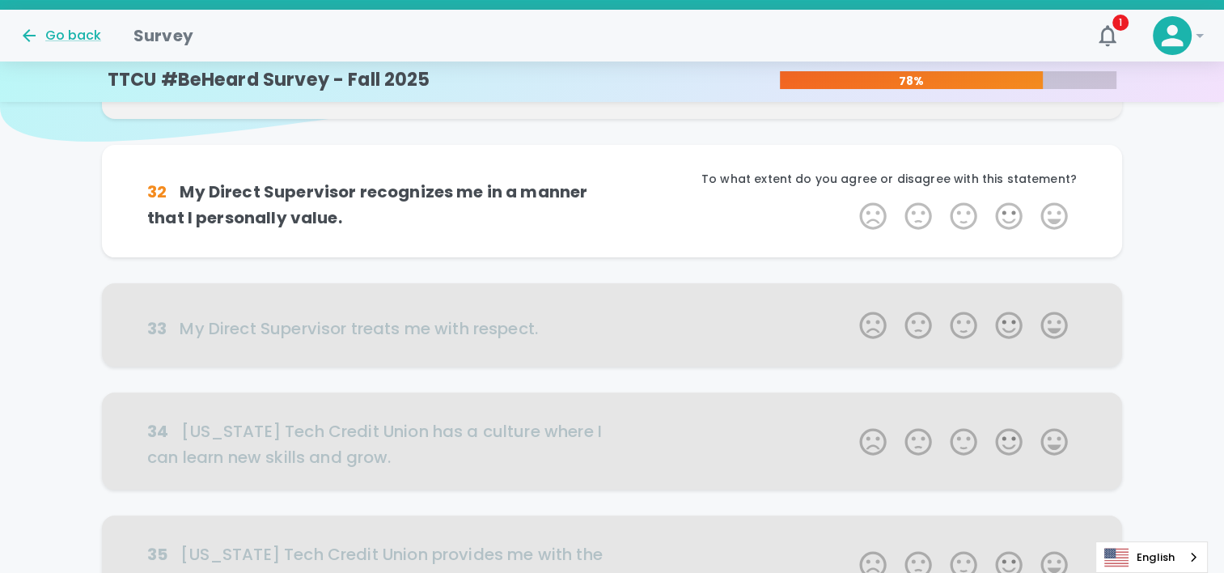
scroll to position [142, 0]
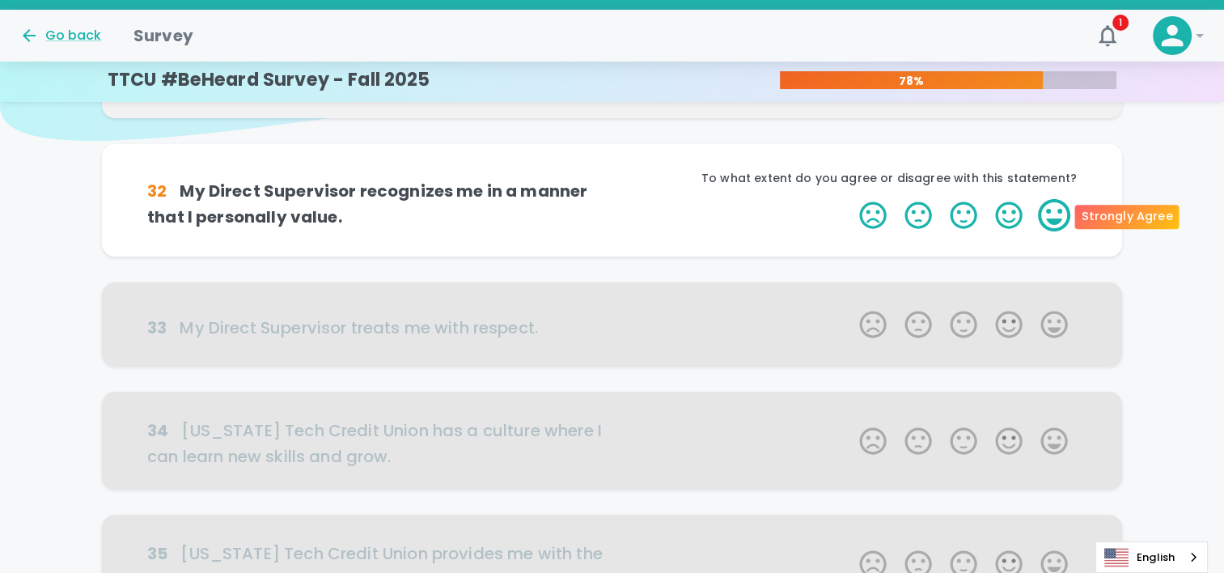
click at [1048, 222] on label "5 Stars" at bounding box center [1053, 215] width 45 height 32
click at [850, 199] on input "5 Stars" at bounding box center [849, 198] width 1 height 1
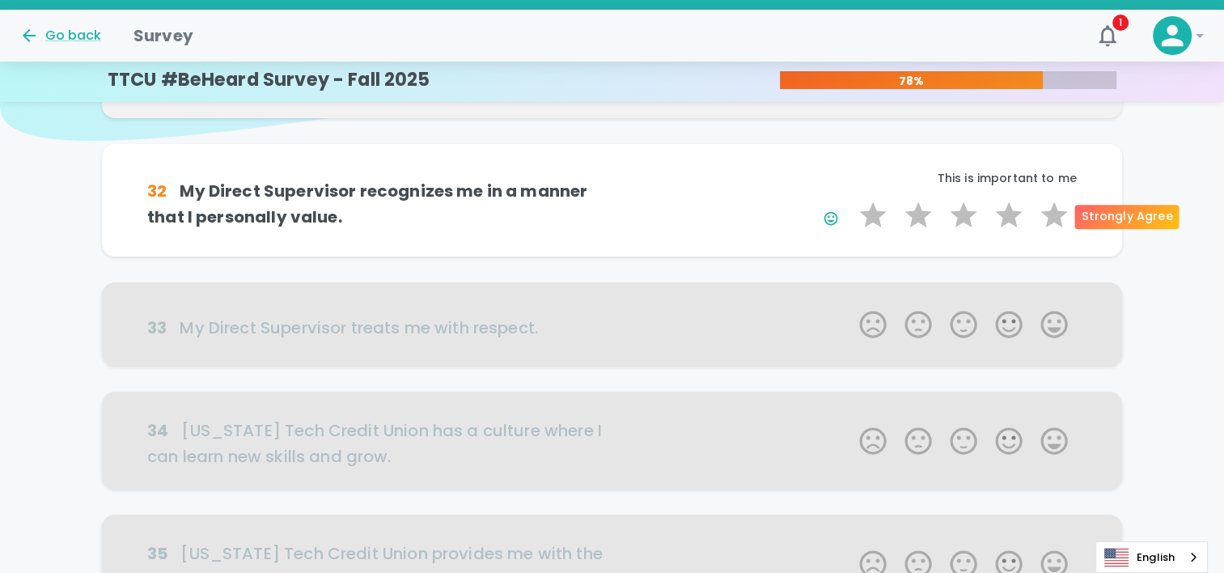
click at [1048, 222] on label "5 Stars" at bounding box center [1053, 215] width 45 height 32
click at [850, 199] on input "5 Stars" at bounding box center [849, 198] width 1 height 1
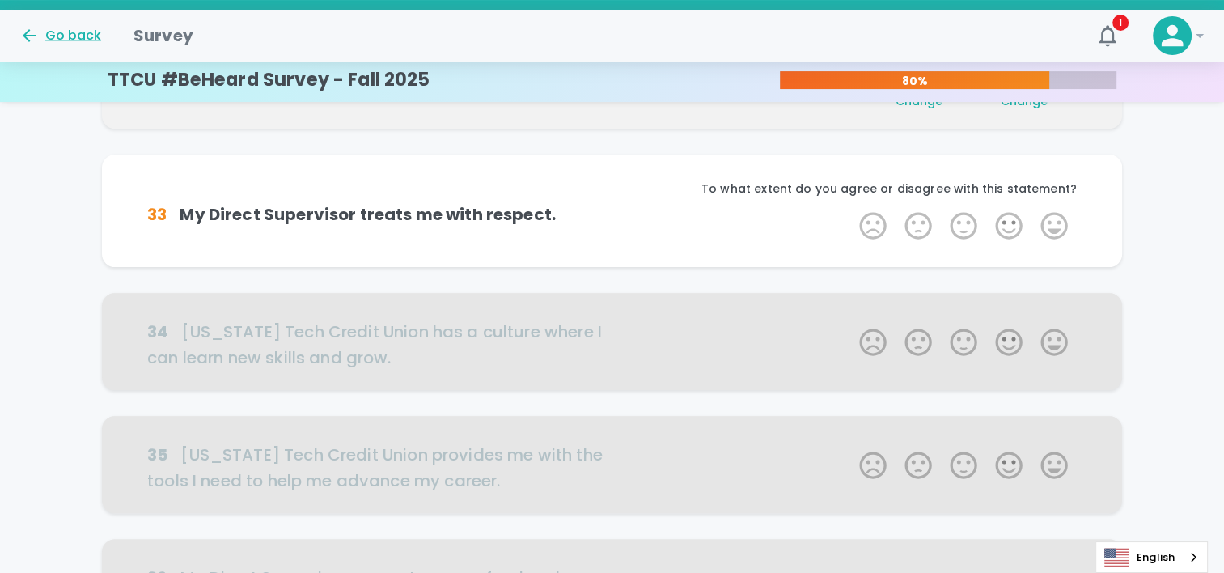
scroll to position [285, 0]
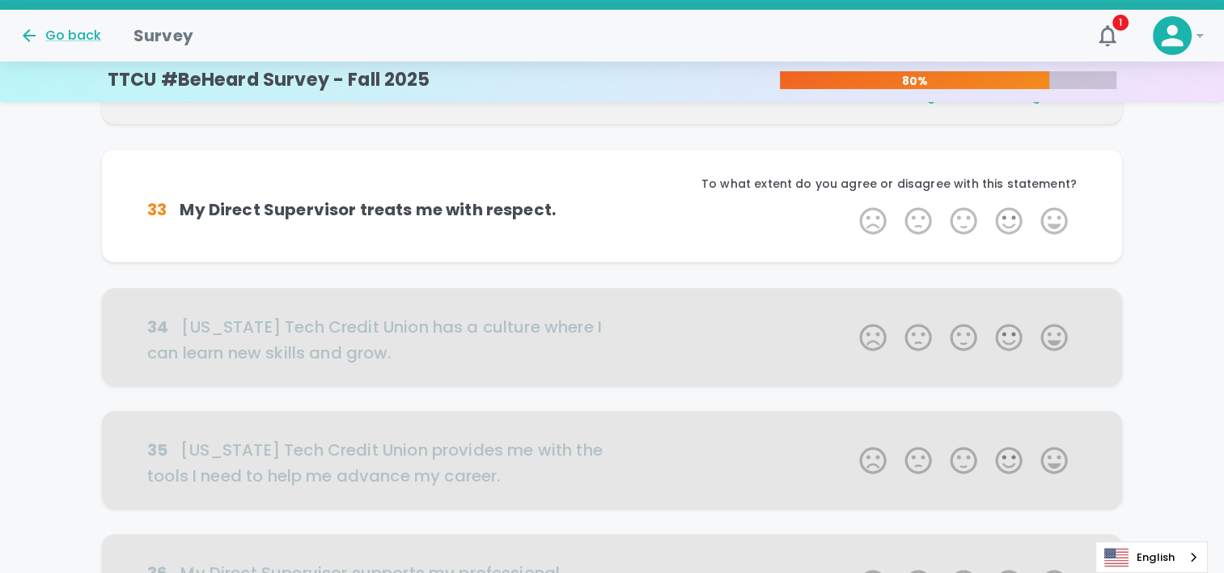
click at [1048, 222] on label "5 Stars" at bounding box center [1053, 221] width 45 height 32
click at [850, 205] on input "5 Stars" at bounding box center [849, 204] width 1 height 1
click at [1048, 222] on label "5 Stars" at bounding box center [1053, 221] width 45 height 32
click at [850, 205] on input "5 Stars" at bounding box center [849, 204] width 1 height 1
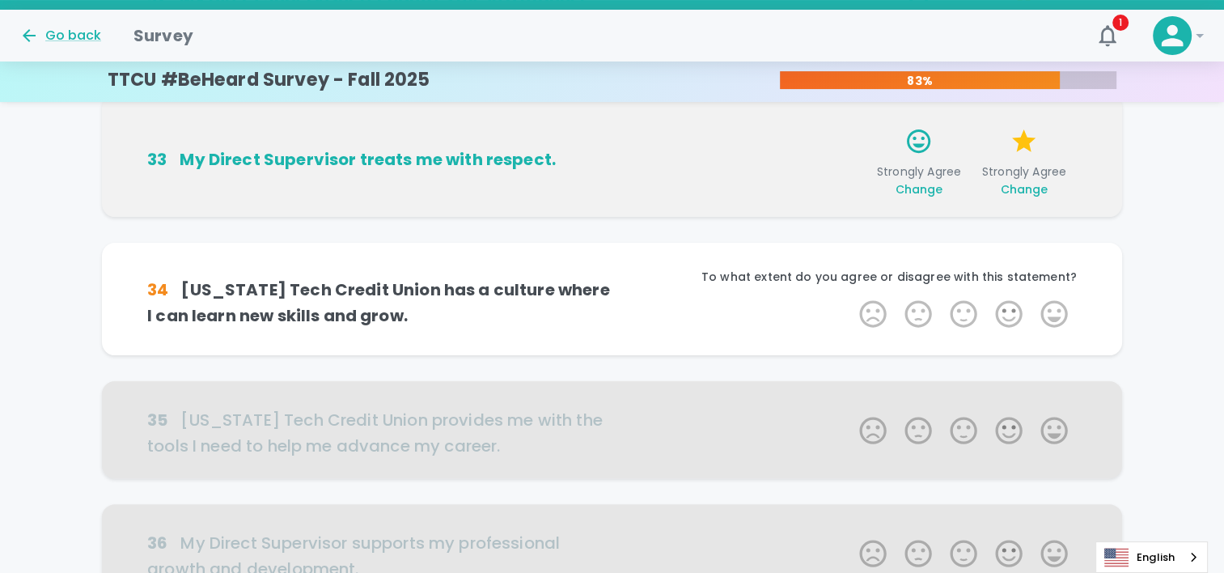
scroll to position [346, 0]
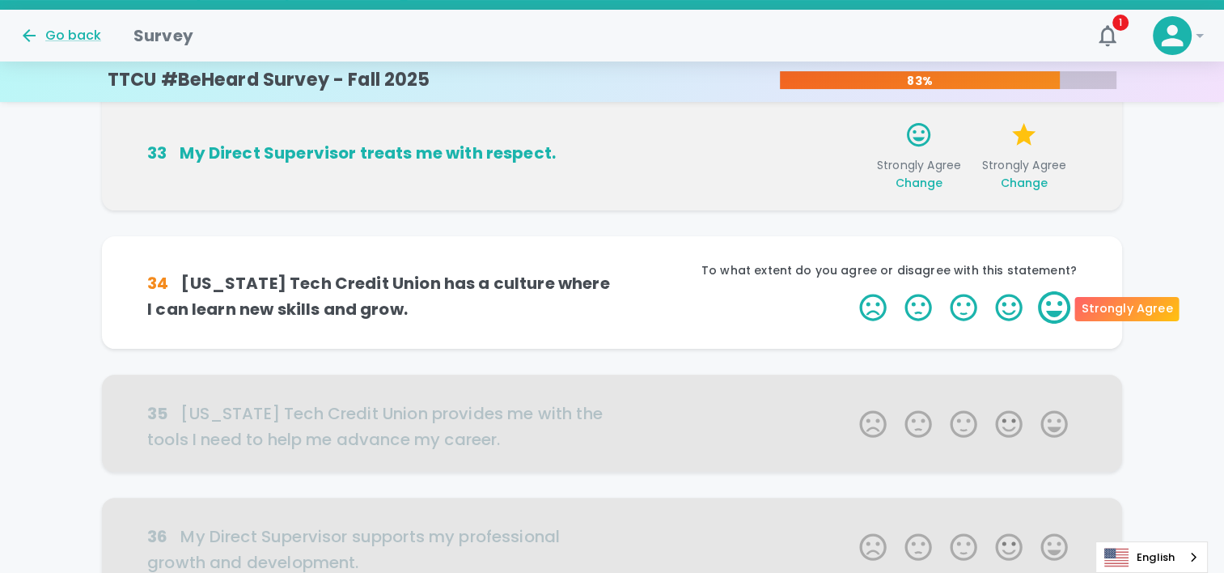
click at [1061, 305] on label "5 Stars" at bounding box center [1053, 307] width 45 height 32
click at [850, 291] on input "5 Stars" at bounding box center [849, 290] width 1 height 1
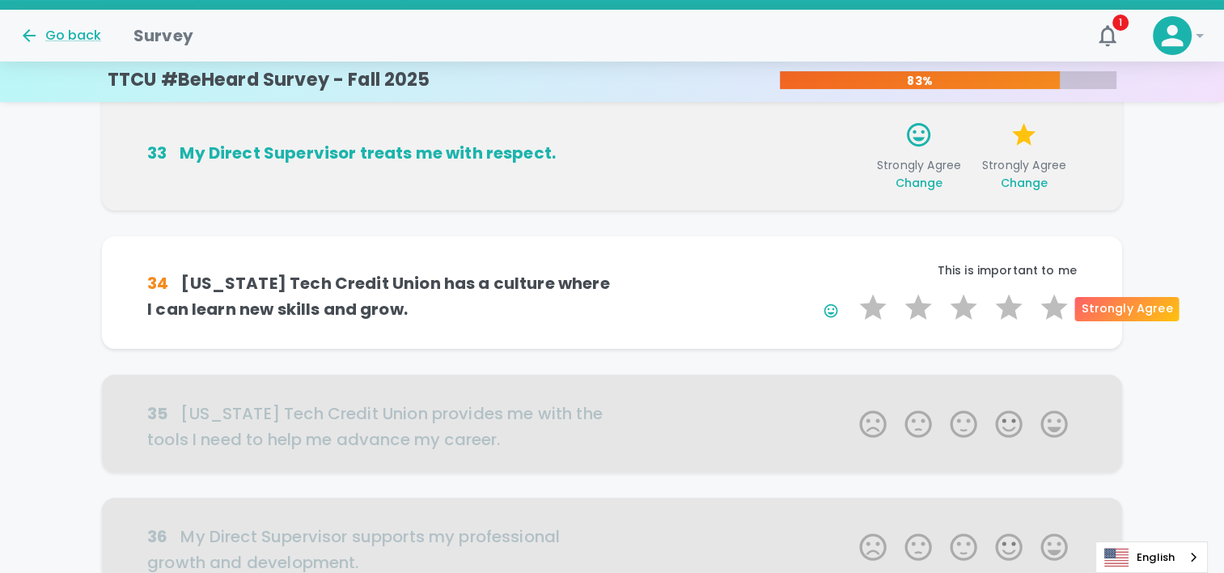
click at [1061, 305] on label "5 Stars" at bounding box center [1053, 307] width 45 height 32
click at [850, 291] on input "5 Stars" at bounding box center [849, 290] width 1 height 1
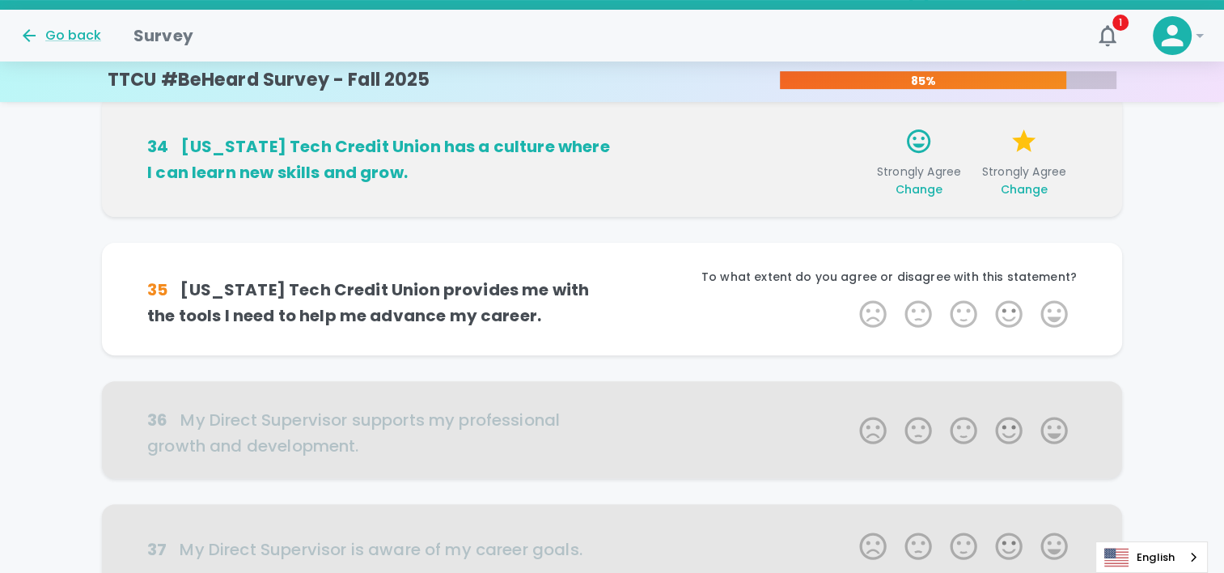
scroll to position [488, 0]
click at [1061, 305] on label "5 Stars" at bounding box center [1053, 313] width 45 height 32
click at [850, 297] on input "5 Stars" at bounding box center [849, 296] width 1 height 1
click at [1061, 305] on label "5 Stars" at bounding box center [1053, 313] width 45 height 32
click at [850, 297] on input "5 Stars" at bounding box center [849, 296] width 1 height 1
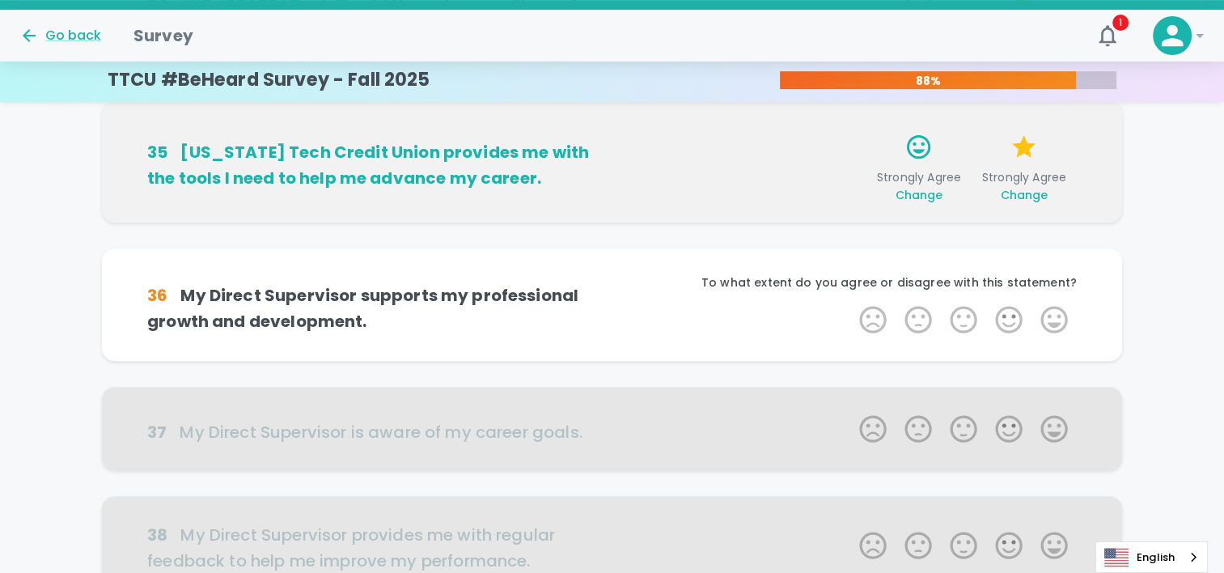
scroll to position [631, 0]
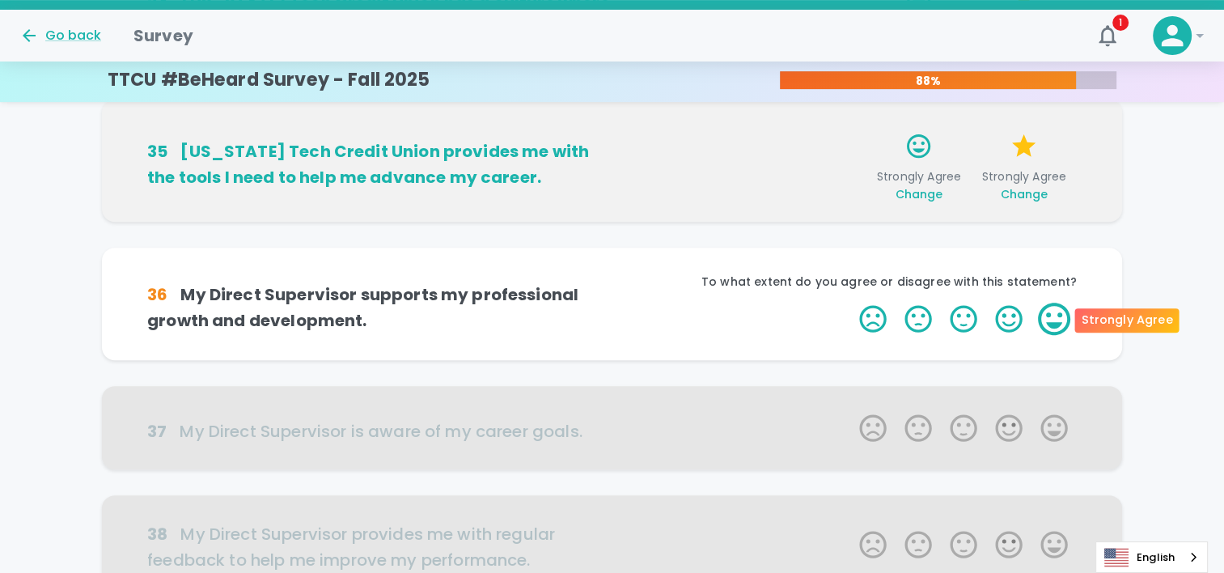
click at [1046, 310] on label "5 Stars" at bounding box center [1053, 318] width 45 height 32
click at [850, 302] on input "5 Stars" at bounding box center [849, 302] width 1 height 1
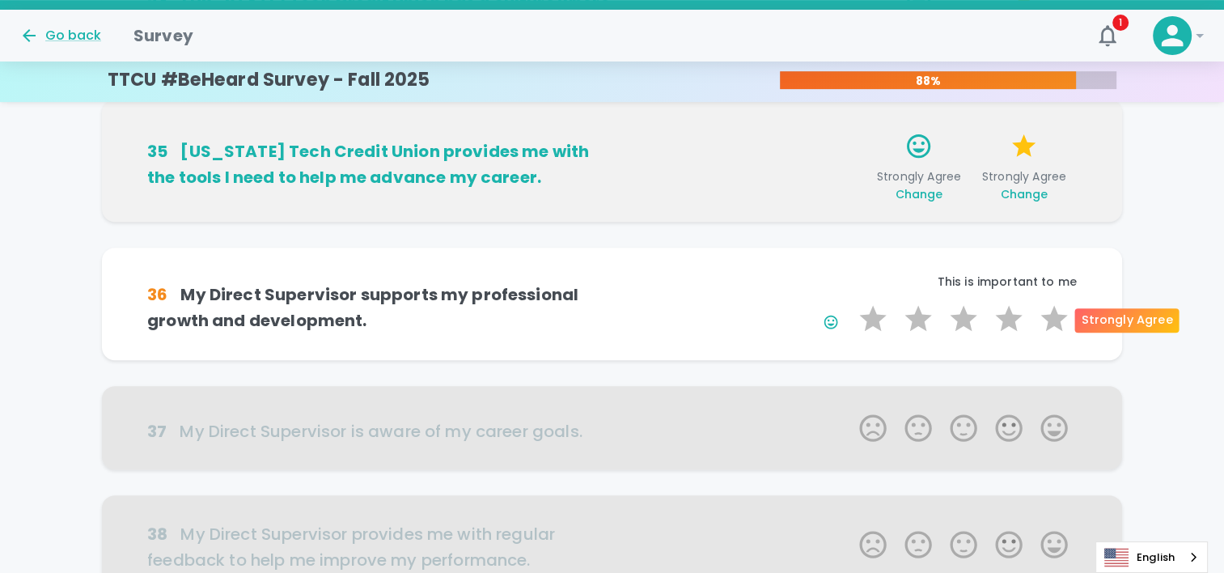
click at [1046, 310] on label "5 Stars" at bounding box center [1053, 318] width 45 height 32
click at [850, 302] on input "5 Stars" at bounding box center [849, 302] width 1 height 1
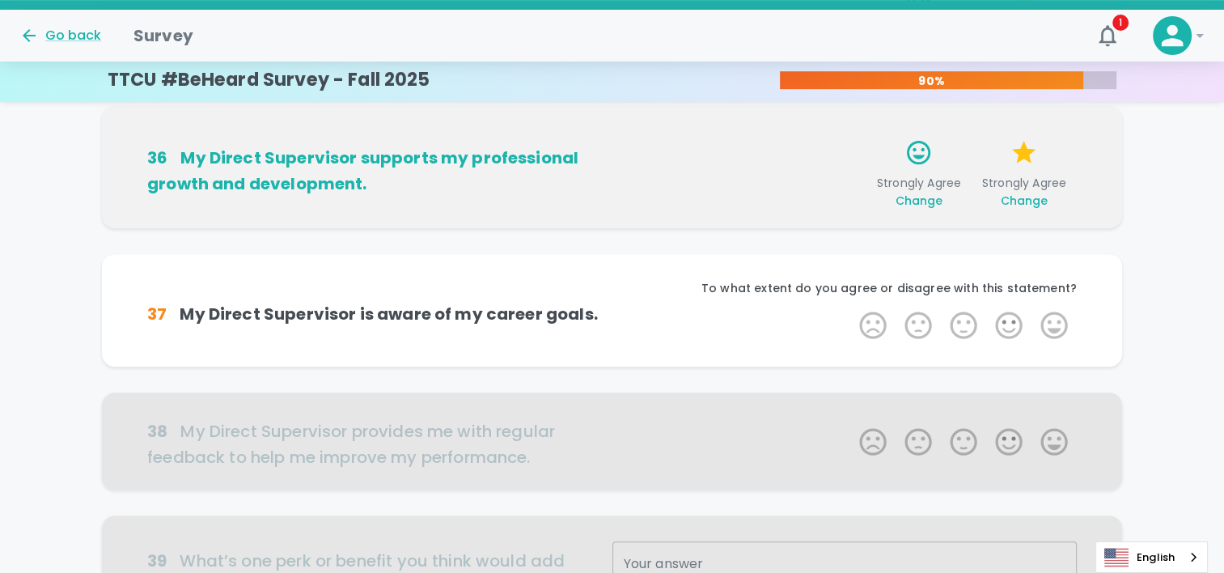
scroll to position [773, 0]
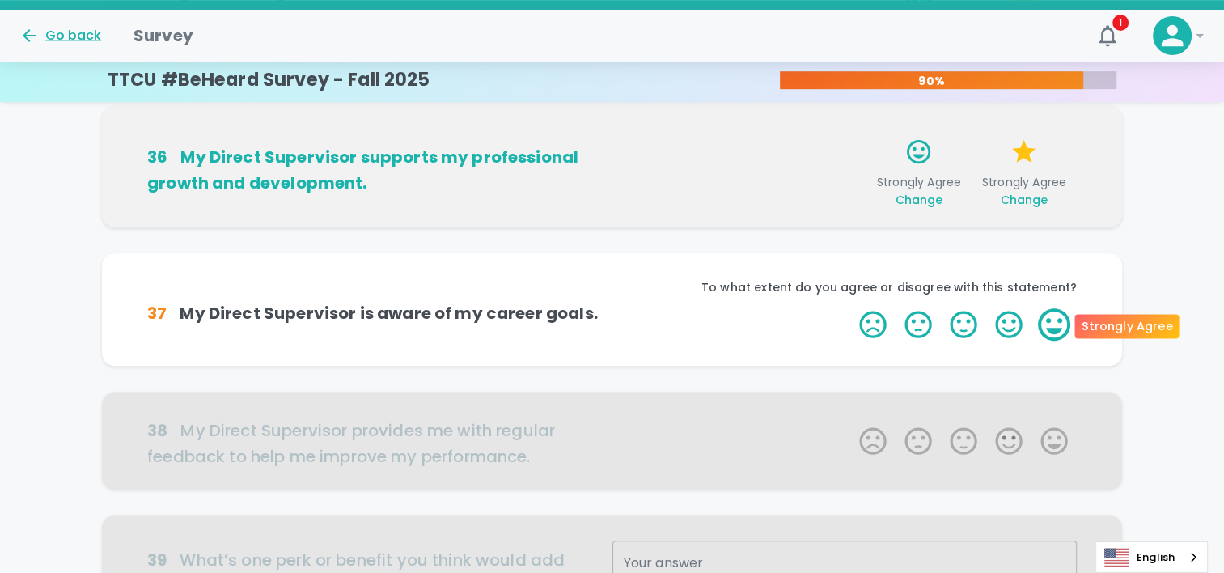
click at [1040, 313] on label "5 Stars" at bounding box center [1053, 324] width 45 height 32
click at [850, 308] on input "5 Stars" at bounding box center [849, 307] width 1 height 1
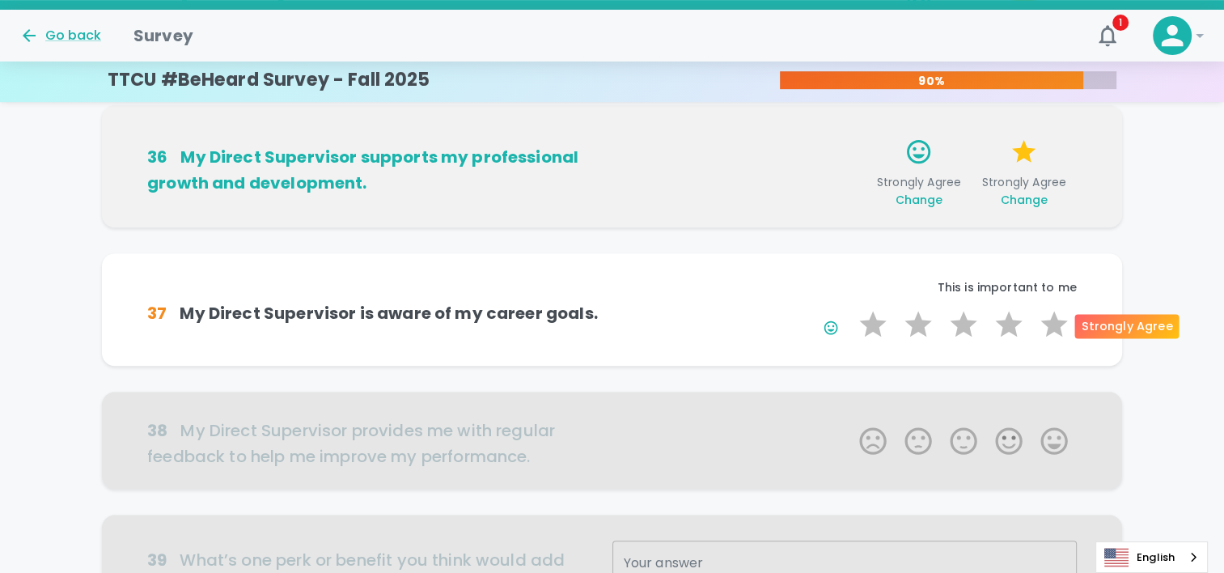
click at [1046, 323] on label "5 Stars" at bounding box center [1053, 324] width 45 height 32
click at [850, 308] on input "5 Stars" at bounding box center [849, 307] width 1 height 1
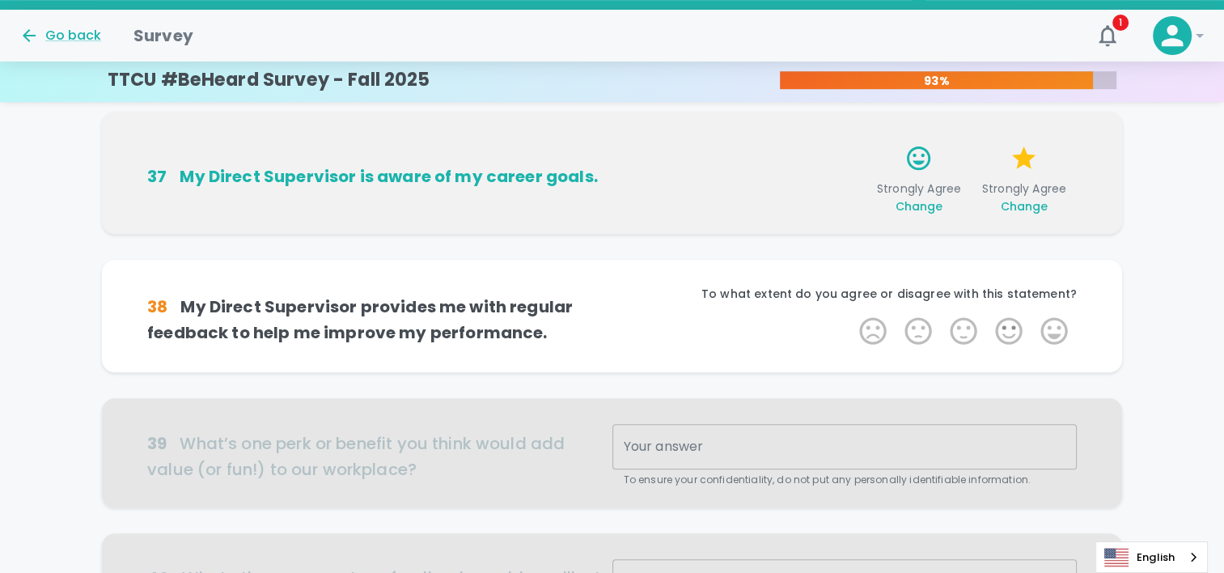
scroll to position [915, 0]
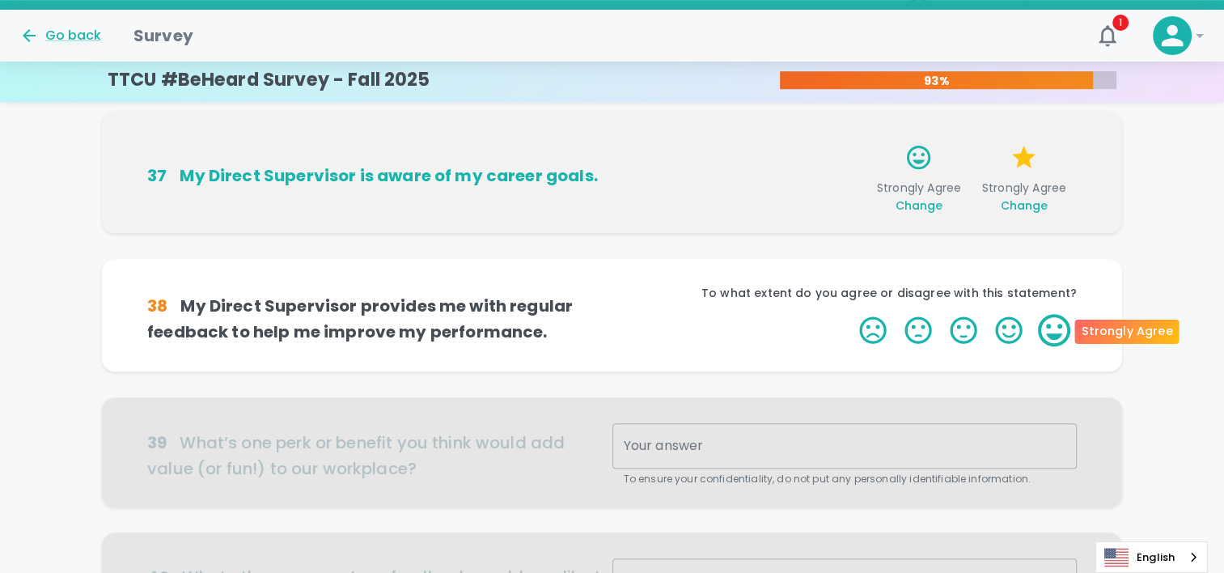
click at [1047, 327] on label "5 Stars" at bounding box center [1053, 330] width 45 height 32
click at [850, 314] on input "5 Stars" at bounding box center [849, 313] width 1 height 1
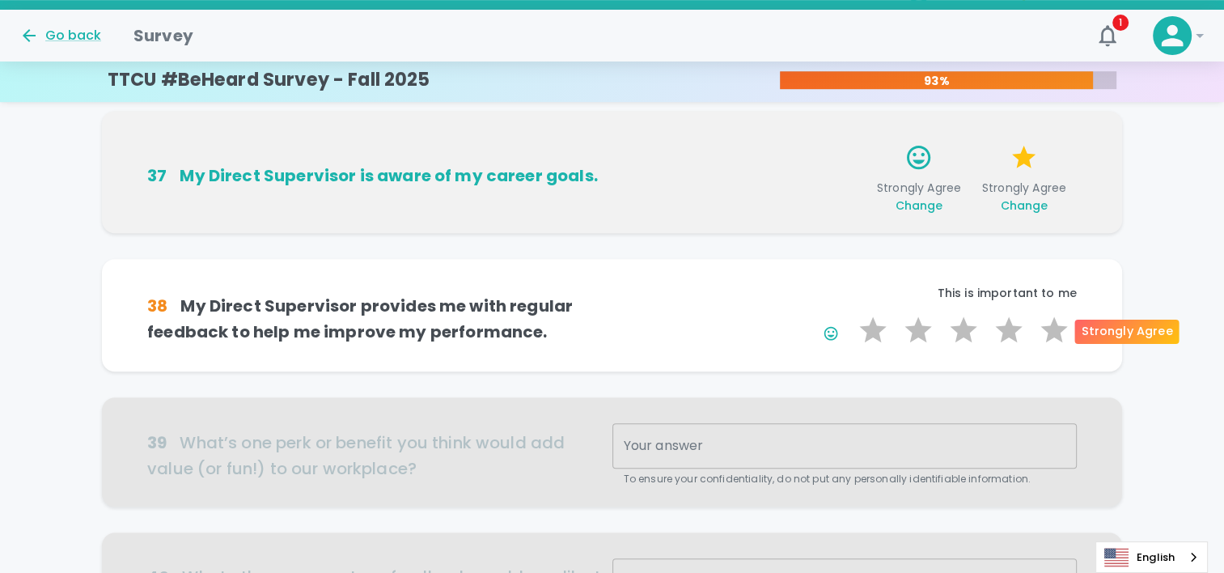
click at [1047, 327] on label "5 Stars" at bounding box center [1053, 330] width 45 height 32
click at [850, 314] on input "5 Stars" at bounding box center [849, 313] width 1 height 1
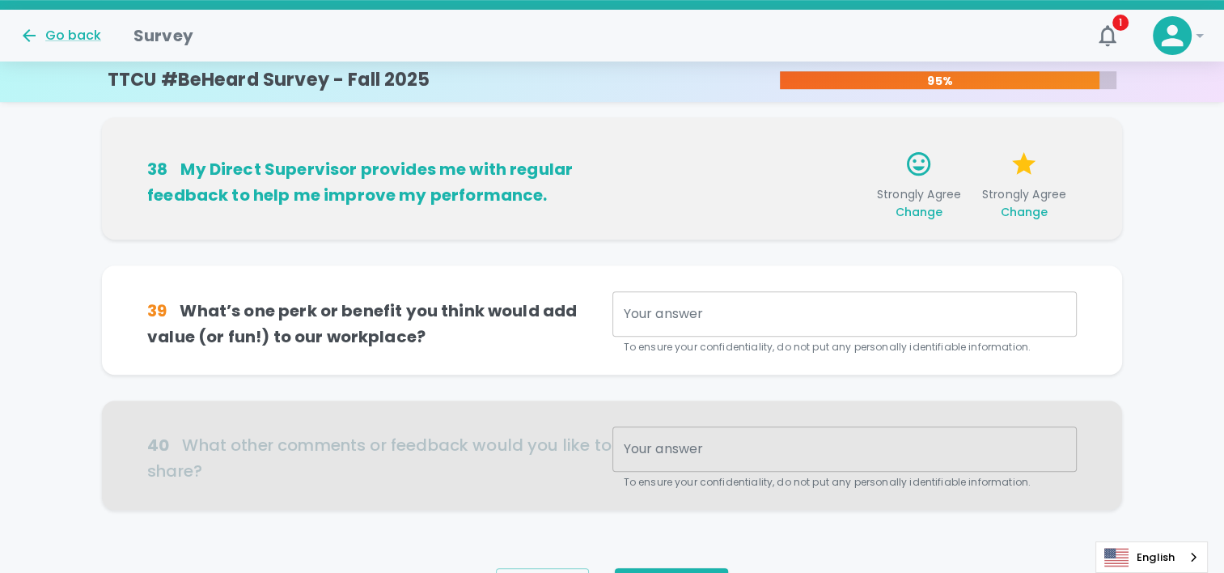
scroll to position [1058, 0]
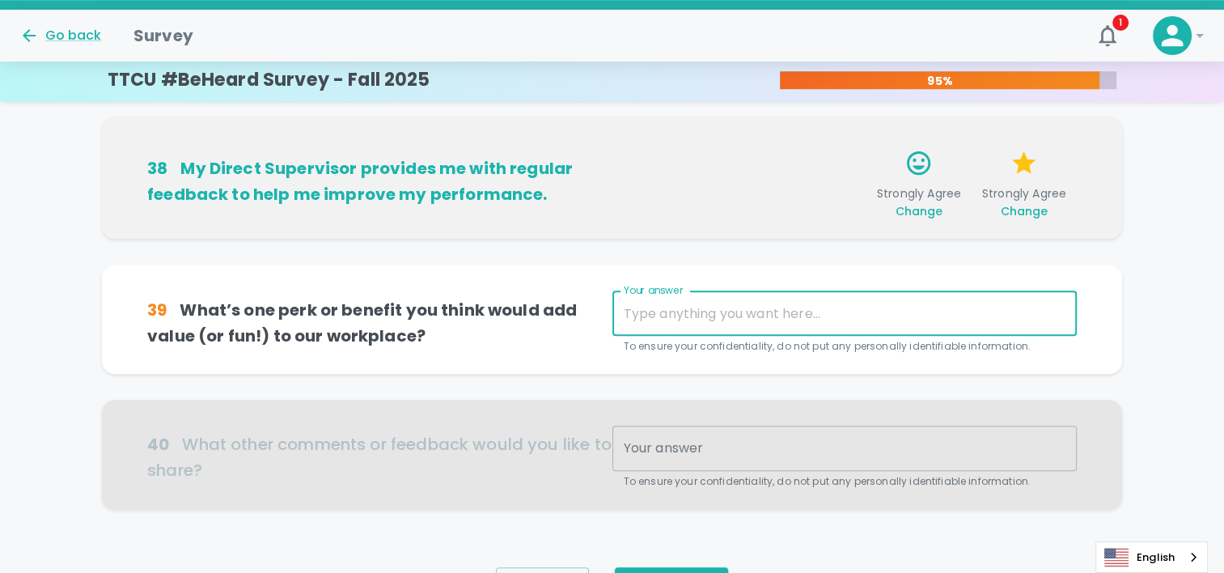
click at [767, 310] on textarea "Your answer" at bounding box center [845, 313] width 442 height 19
click at [698, 441] on div at bounding box center [612, 453] width 1020 height 109
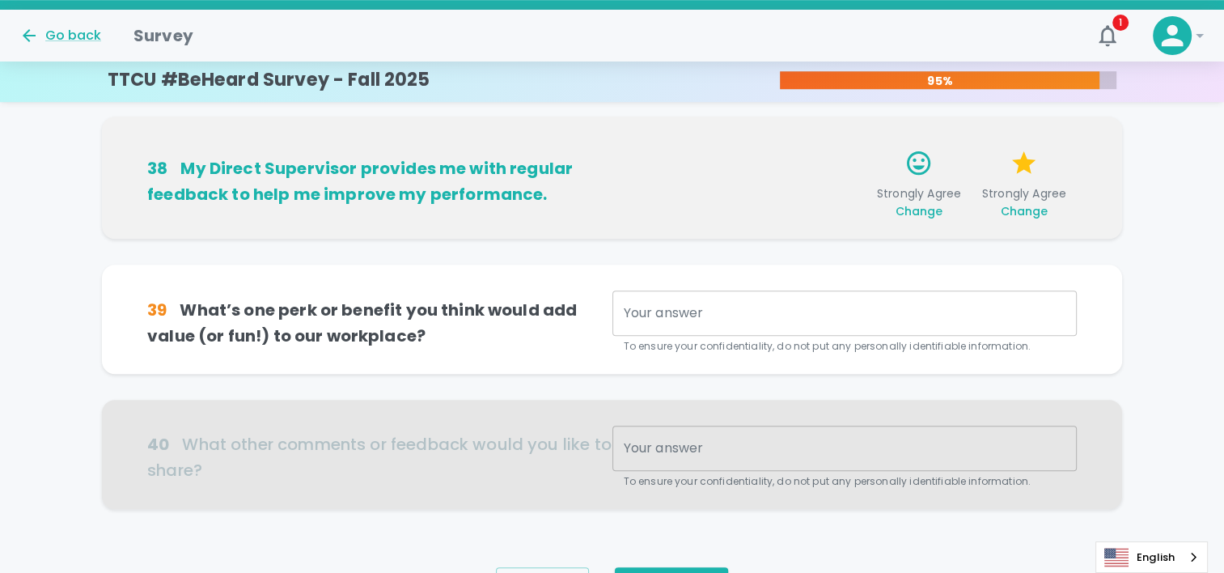
click at [679, 457] on div at bounding box center [612, 453] width 1020 height 109
click at [681, 310] on textarea "Your answer" at bounding box center [845, 313] width 442 height 19
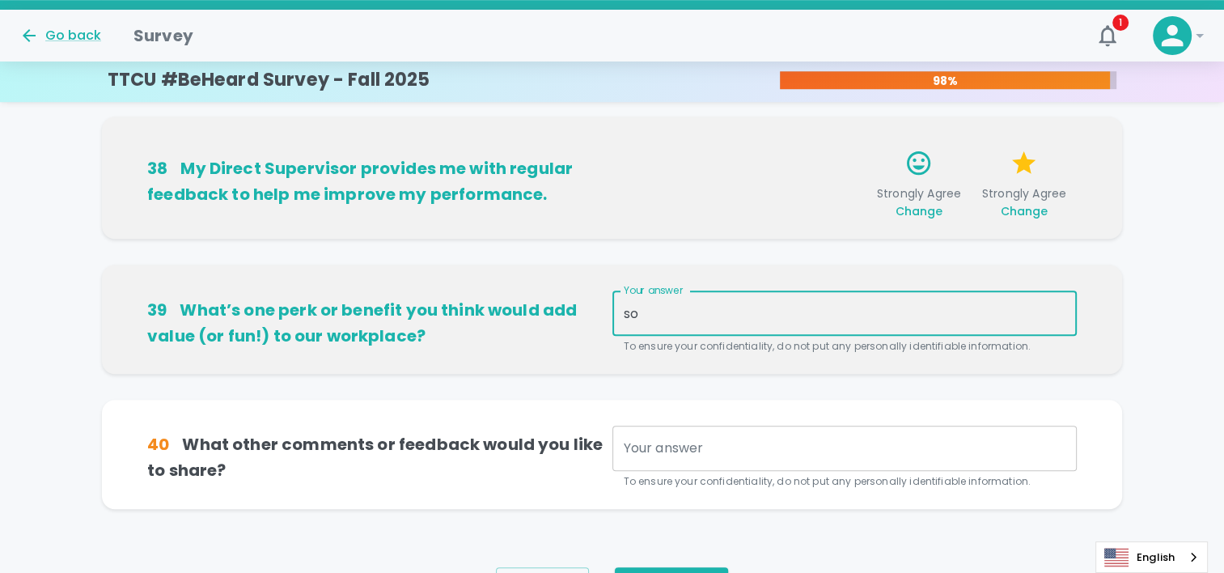
type textarea "s"
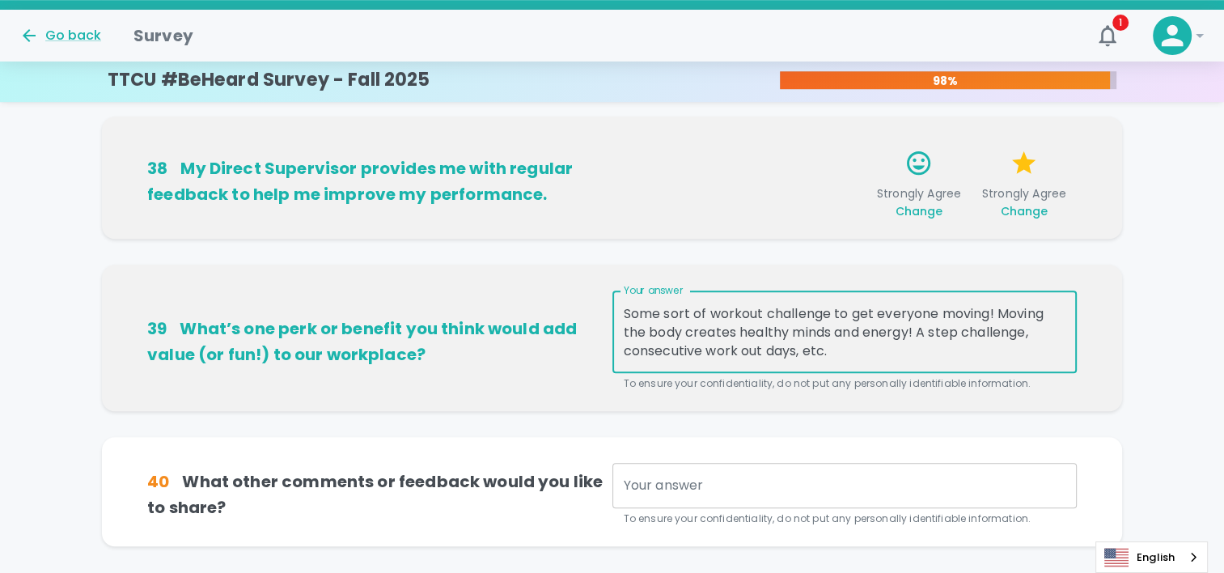
type textarea "Some sort of workout challenge to get everyone moving! Moving the body creates …"
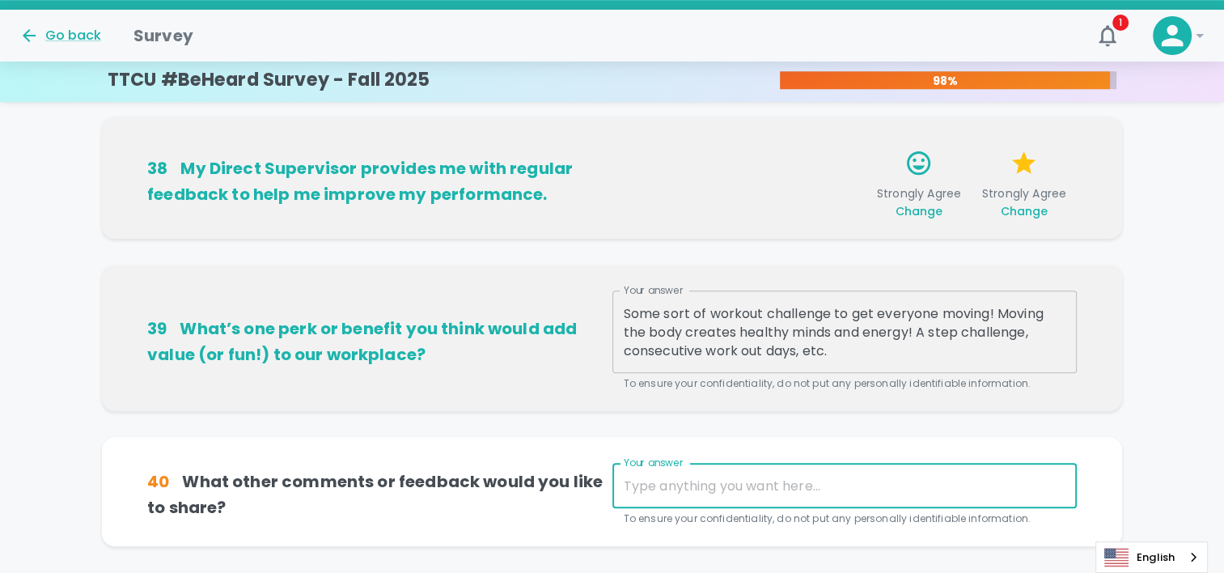
click at [688, 489] on textarea "Your answer" at bounding box center [845, 485] width 442 height 19
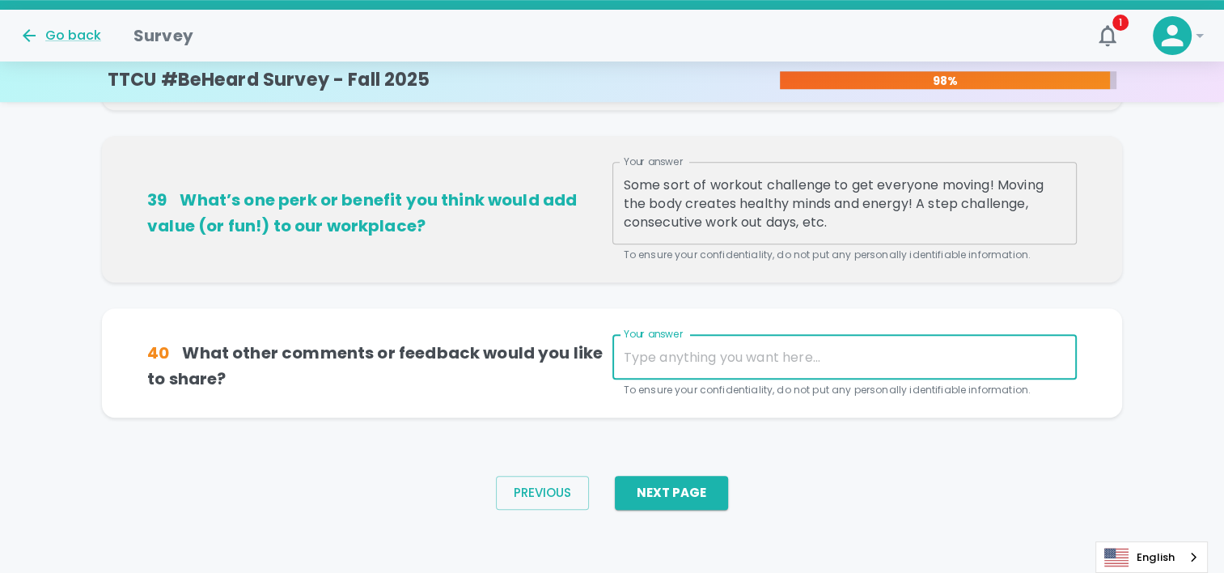
scroll to position [1187, 0]
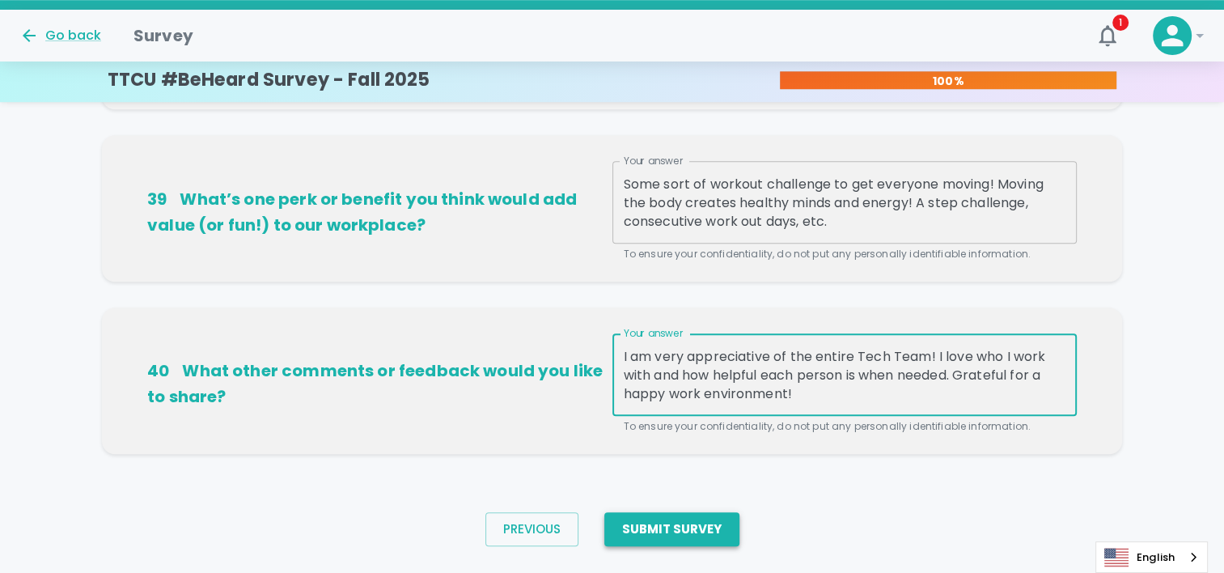
type textarea "I am very appreciative of the entire Tech Team! I love who I work with and how …"
click at [649, 518] on button "Submit Survey" at bounding box center [671, 529] width 135 height 34
